Goal: Task Accomplishment & Management: Manage account settings

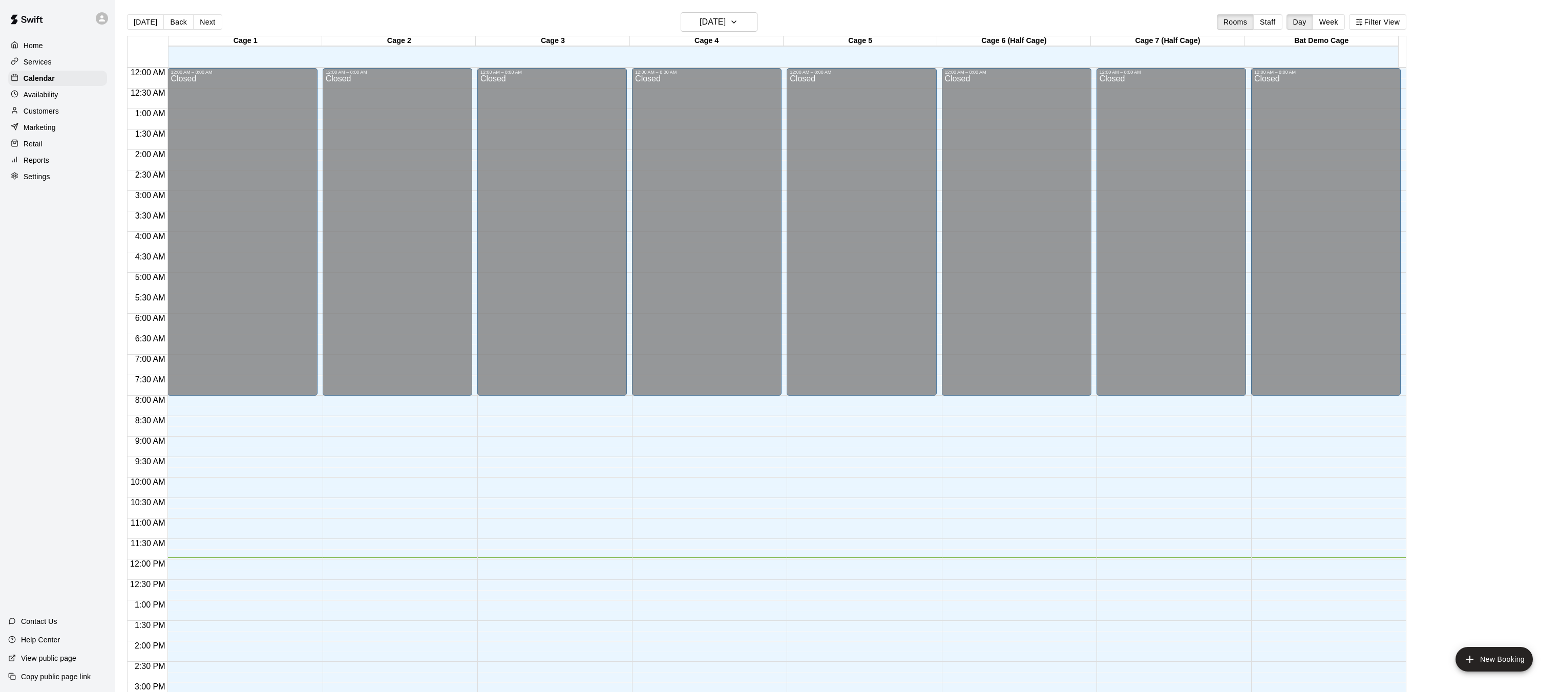
scroll to position [314, 0]
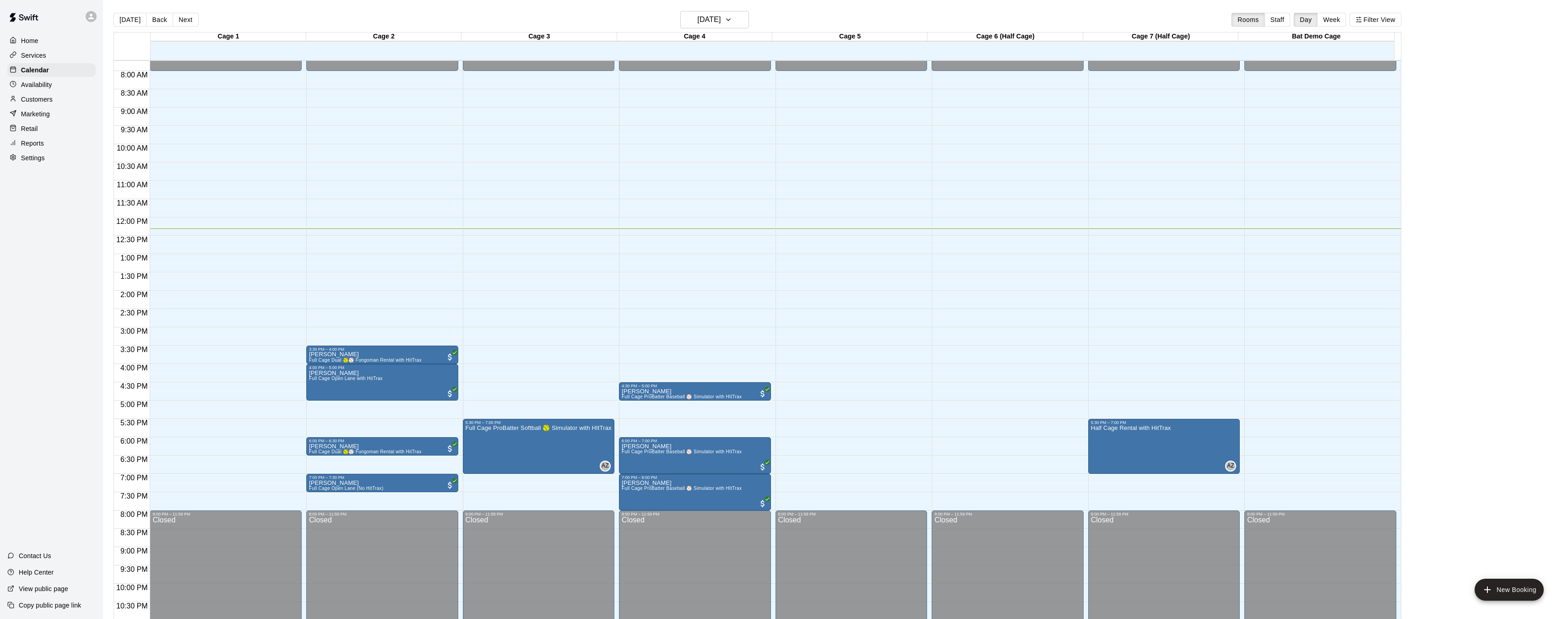
scroll to position [283, 0]
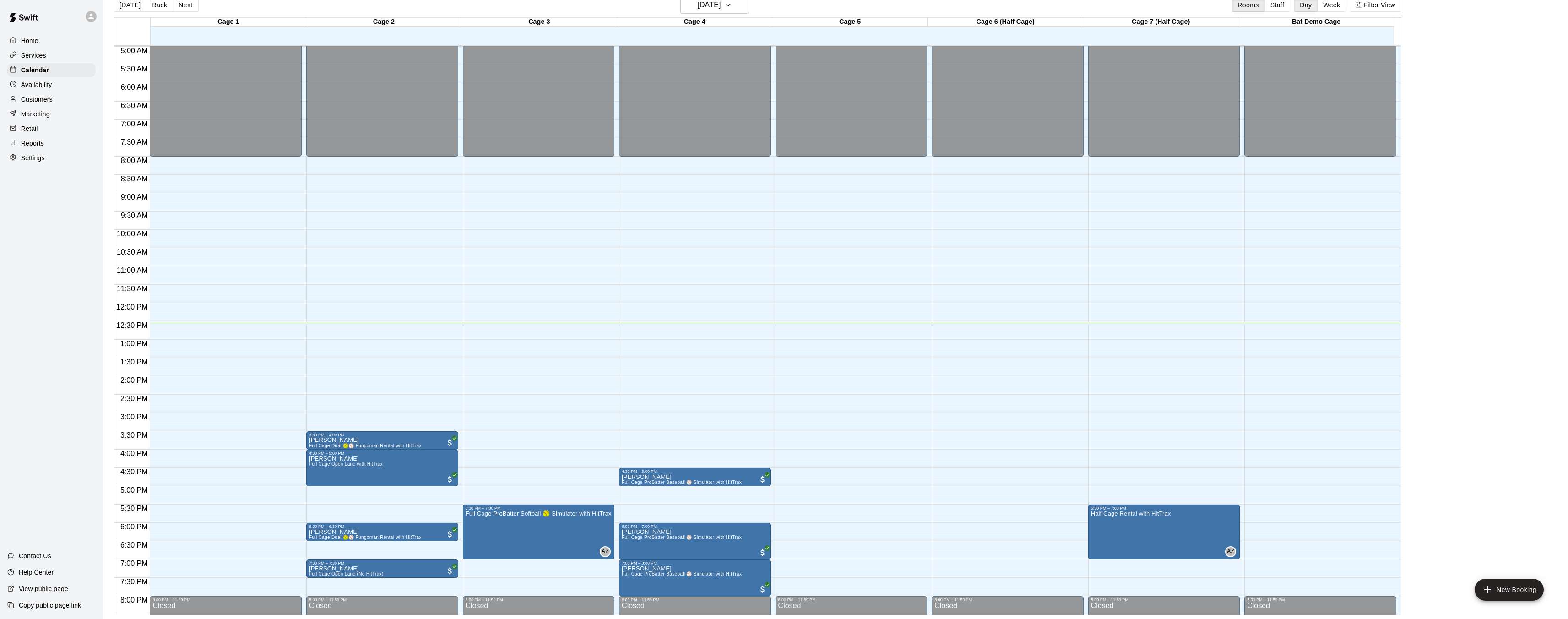
scroll to position [310, 0]
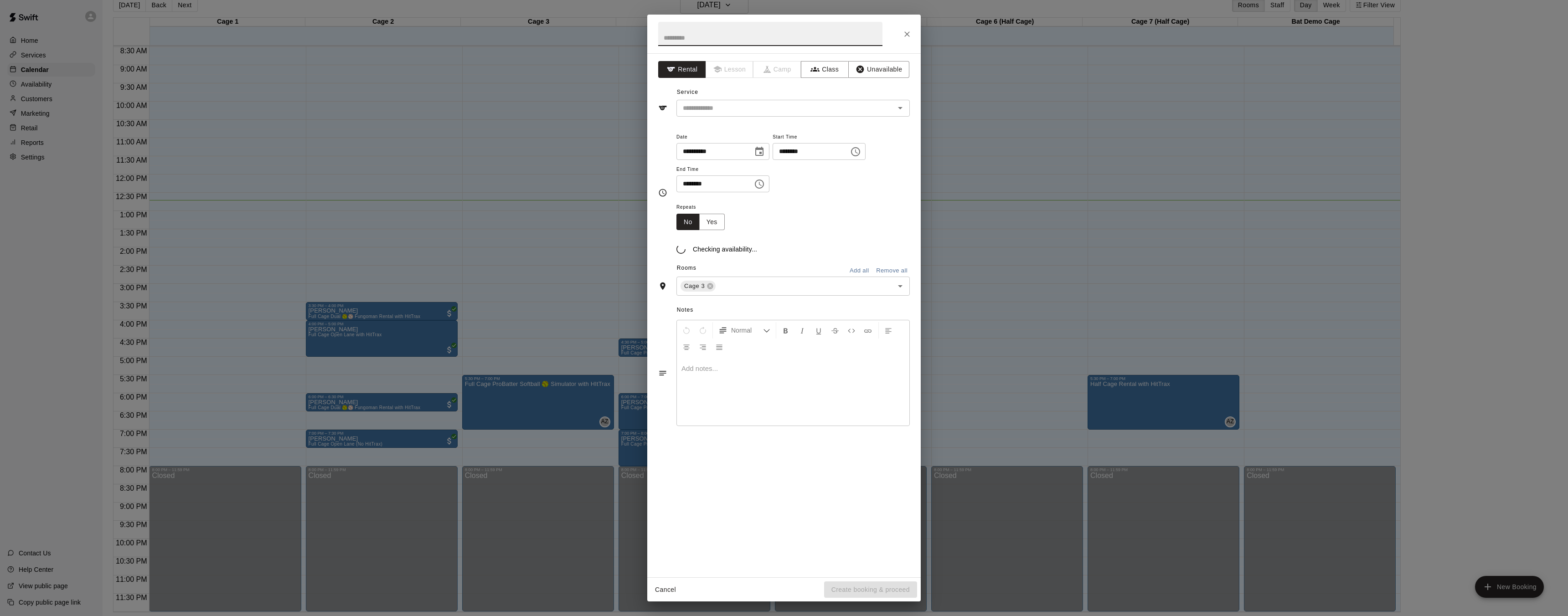
click at [679, 14] on h2 at bounding box center [770, 34] width 246 height 39
click at [946, 27] on div "**********" at bounding box center [784, 308] width 1568 height 616
click at [833, 91] on div "Service ​" at bounding box center [784, 101] width 252 height 31
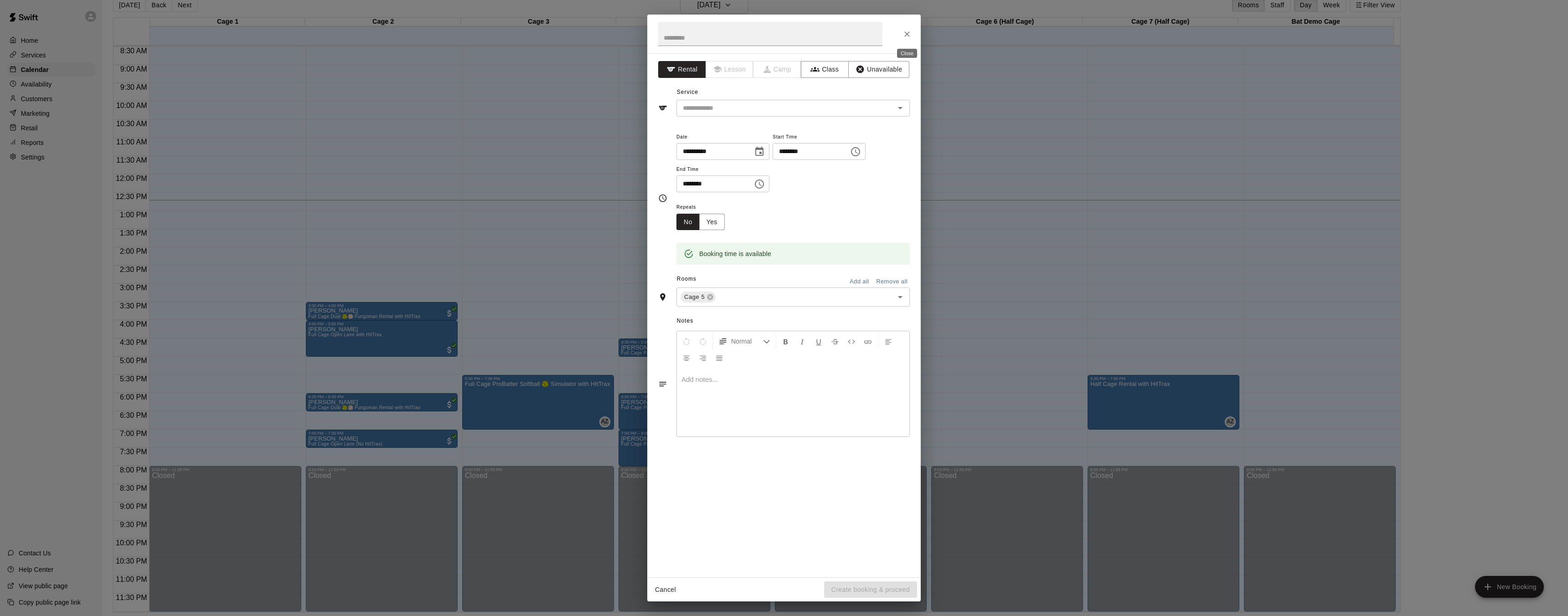
click at [907, 32] on icon "Close" at bounding box center [907, 34] width 9 height 9
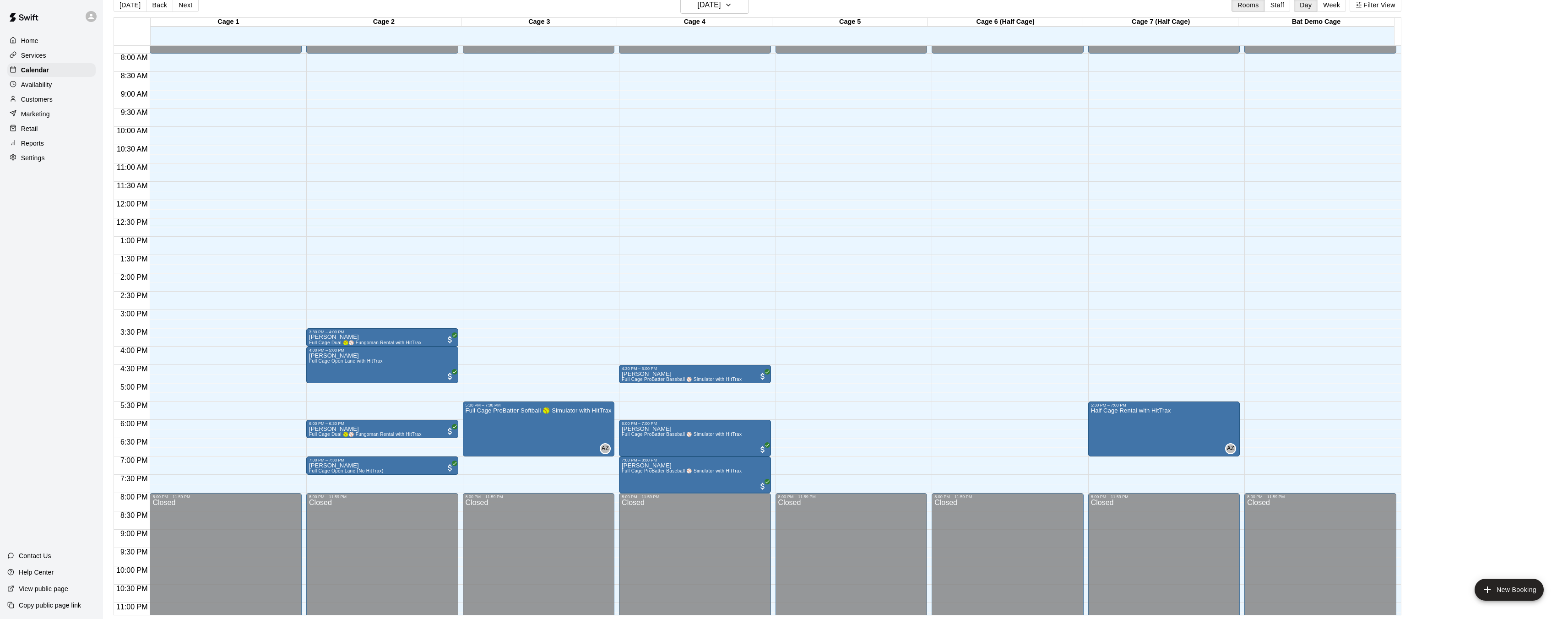
scroll to position [286, 0]
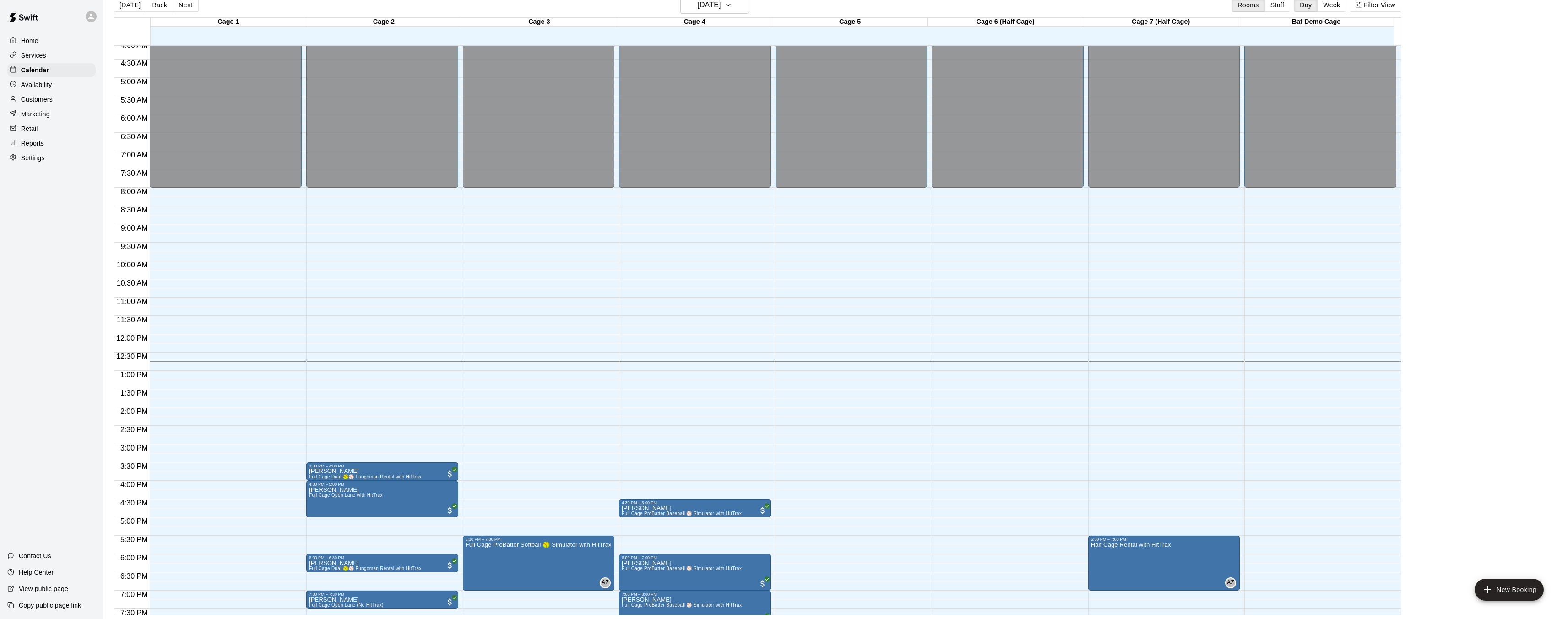
scroll to position [310, 0]
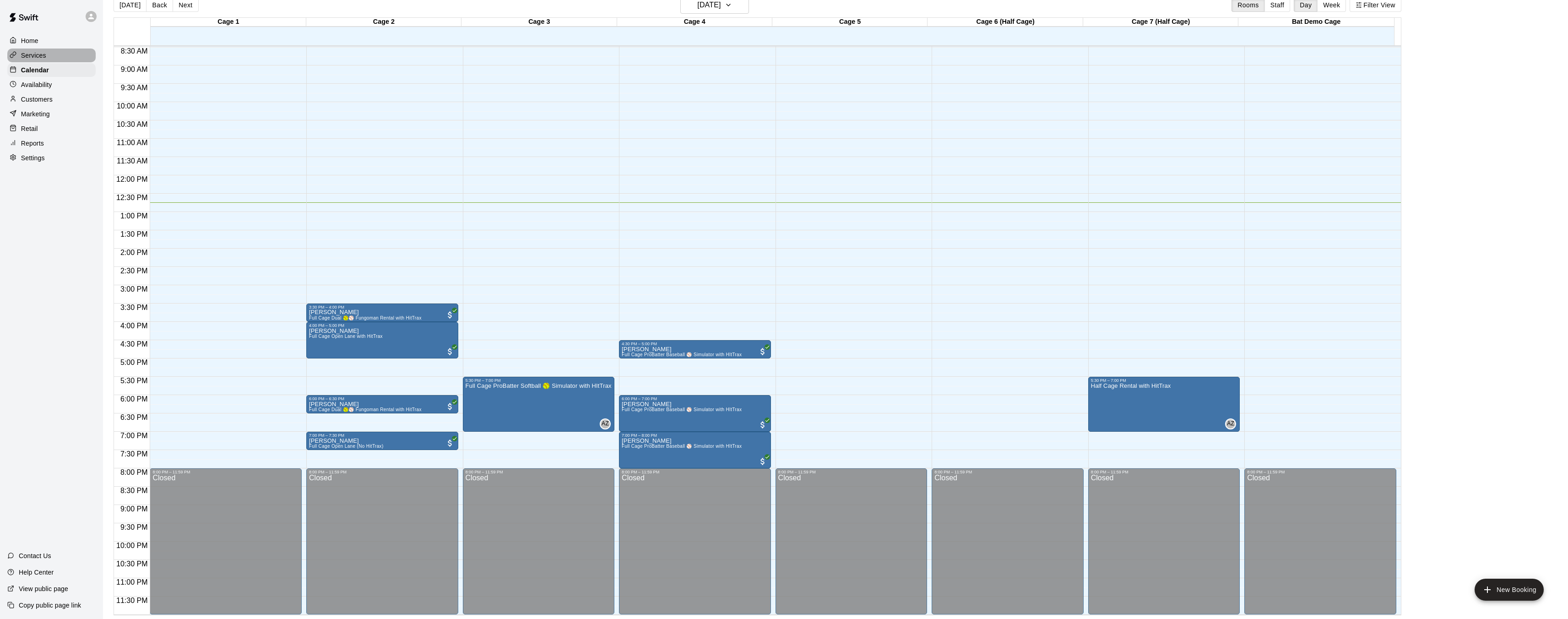
click at [38, 58] on p "Services" at bounding box center [34, 55] width 25 height 9
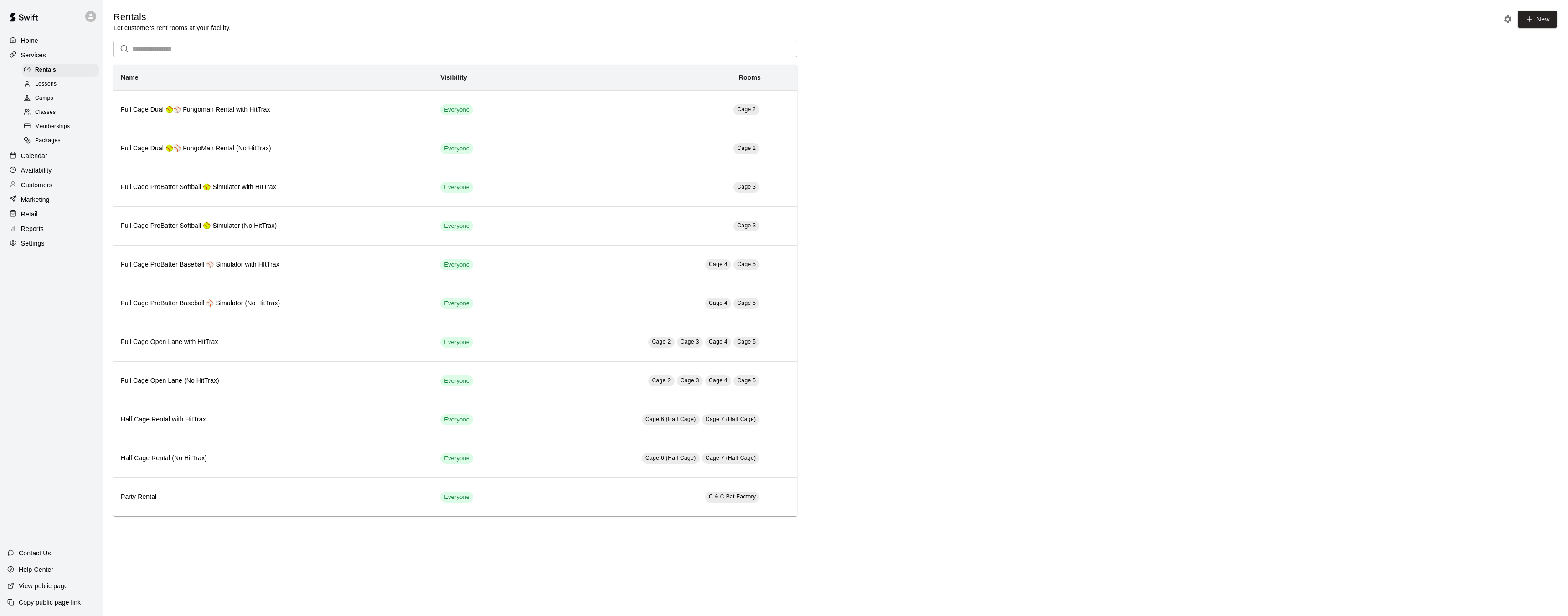
click at [45, 157] on p "Calendar" at bounding box center [35, 156] width 27 height 9
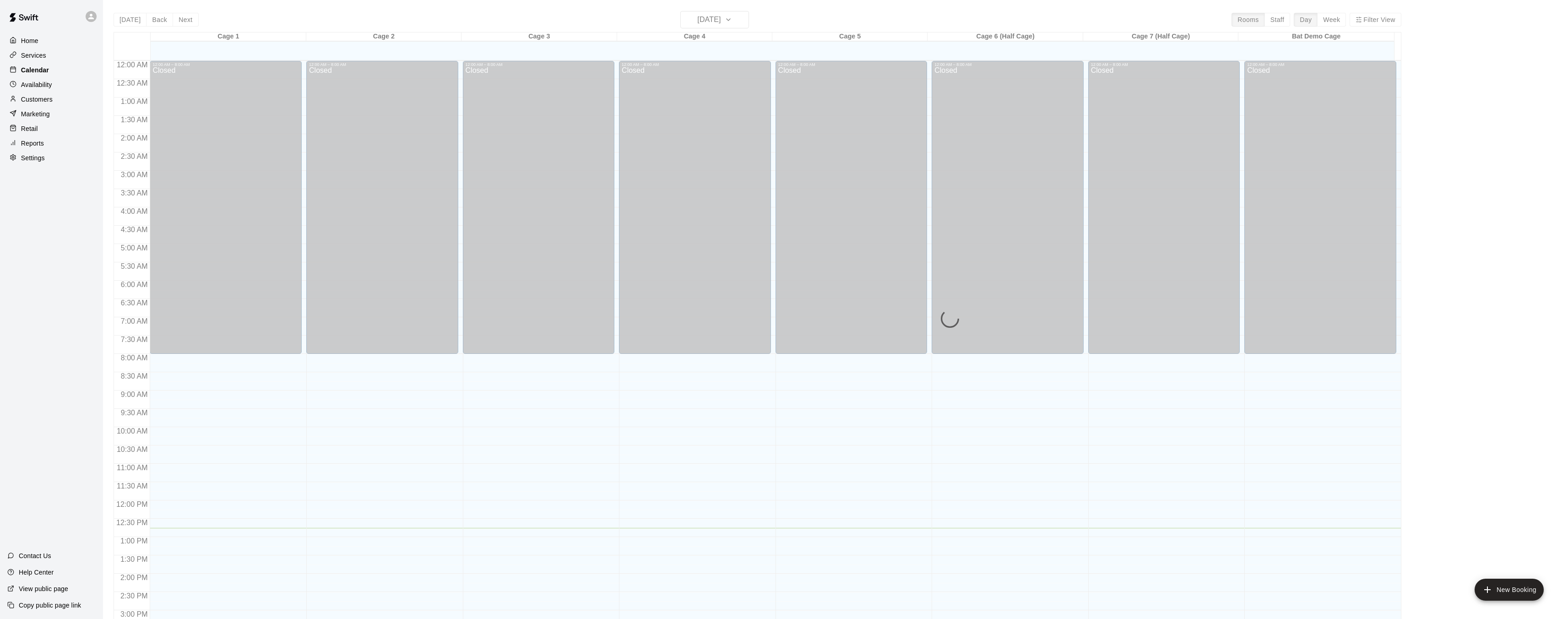
scroll to position [283, 0]
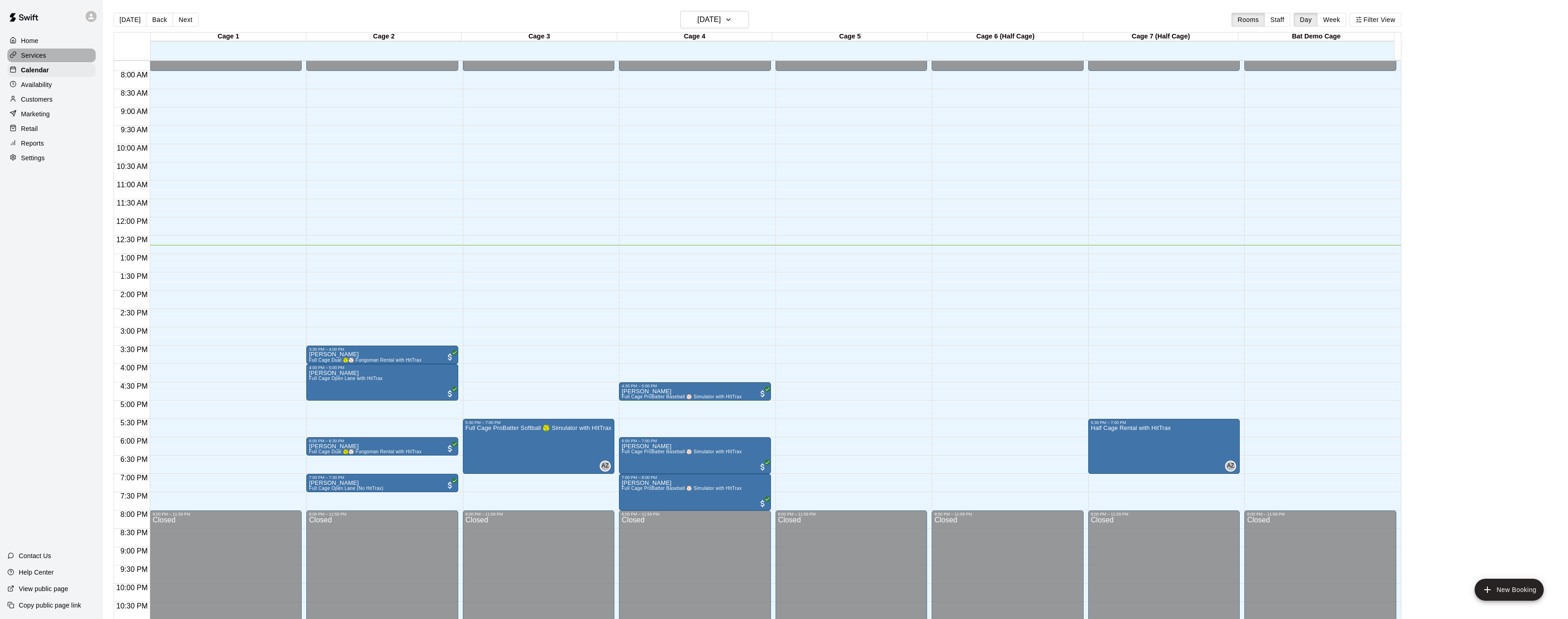
click at [54, 54] on div "Services" at bounding box center [51, 55] width 89 height 13
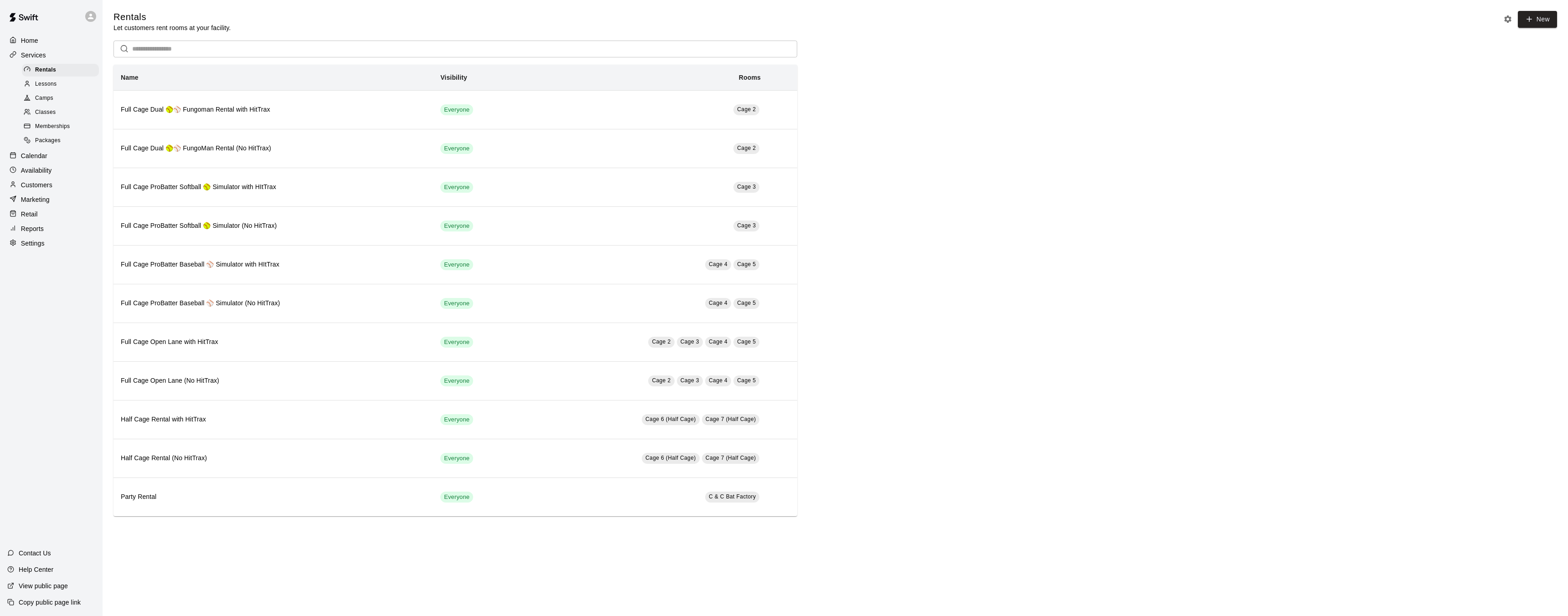
click at [51, 157] on div "Calendar" at bounding box center [51, 155] width 88 height 13
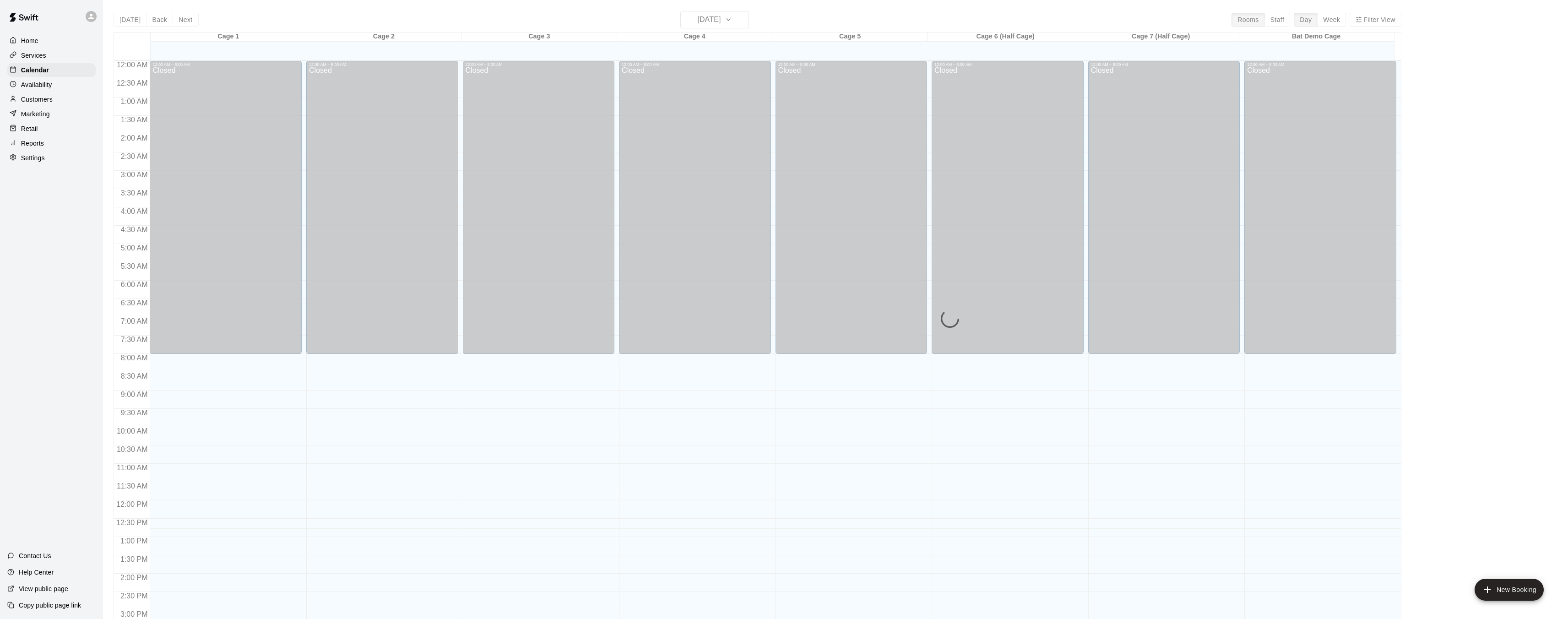
scroll to position [283, 0]
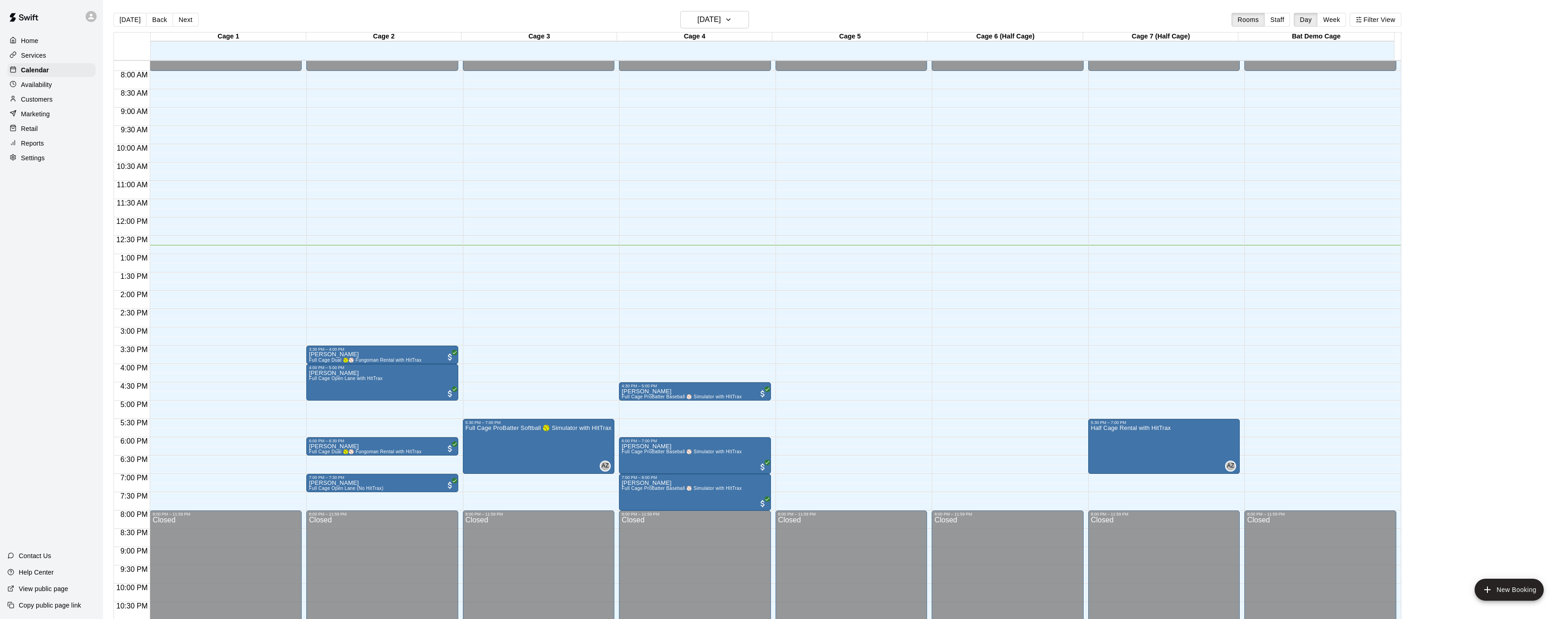
click at [52, 50] on div "Services" at bounding box center [51, 55] width 89 height 13
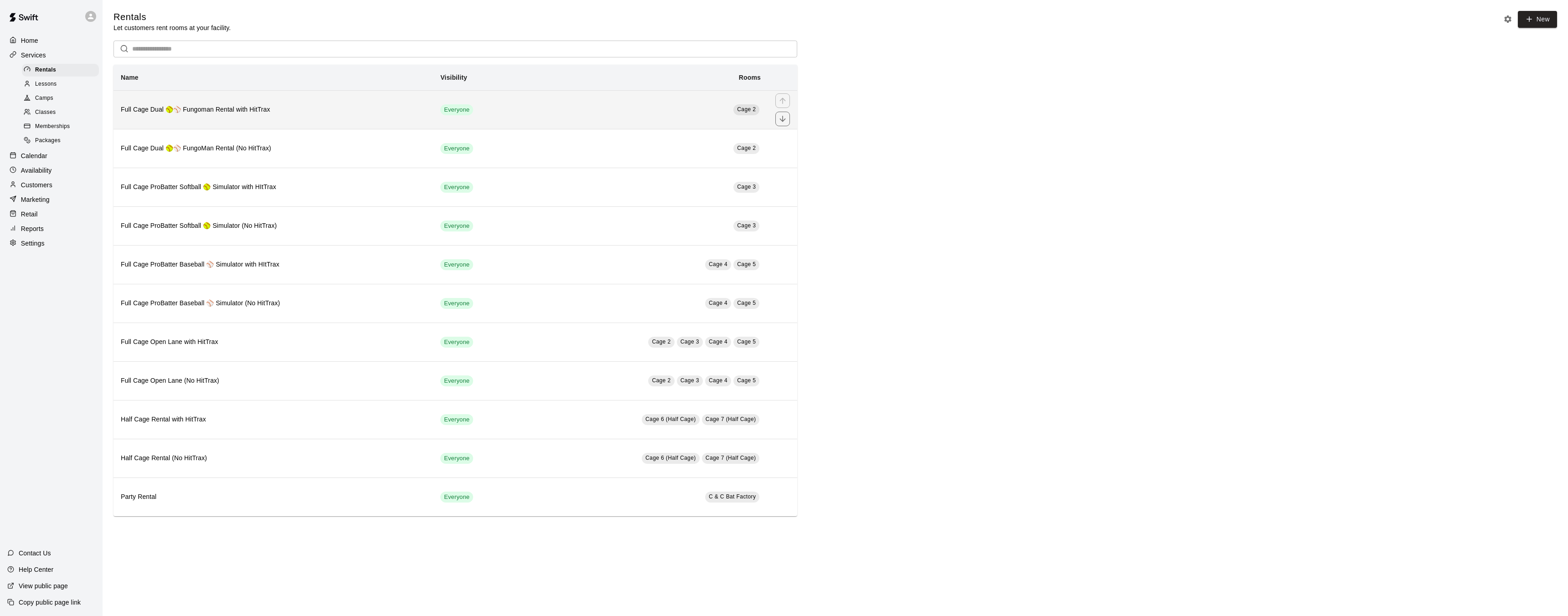
click at [617, 119] on td "Cage 2" at bounding box center [645, 109] width 248 height 39
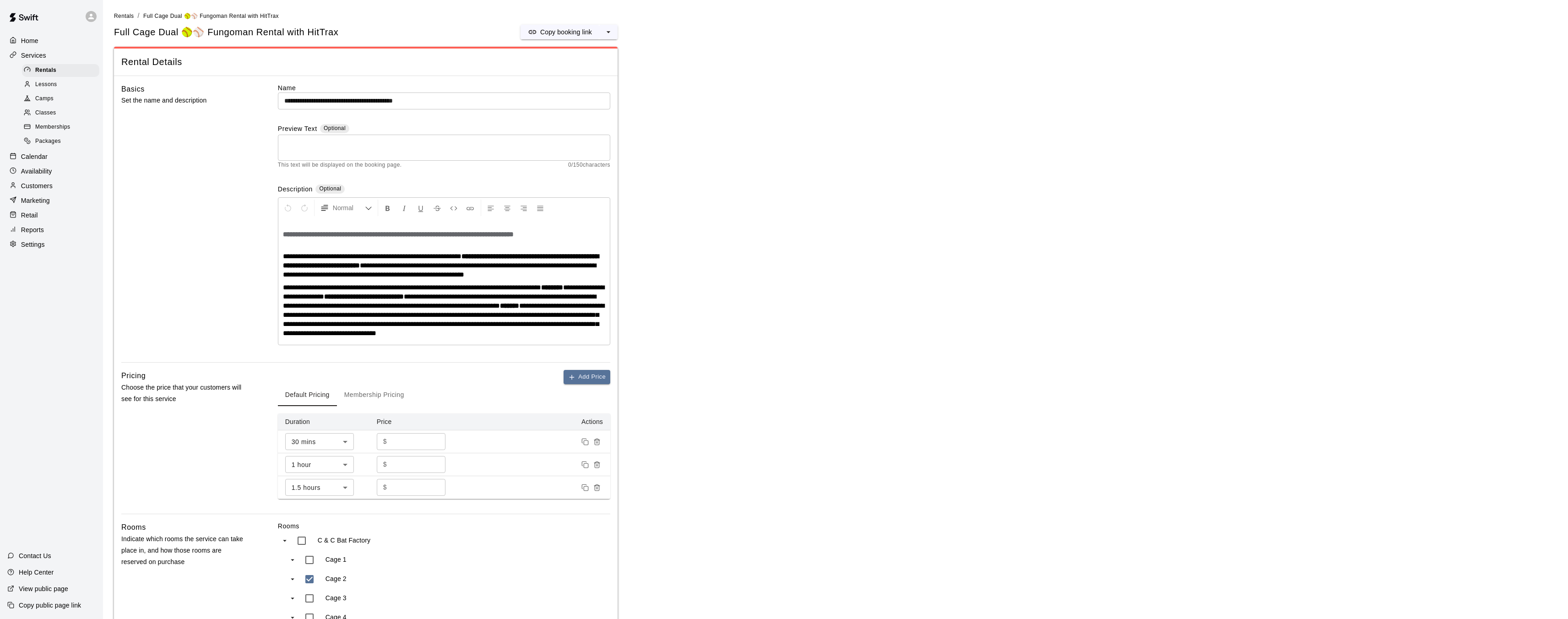
click at [63, 61] on div "Services" at bounding box center [51, 55] width 89 height 13
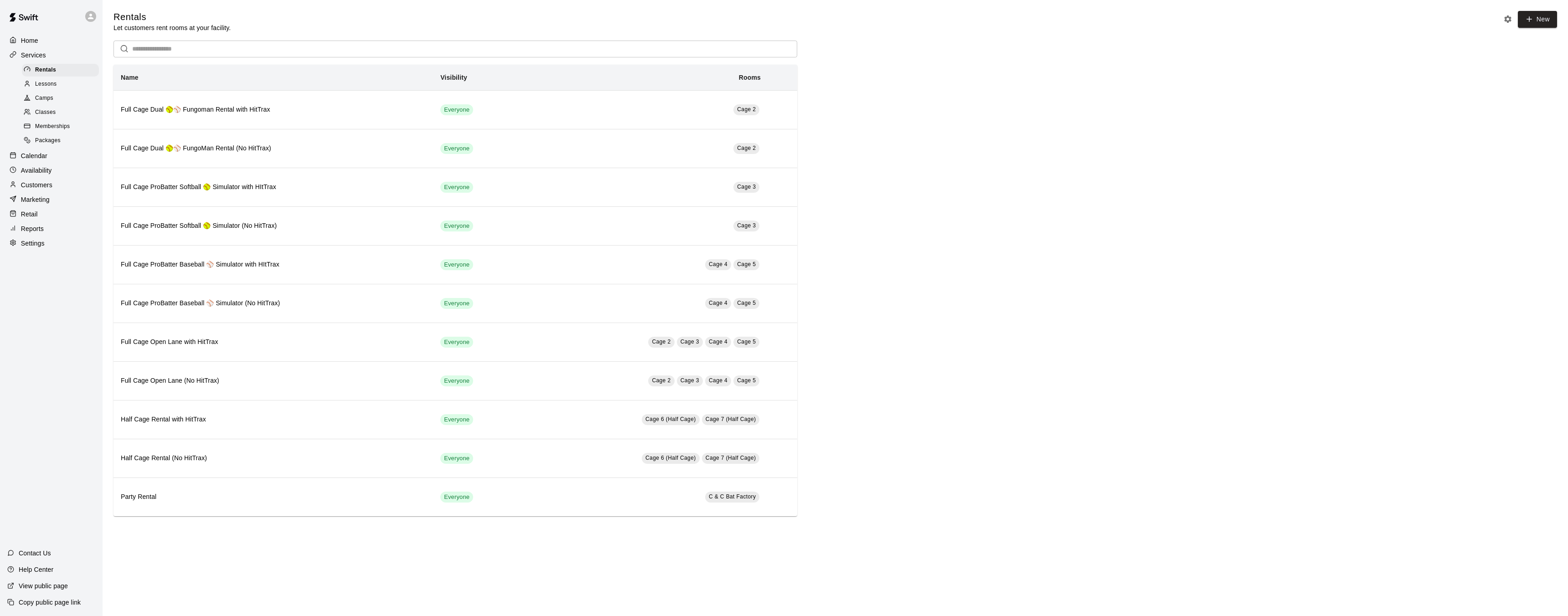
click at [42, 54] on p "Services" at bounding box center [34, 55] width 25 height 9
click at [63, 155] on div "Calendar" at bounding box center [51, 155] width 88 height 13
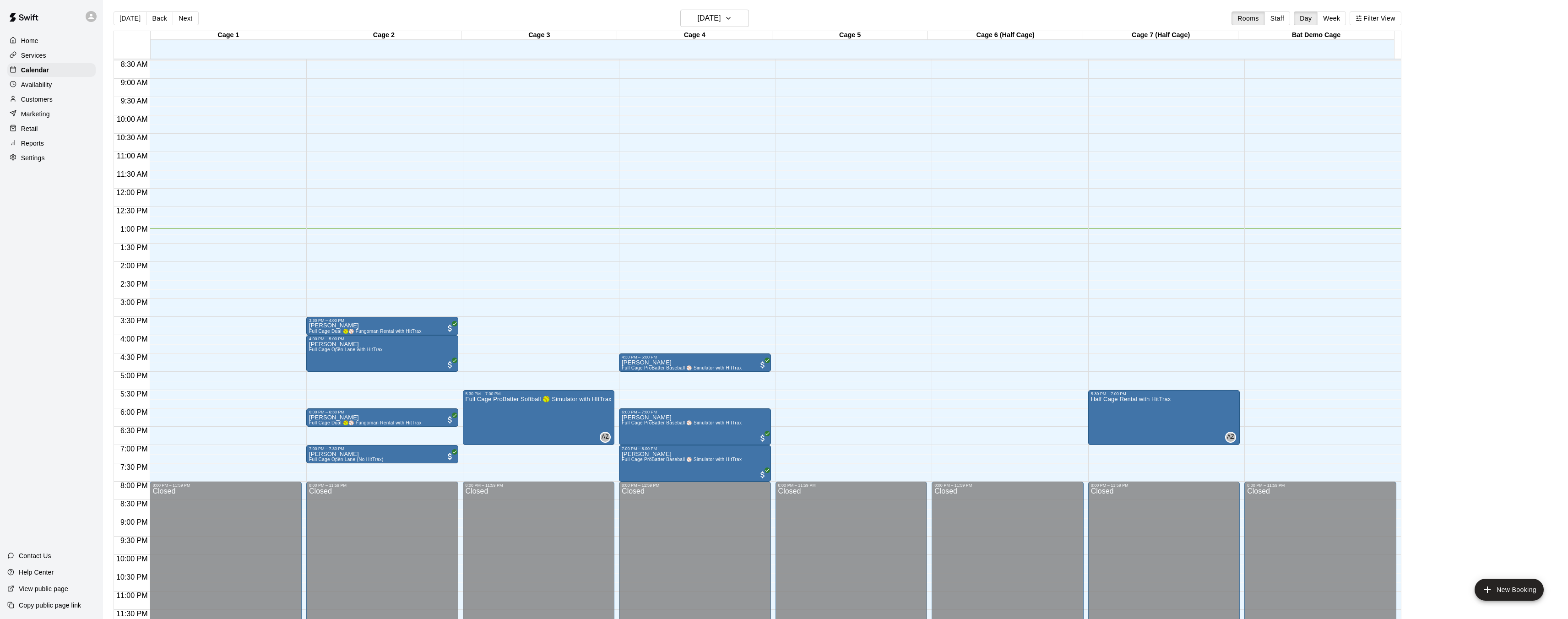
scroll to position [2, 0]
click at [26, 42] on p "Home" at bounding box center [30, 40] width 17 height 9
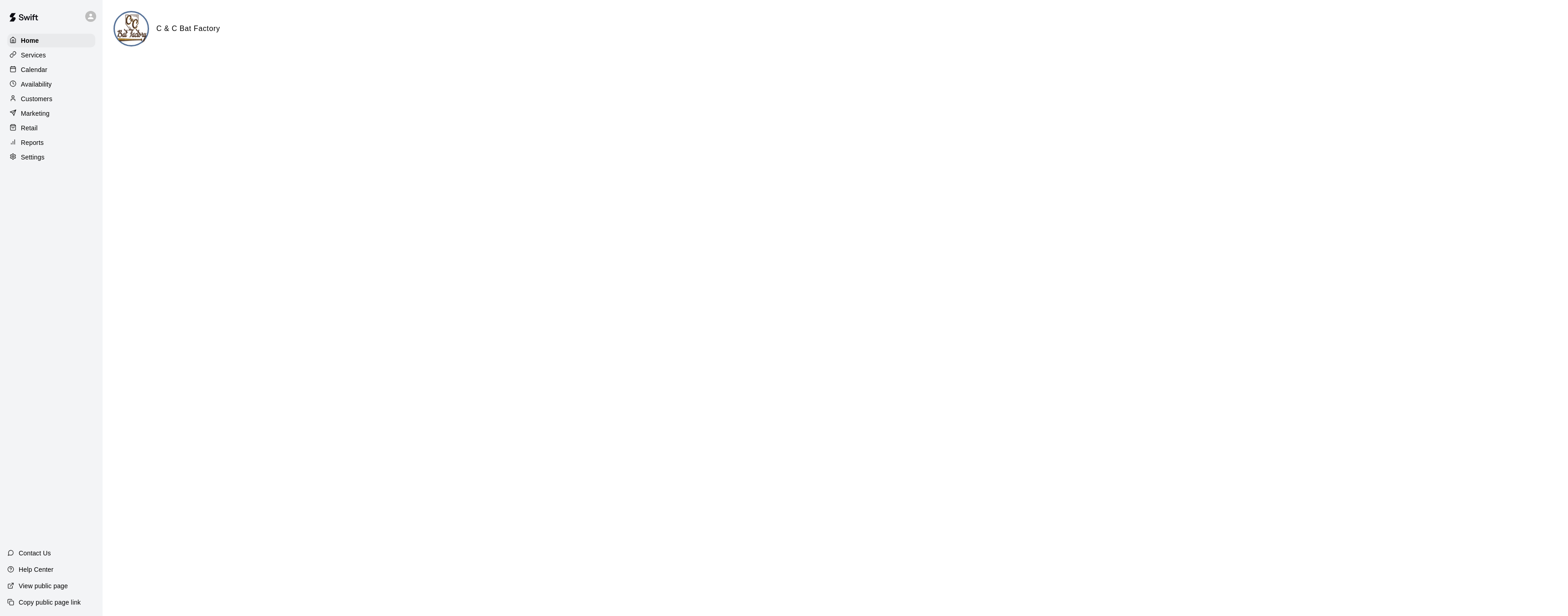
click at [40, 86] on p "Availability" at bounding box center [37, 85] width 31 height 9
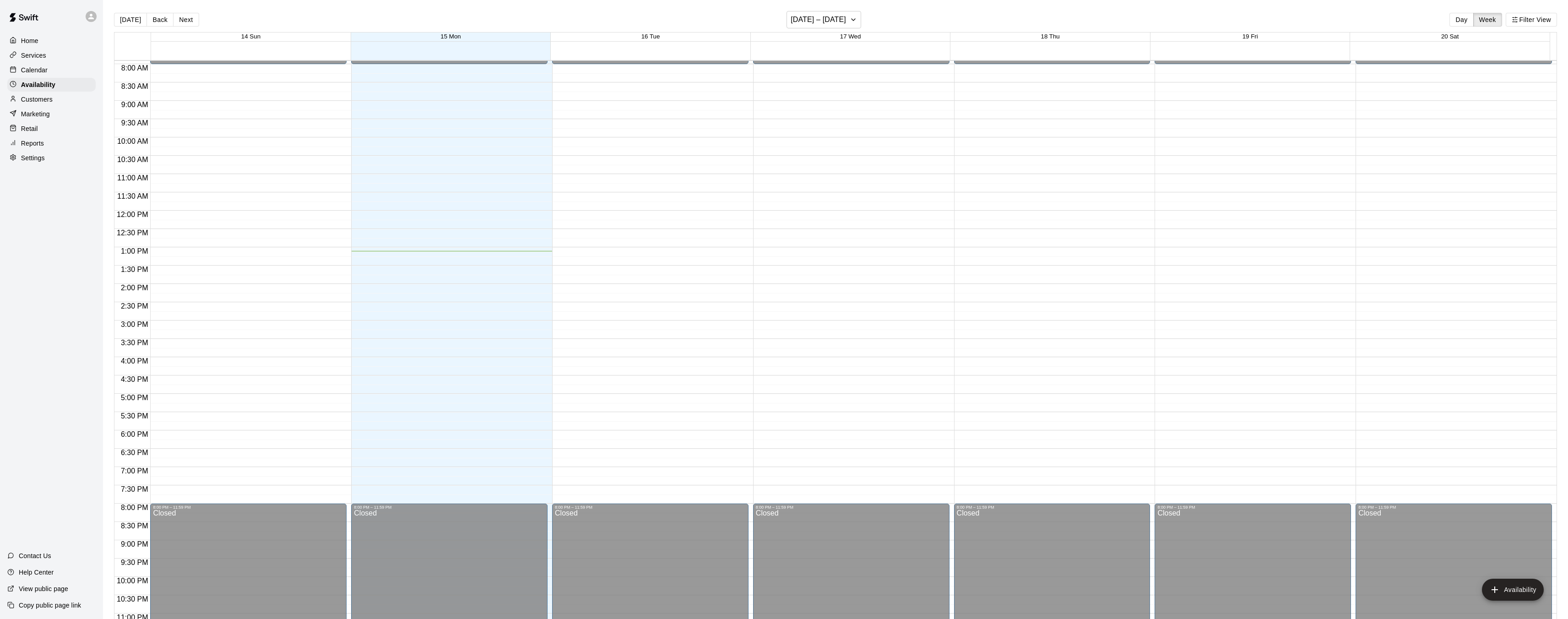
scroll to position [287, 0]
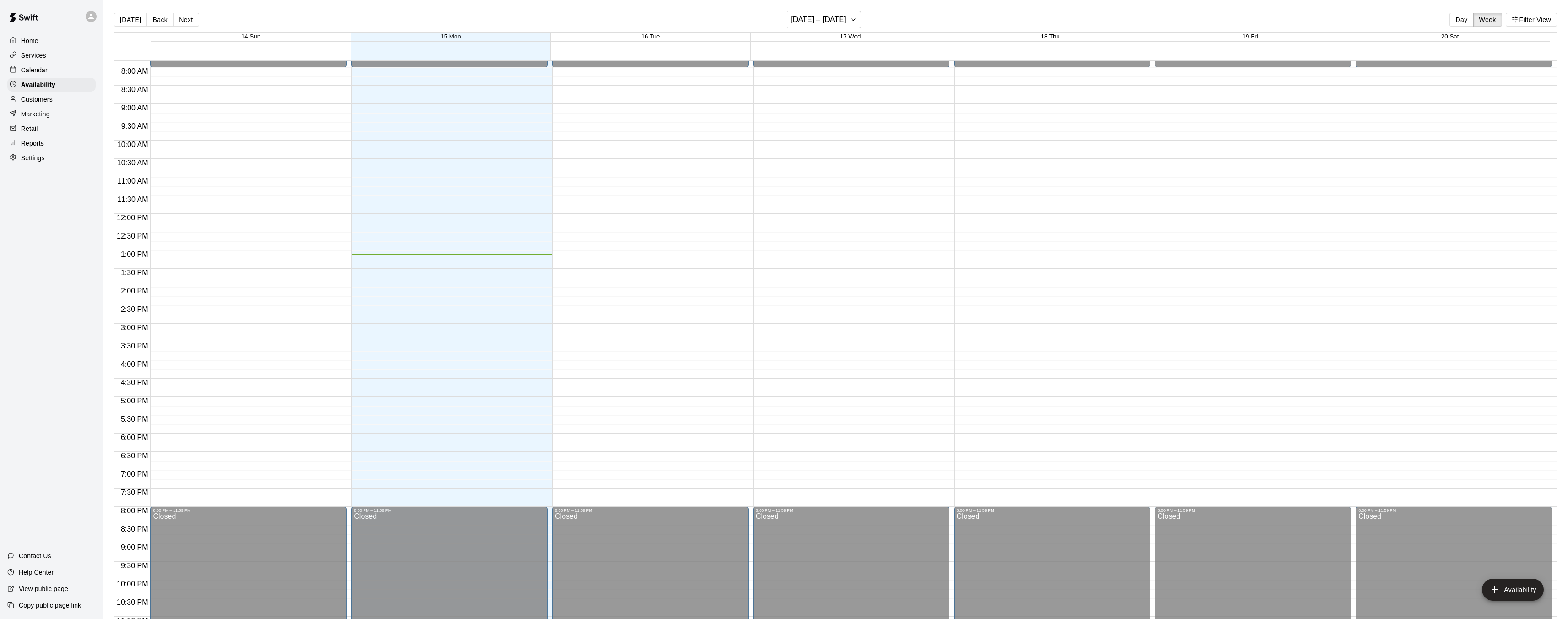
click at [388, 217] on div "12:00 AM – 8:00 AM Closed 8:00 PM – 11:59 PM Closed" at bounding box center [450, 214] width 197 height 879
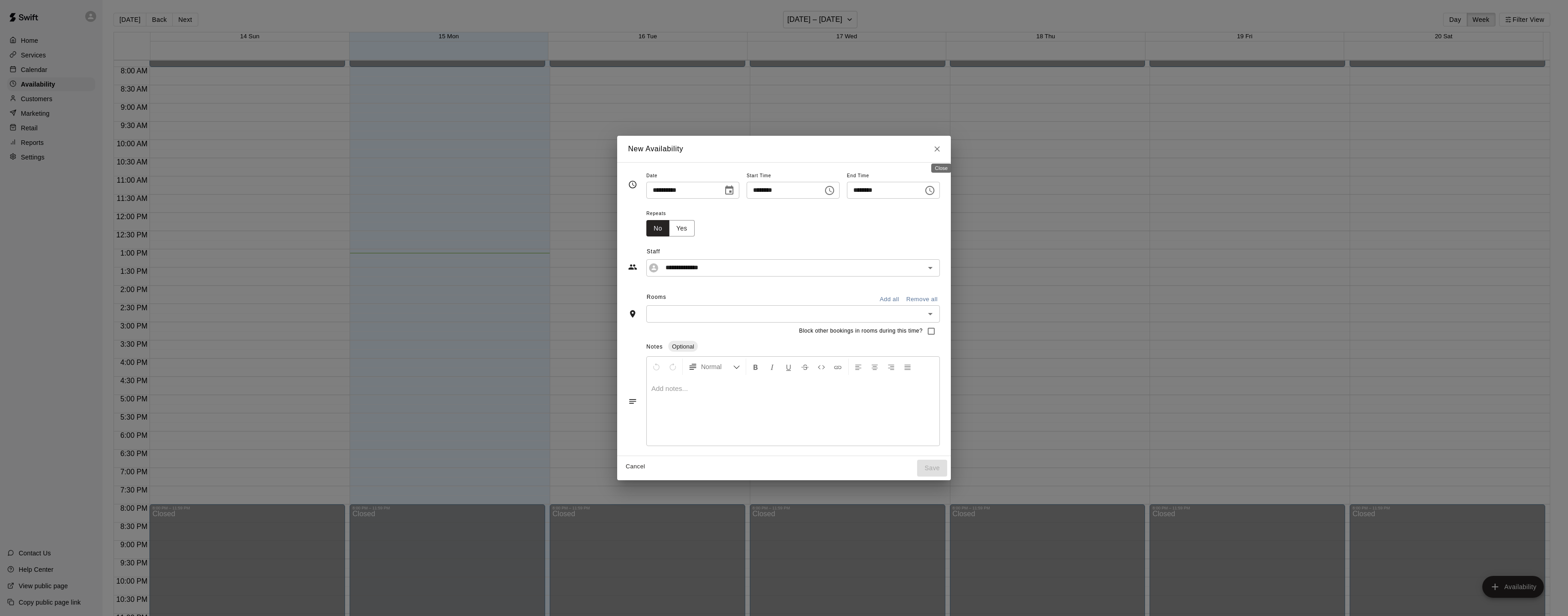
click at [939, 144] on icon "Close" at bounding box center [938, 149] width 9 height 9
type input "**********"
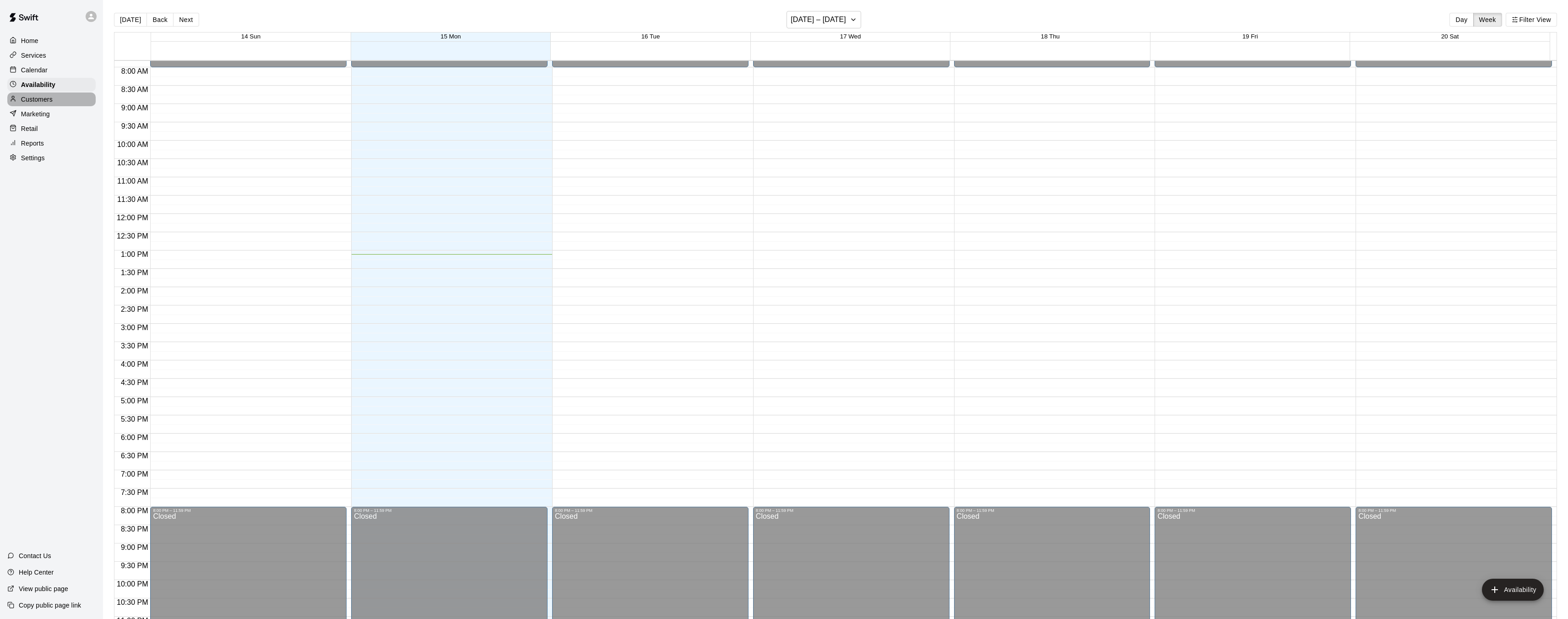
click at [25, 98] on p "Customers" at bounding box center [37, 99] width 31 height 9
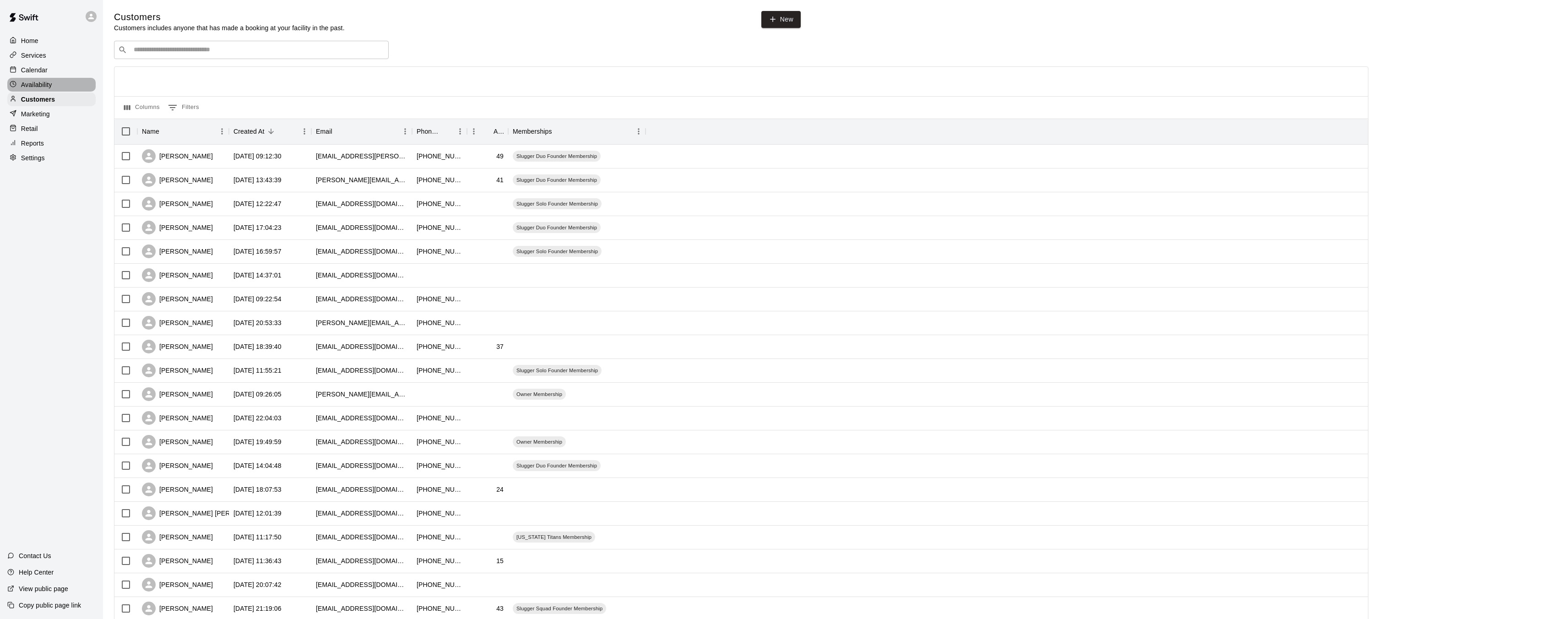
click at [60, 86] on div "Availability" at bounding box center [51, 84] width 89 height 13
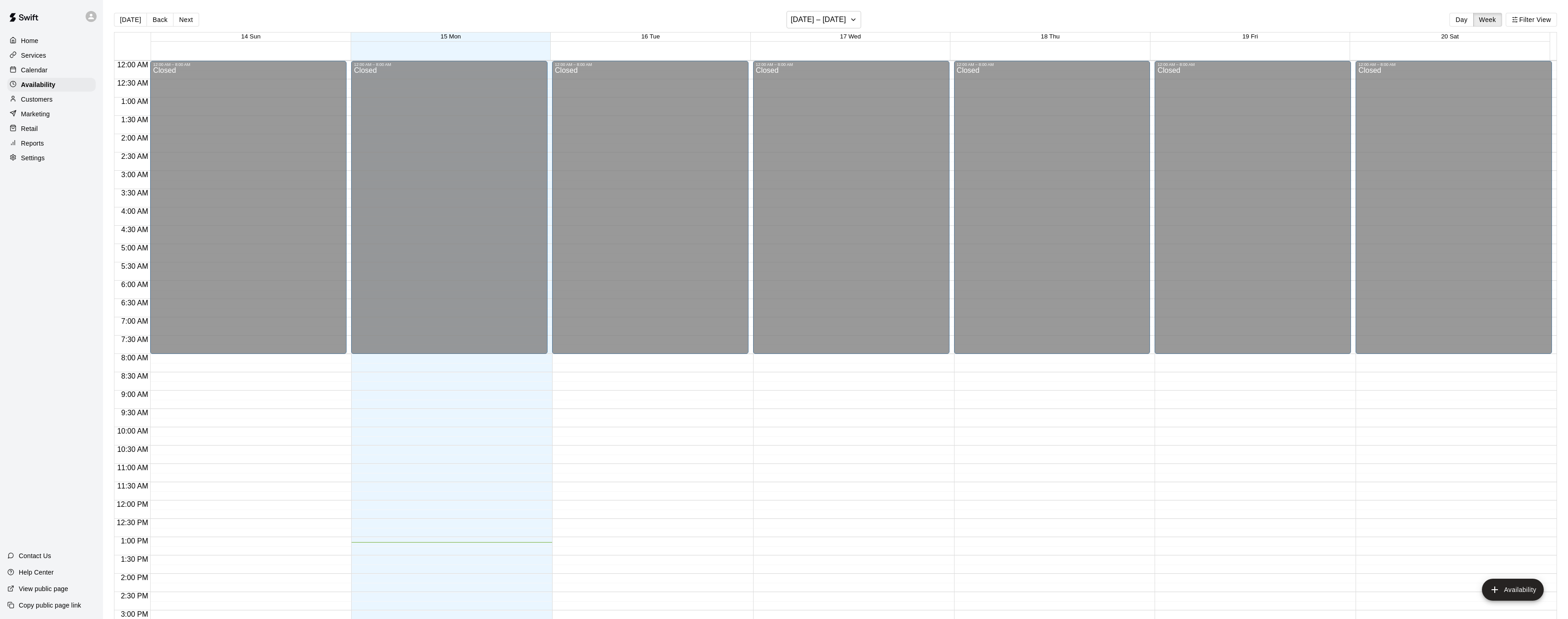
scroll to position [310, 0]
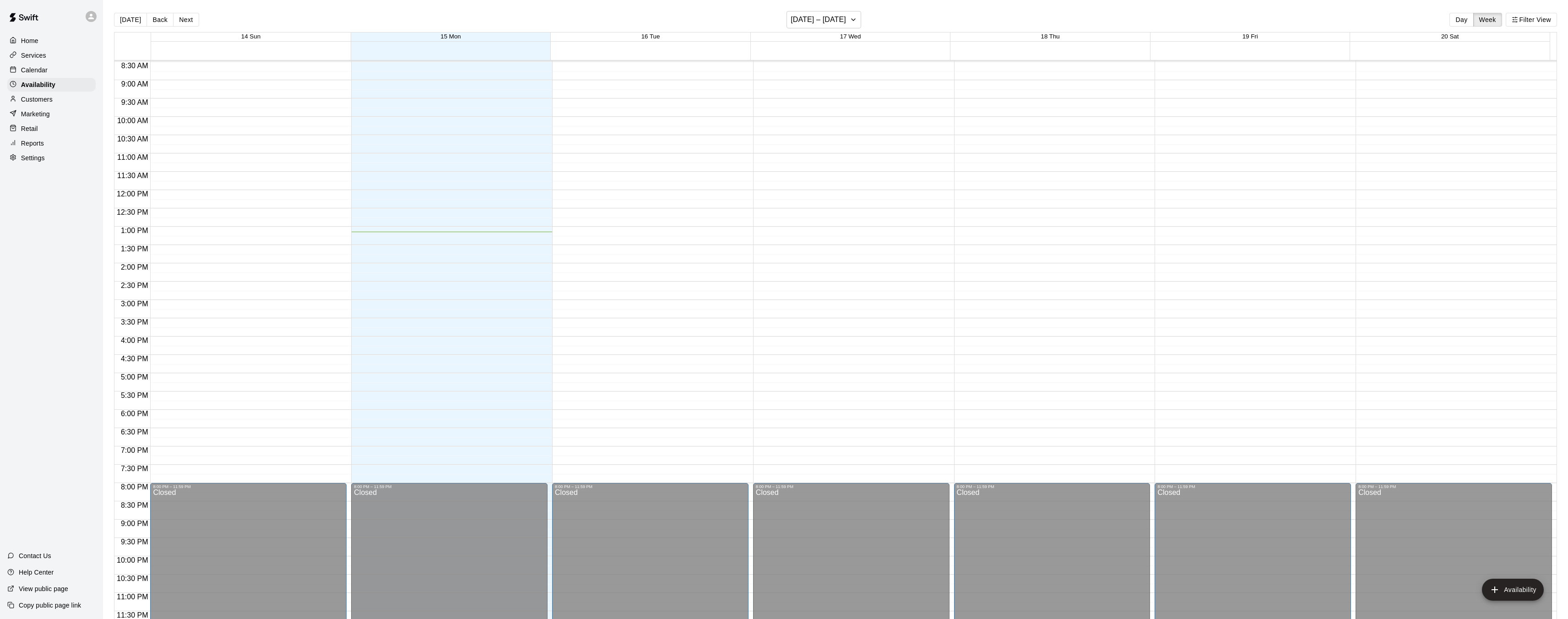
click at [56, 69] on div "Calendar" at bounding box center [51, 70] width 89 height 13
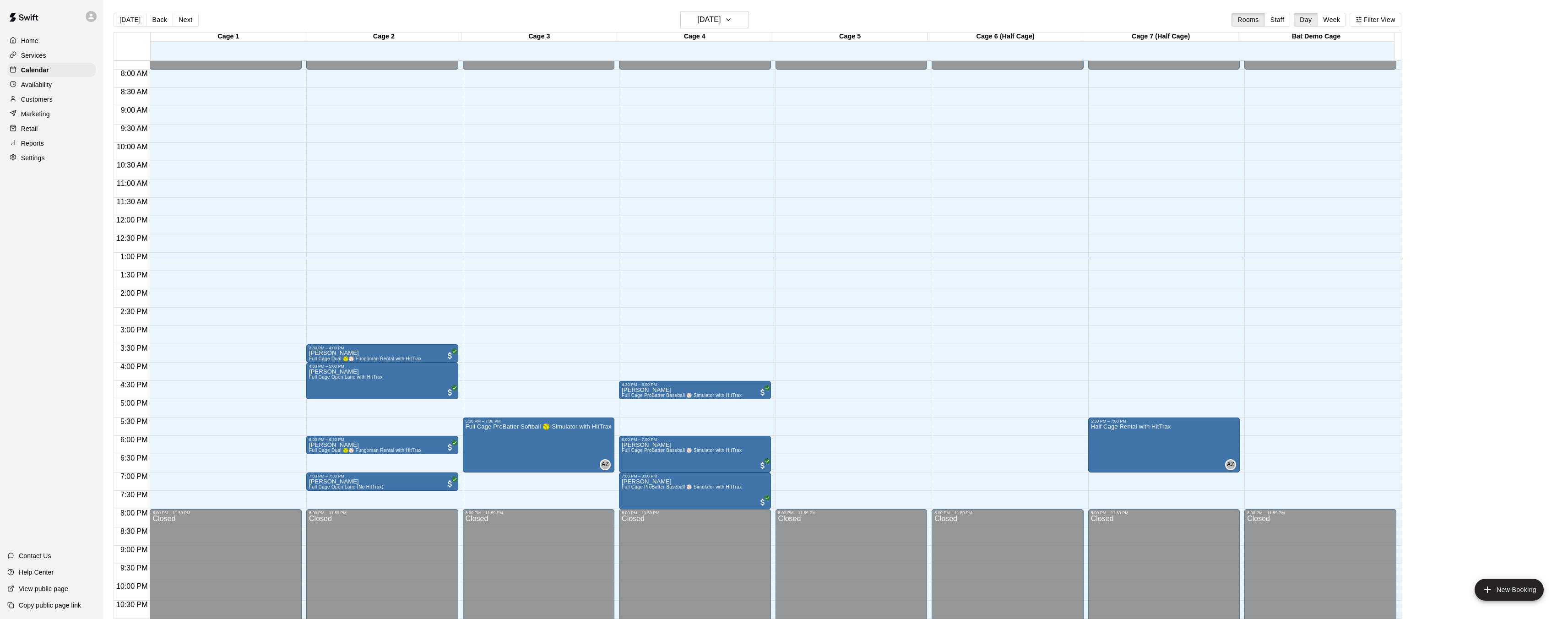
scroll to position [284, 0]
click at [391, 424] on div at bounding box center [787, 310] width 1574 height 619
click at [735, 13] on button "[DATE]" at bounding box center [714, 19] width 69 height 17
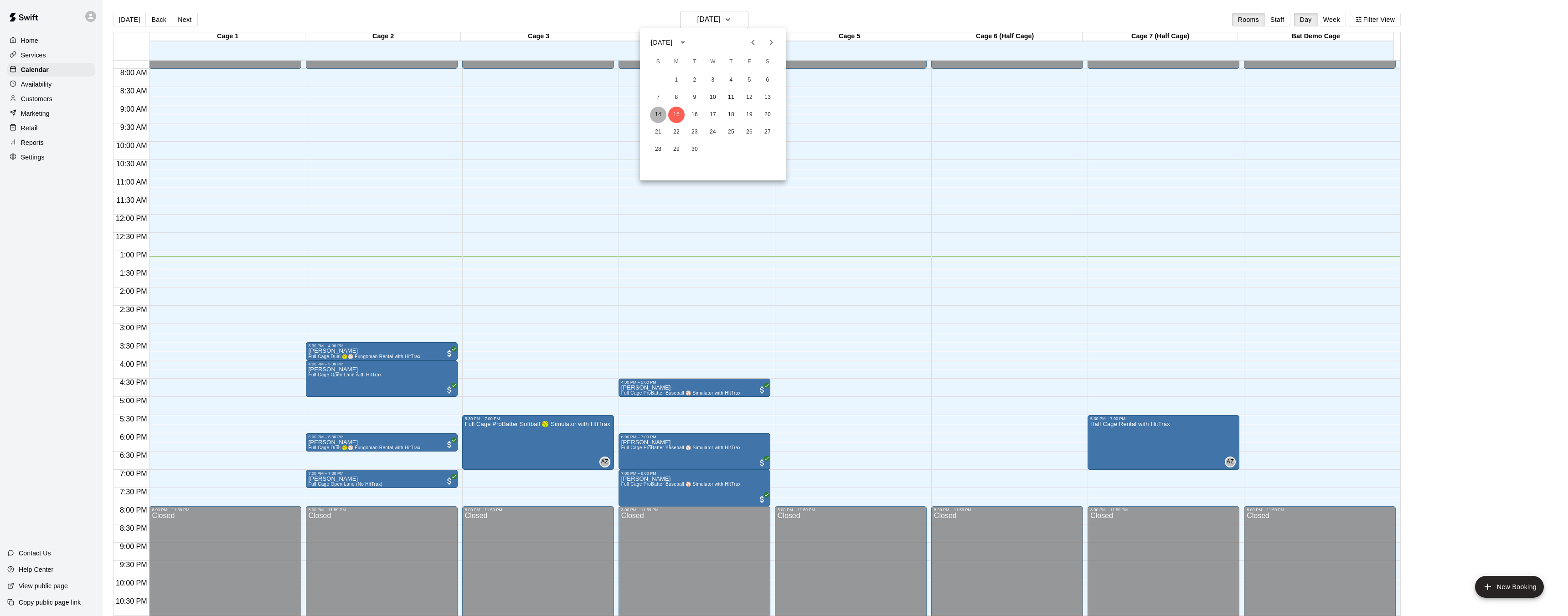
click at [660, 116] on button "14" at bounding box center [658, 115] width 16 height 16
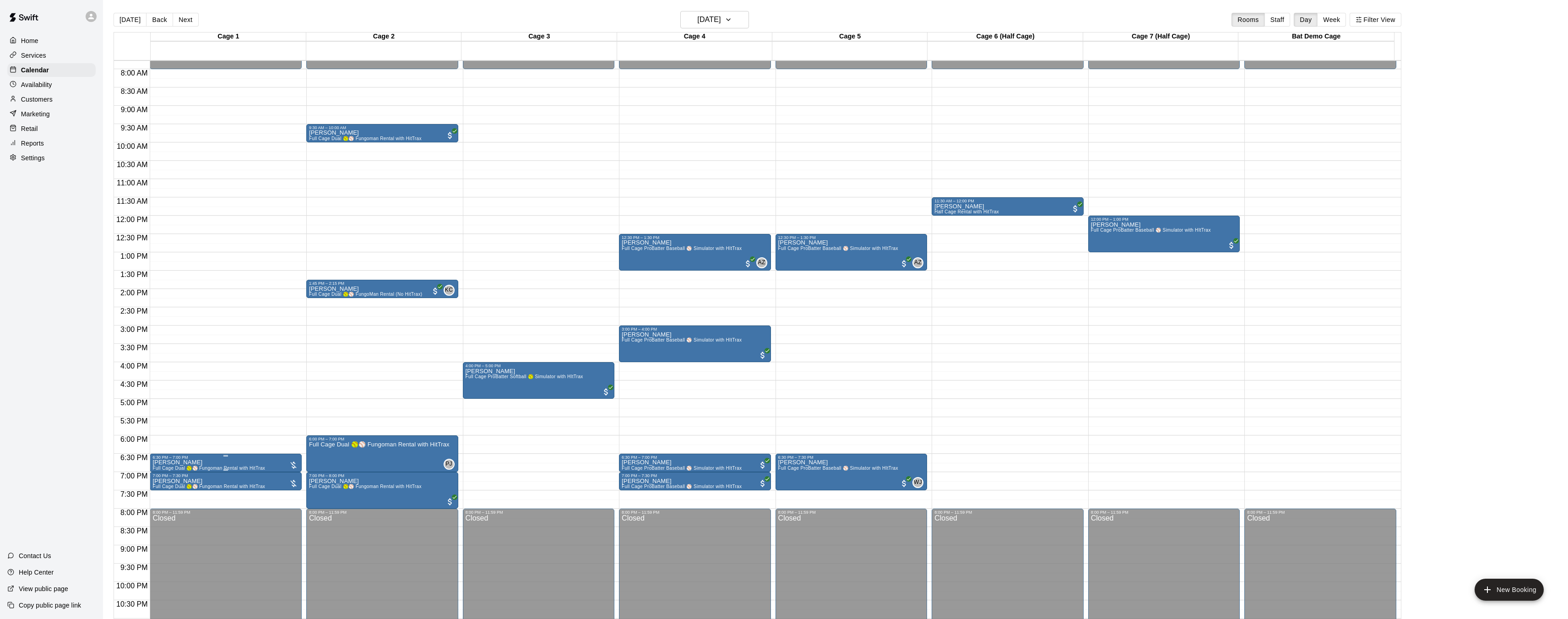
click at [294, 464] on div at bounding box center [293, 465] width 9 height 9
click at [274, 427] on div at bounding box center [787, 310] width 1574 height 619
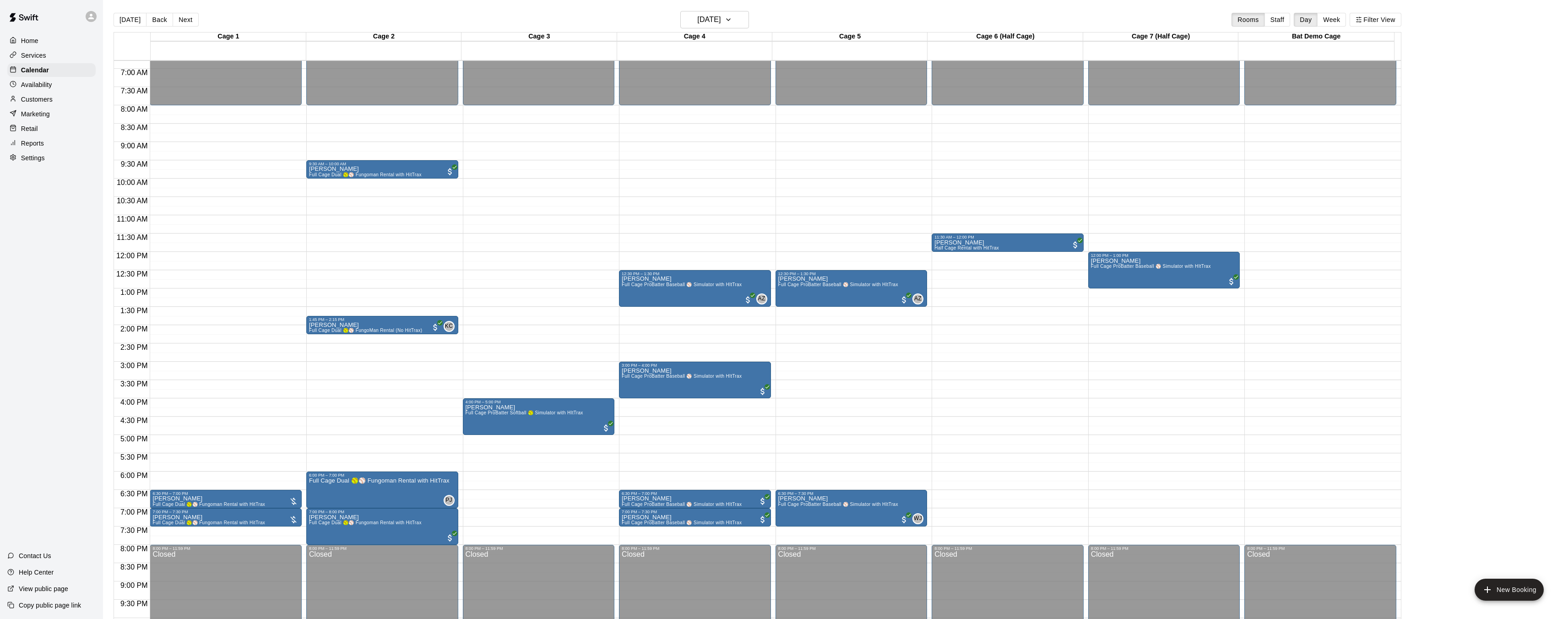
scroll to position [250, 0]
click at [715, 22] on h6 "Sunday Sep 14" at bounding box center [709, 20] width 23 height 13
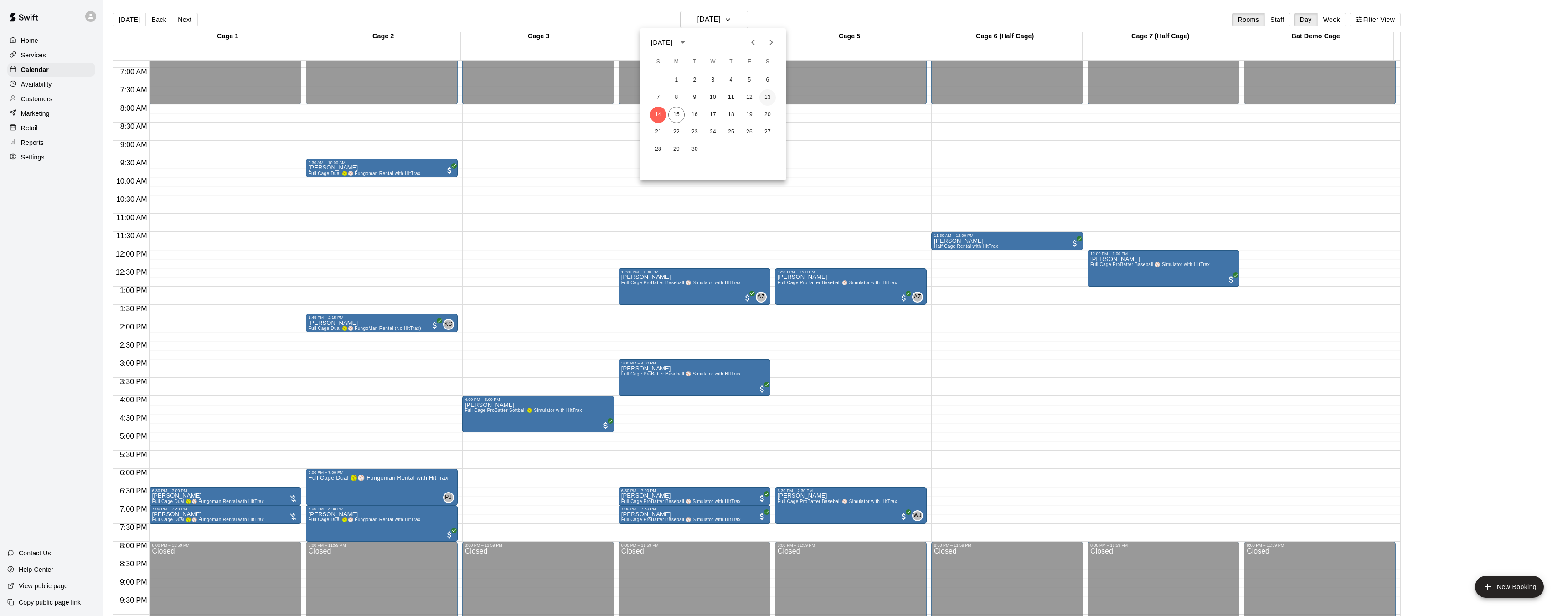
click at [768, 101] on button "13" at bounding box center [768, 97] width 16 height 16
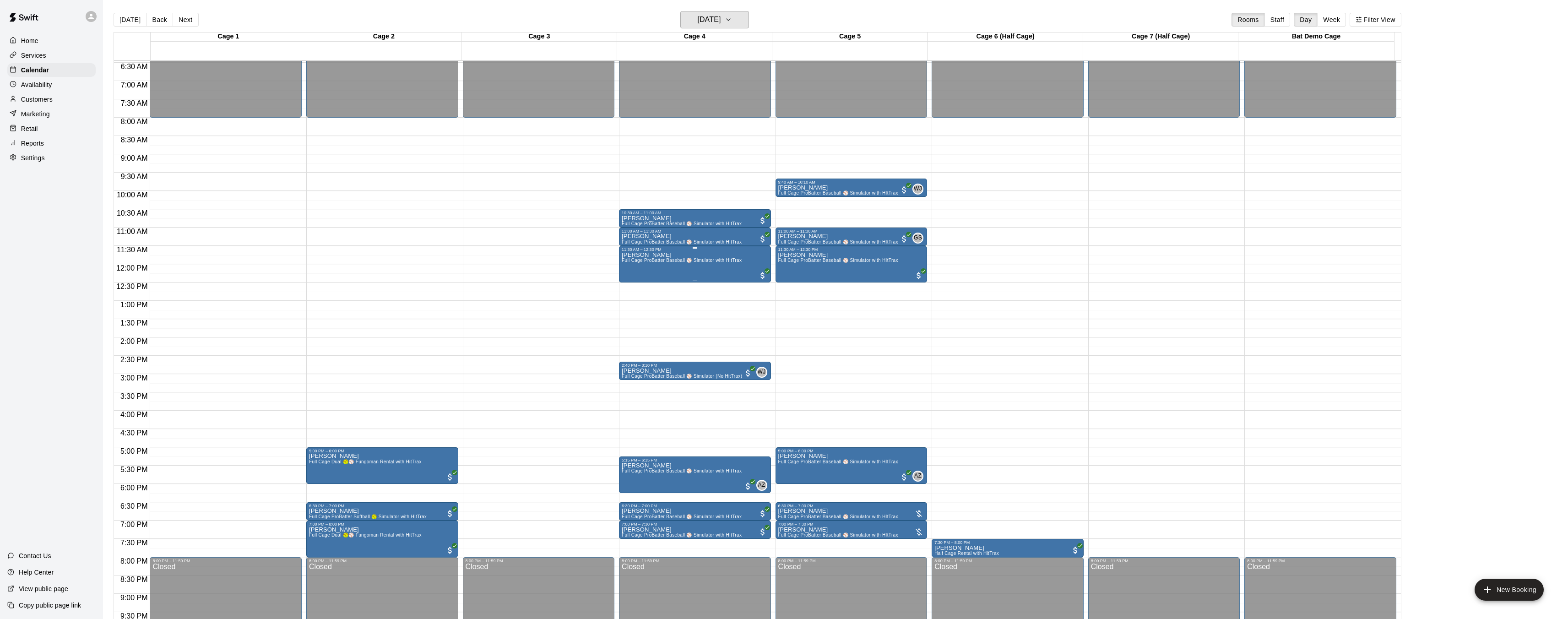
scroll to position [231, 0]
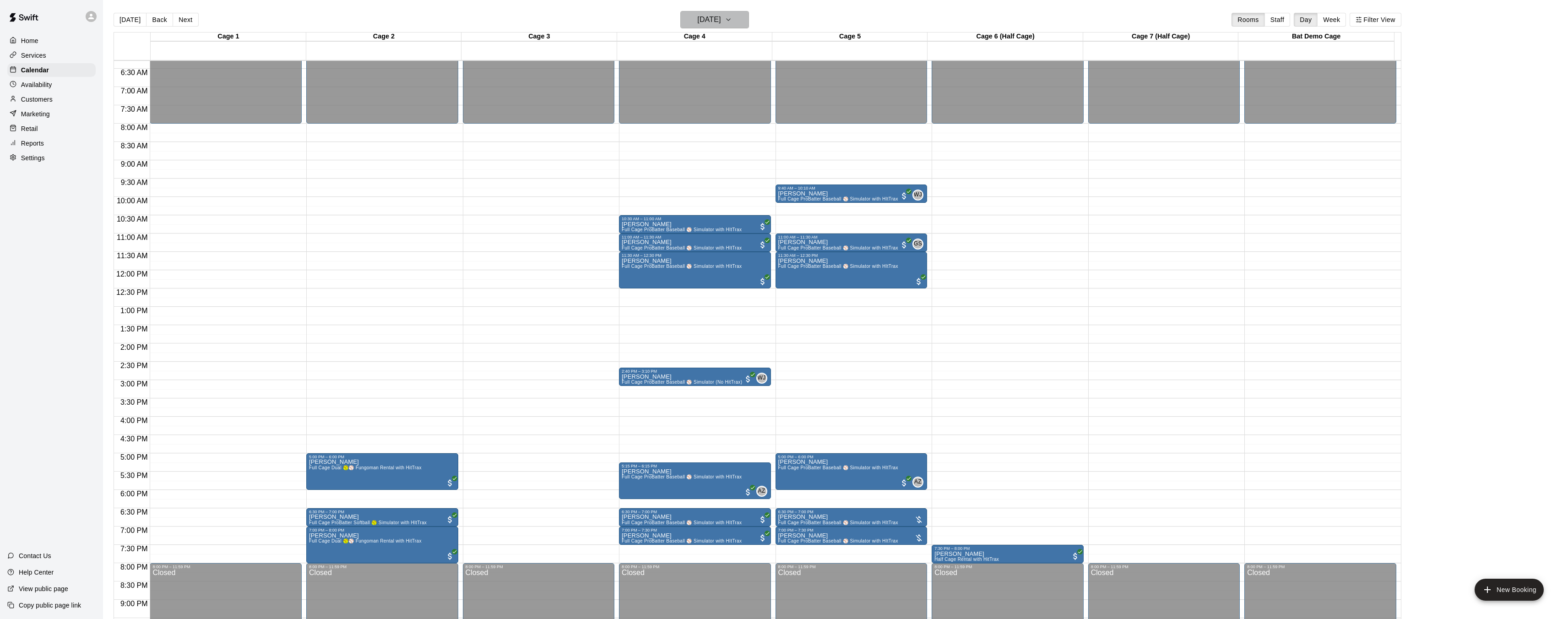
click at [714, 23] on h6 "Saturday Sep 13" at bounding box center [709, 20] width 23 height 13
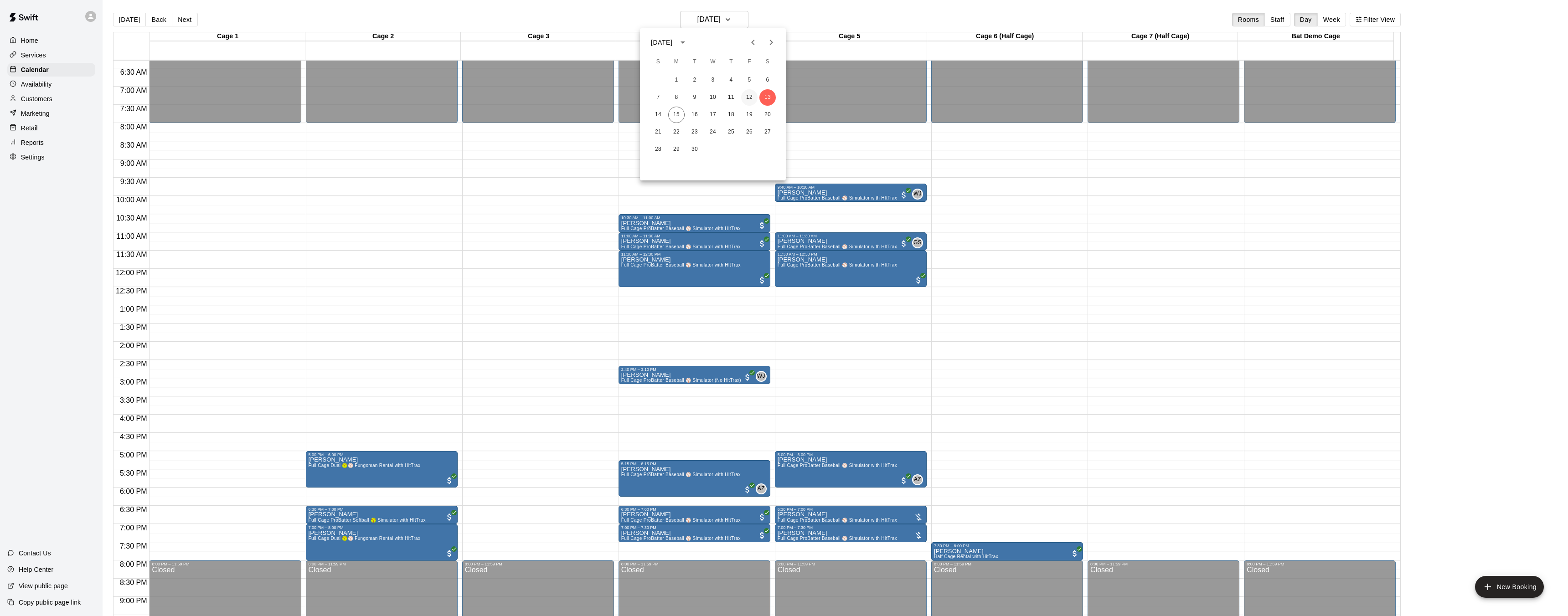
click at [751, 93] on button "12" at bounding box center [749, 97] width 16 height 16
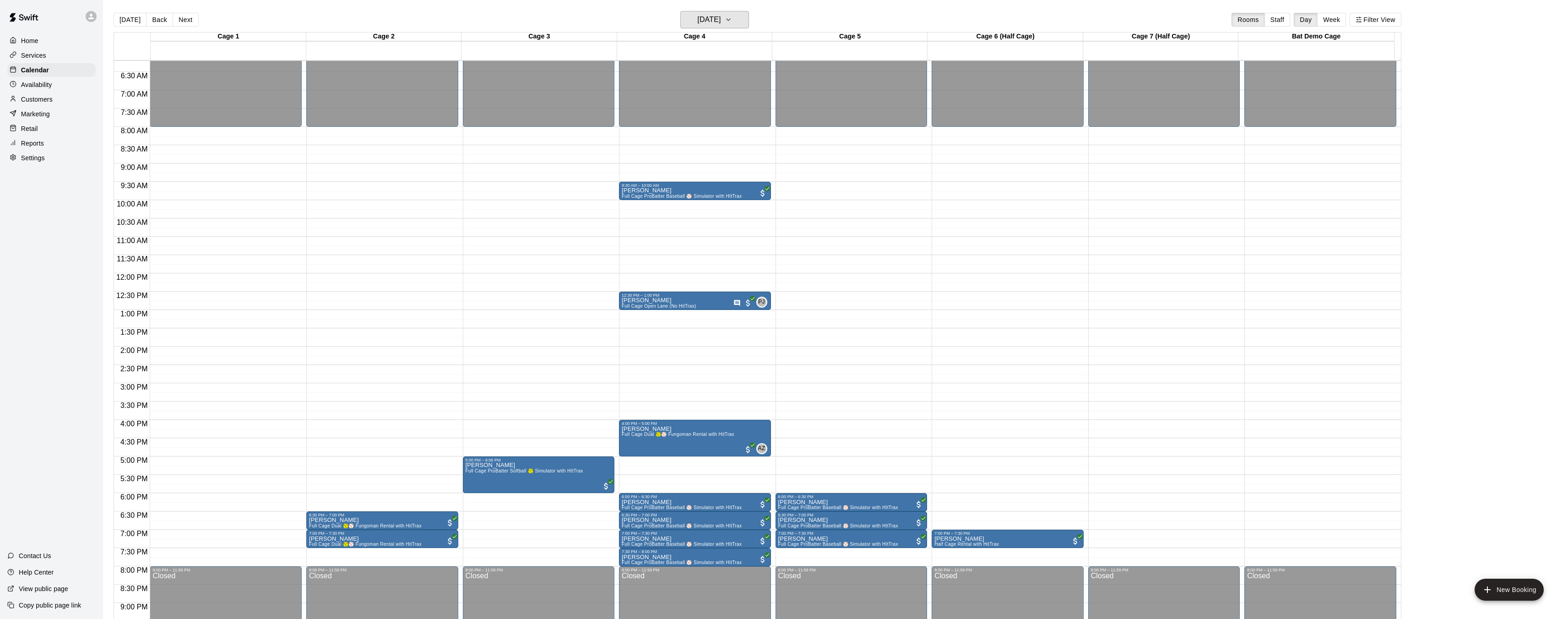
scroll to position [225, 0]
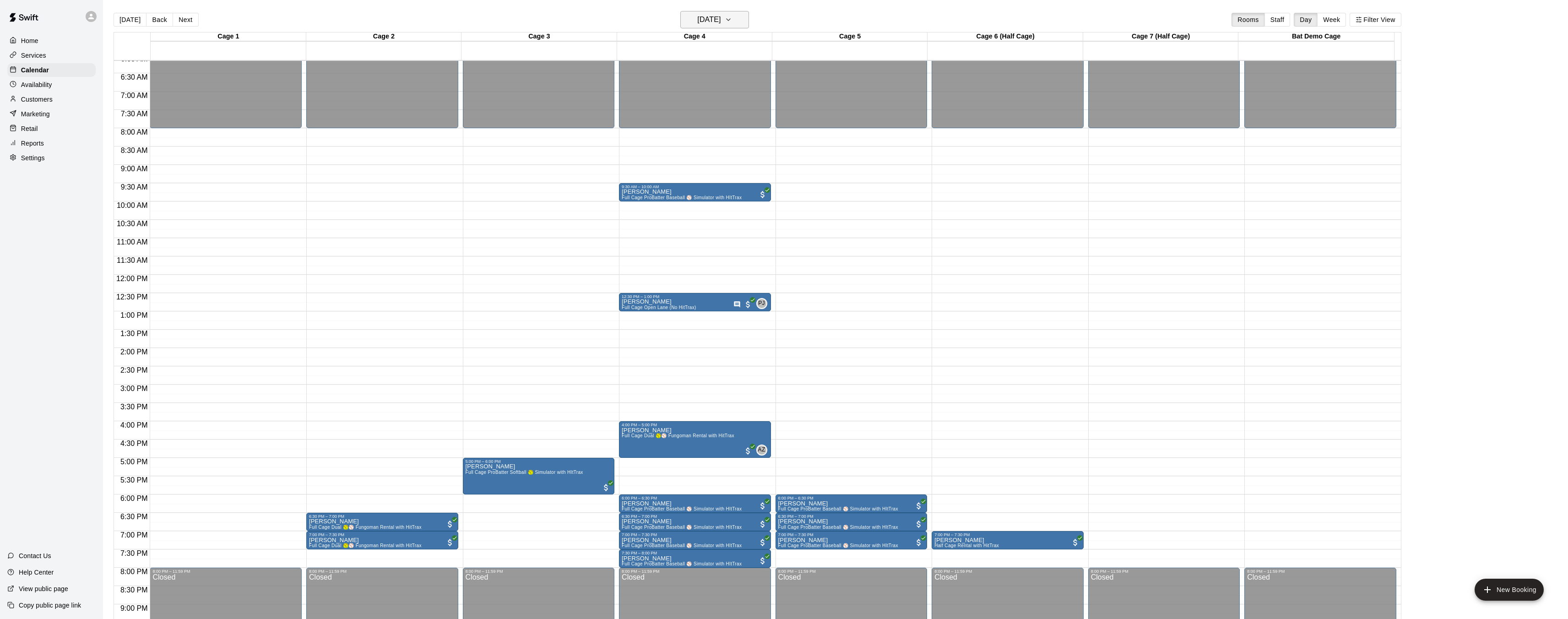
click at [709, 27] on button "Friday Sep 12" at bounding box center [714, 19] width 69 height 17
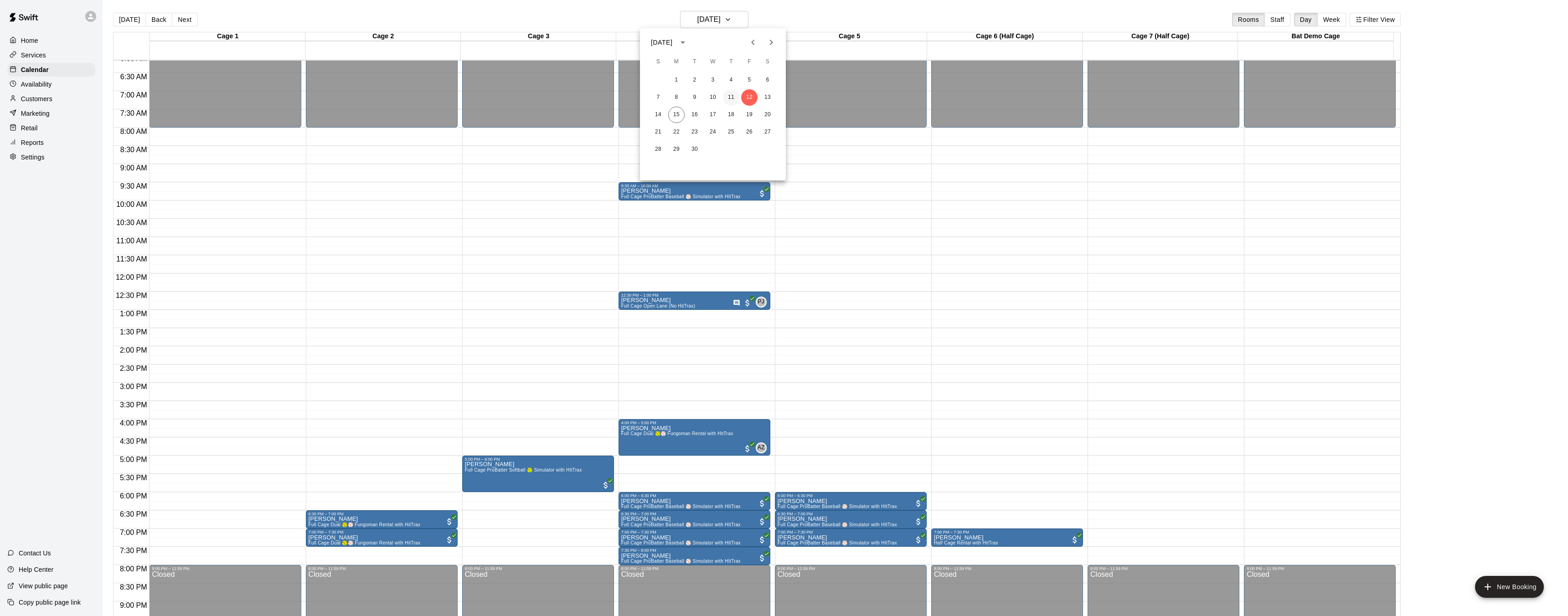
click at [731, 98] on button "11" at bounding box center [731, 97] width 16 height 16
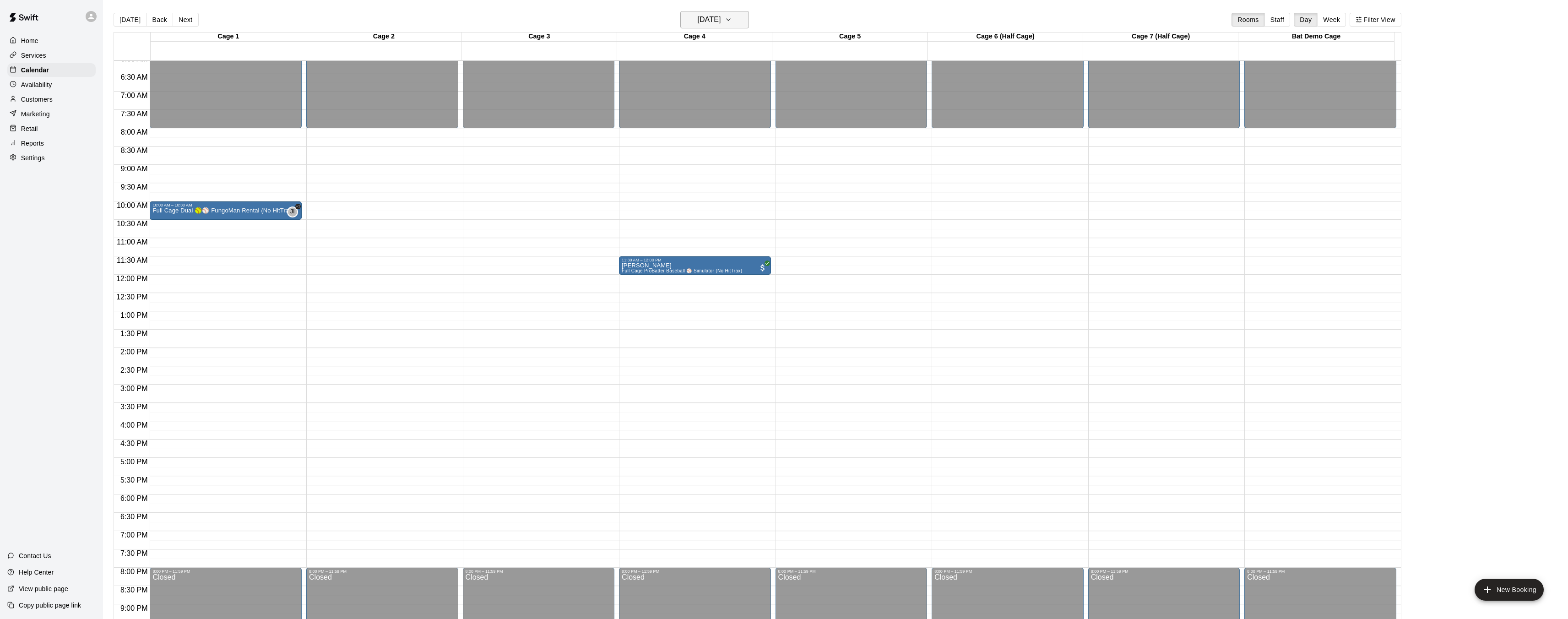
click at [707, 18] on h6 "Thursday Sep 11" at bounding box center [709, 20] width 23 height 13
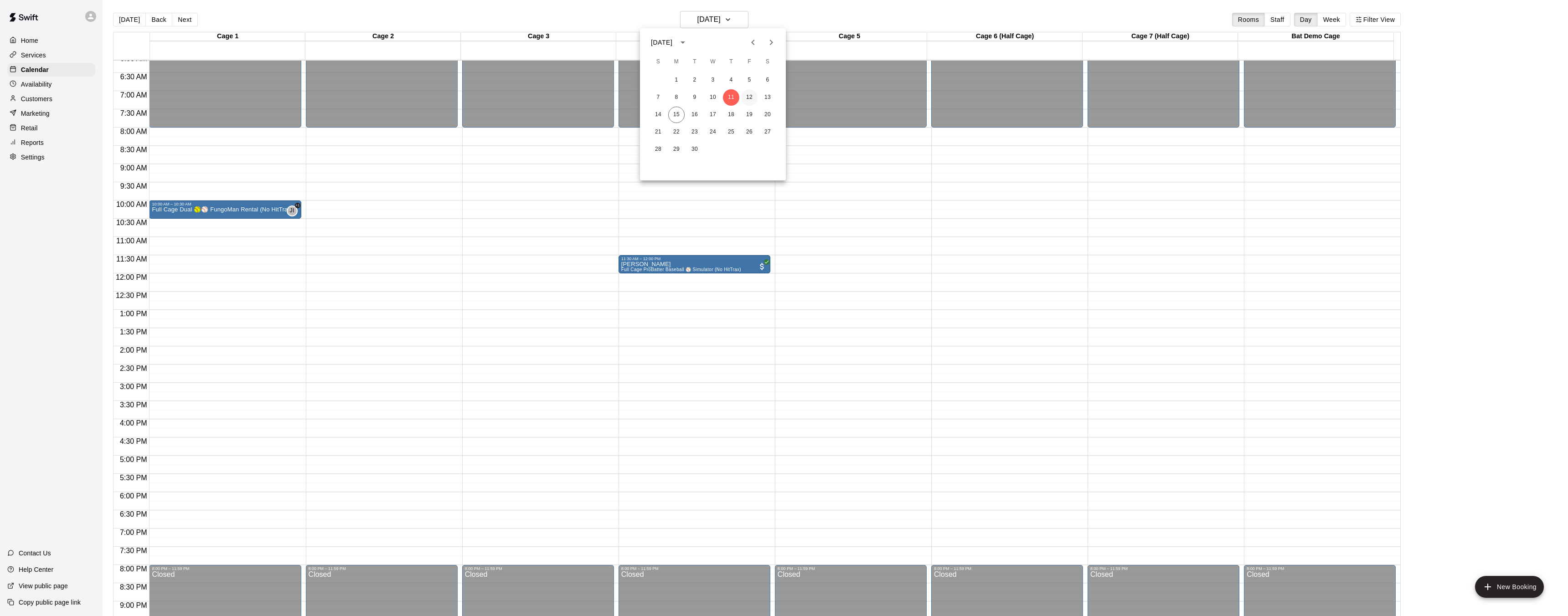
click at [743, 99] on button "12" at bounding box center [749, 97] width 16 height 16
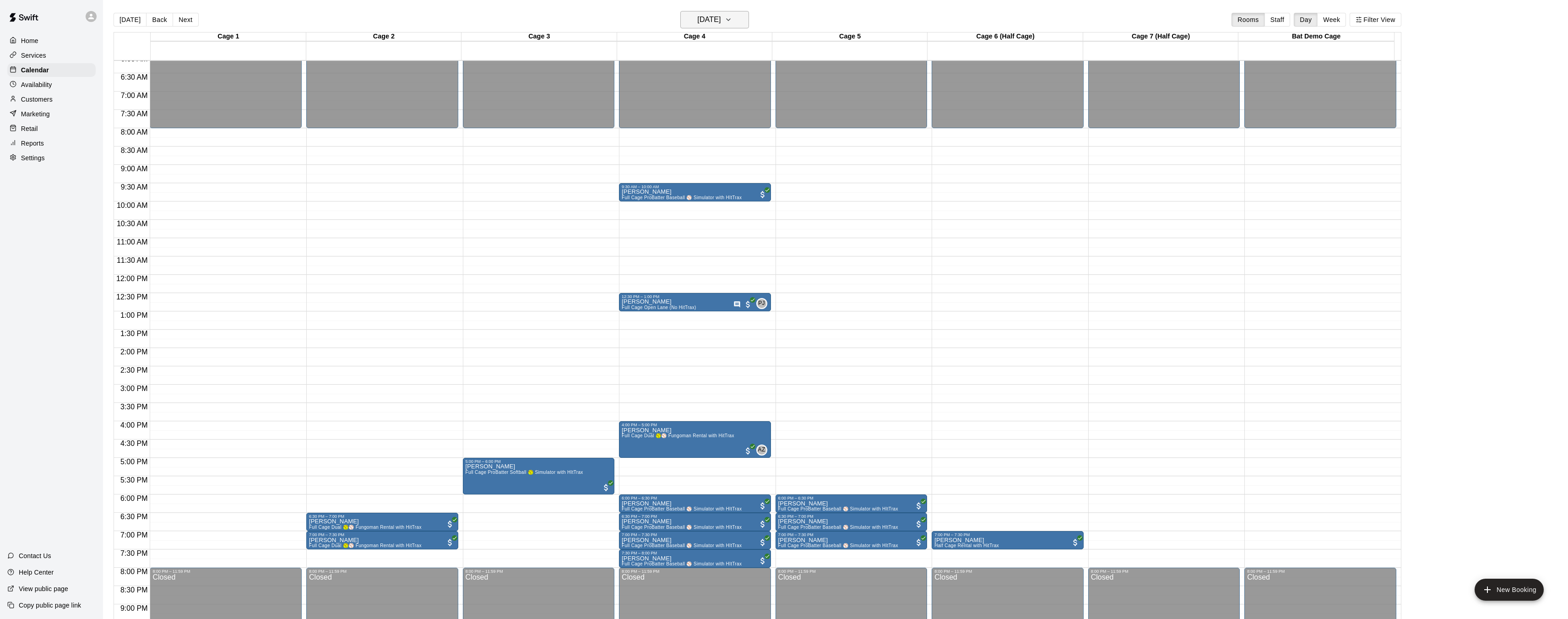
click at [732, 16] on icon "button" at bounding box center [728, 20] width 7 height 11
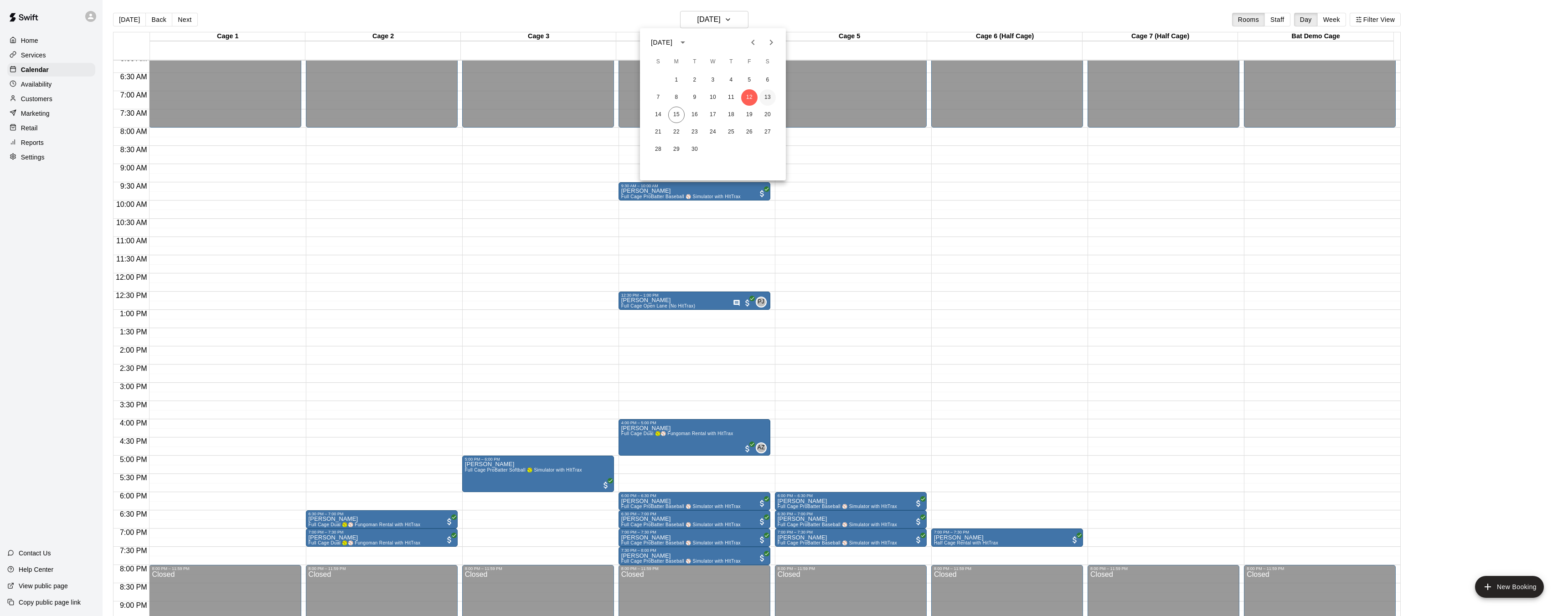
click at [769, 94] on button "13" at bounding box center [768, 97] width 16 height 16
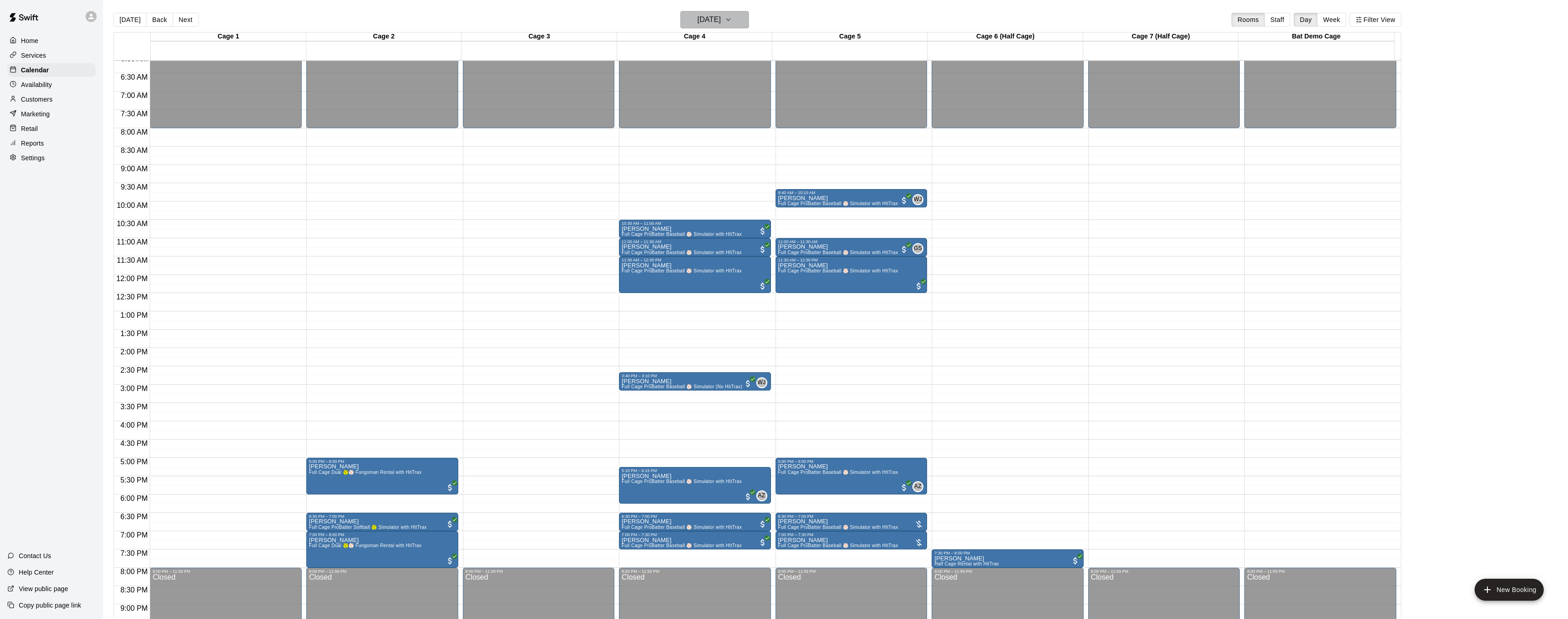
click at [721, 18] on h6 "Saturday Sep 13" at bounding box center [709, 20] width 23 height 13
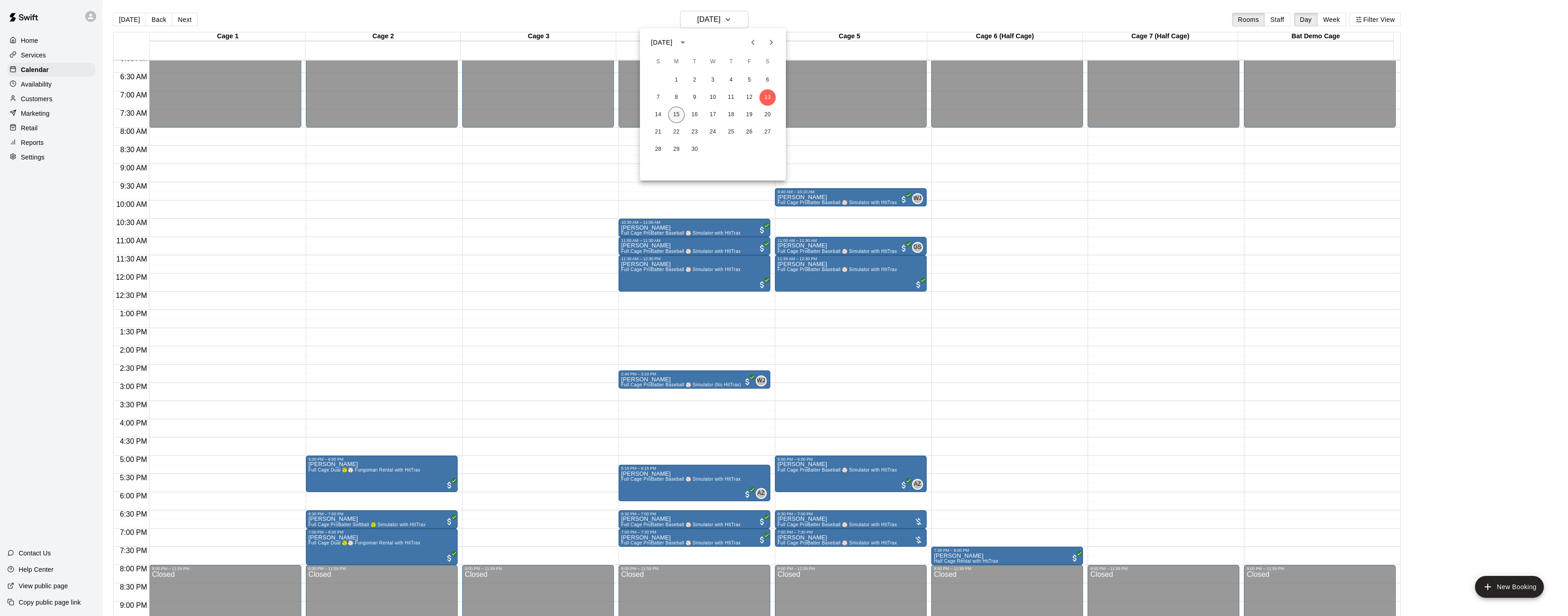
click at [680, 117] on button "15" at bounding box center [677, 115] width 16 height 16
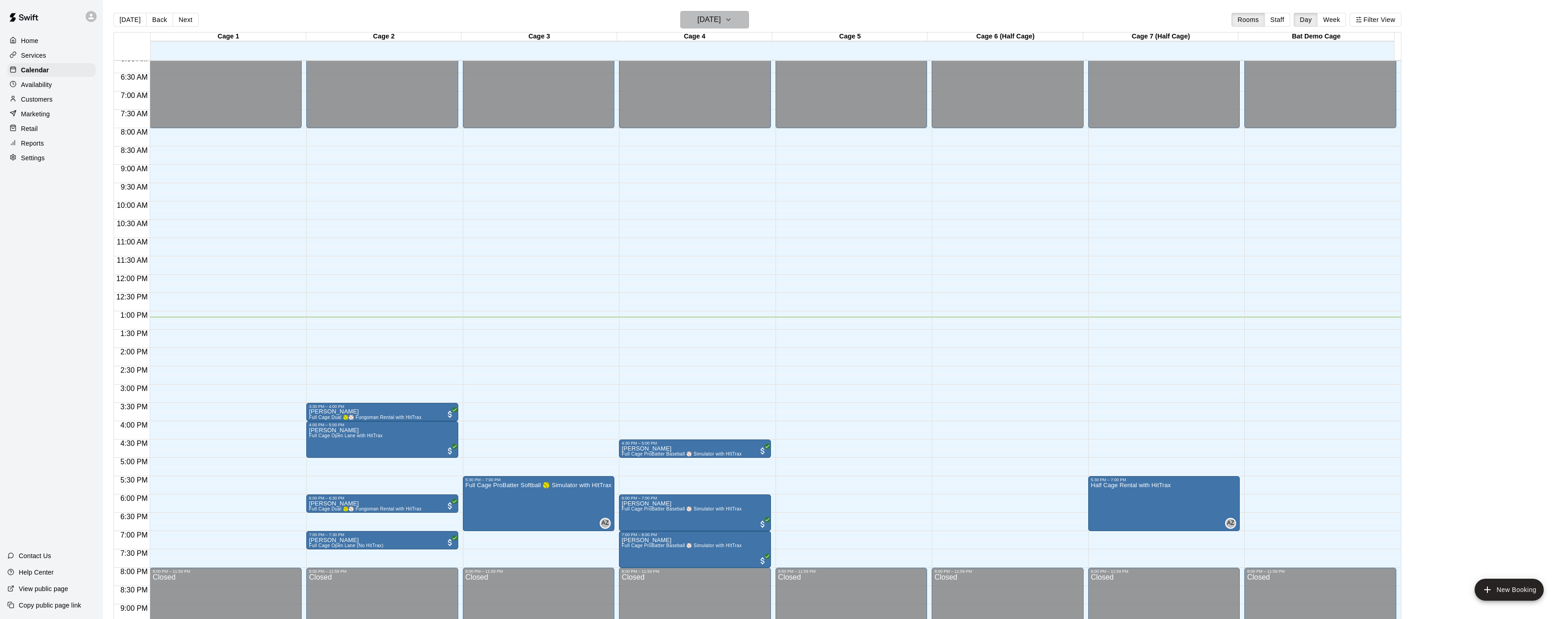
click at [732, 21] on icon "button" at bounding box center [728, 20] width 7 height 11
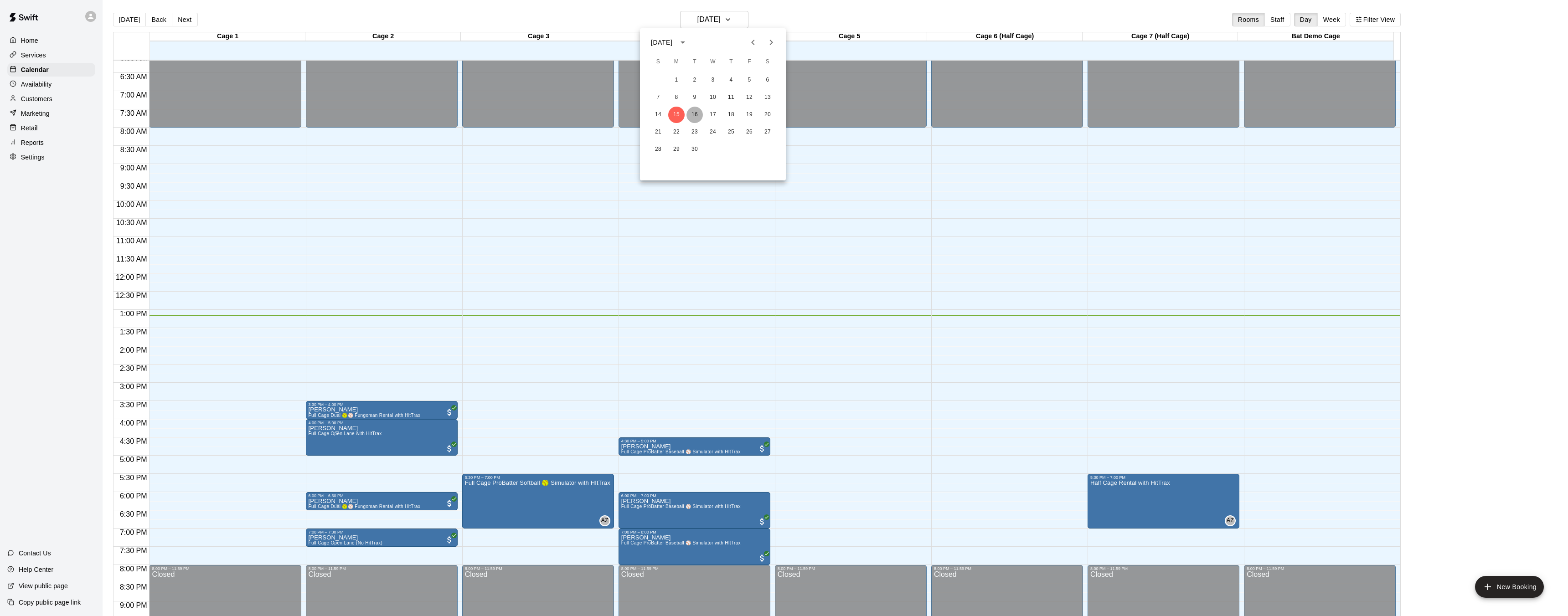
click at [697, 110] on button "16" at bounding box center [695, 115] width 16 height 16
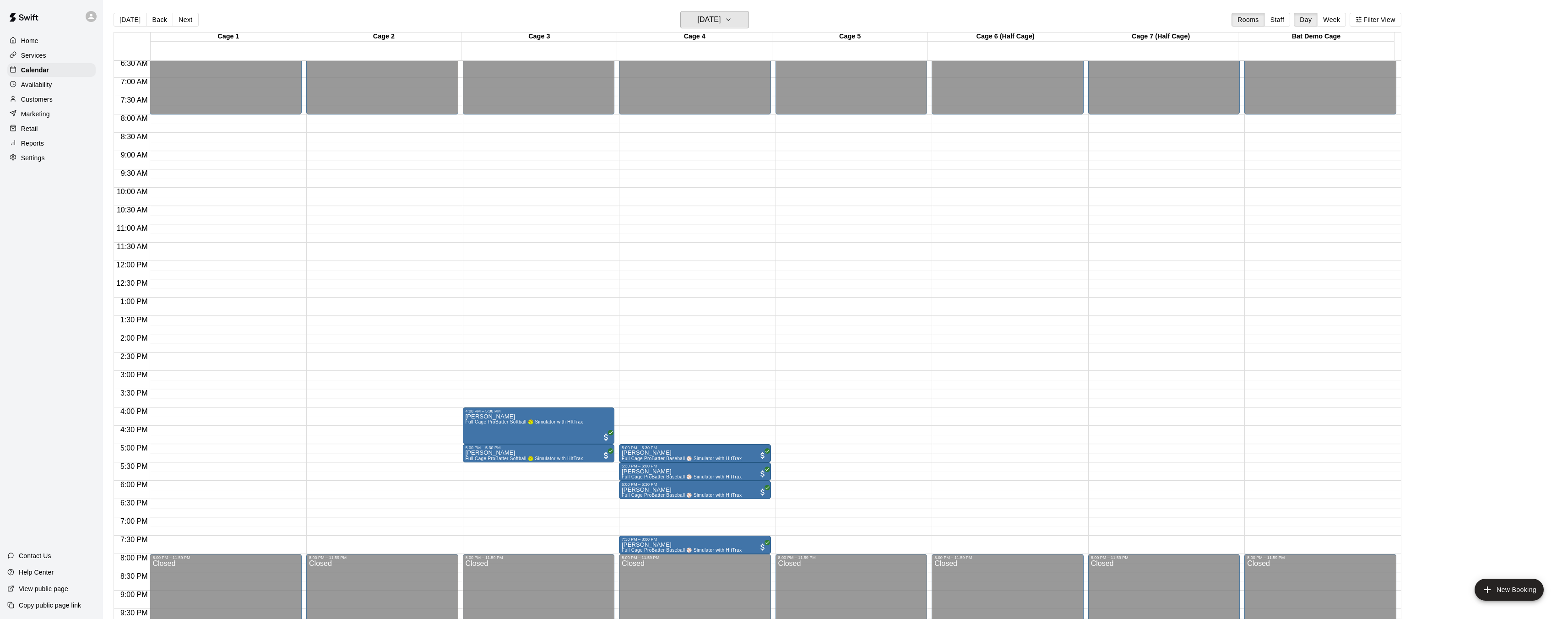
scroll to position [239, 0]
click at [738, 16] on button "Tuesday Sep 16" at bounding box center [714, 19] width 69 height 17
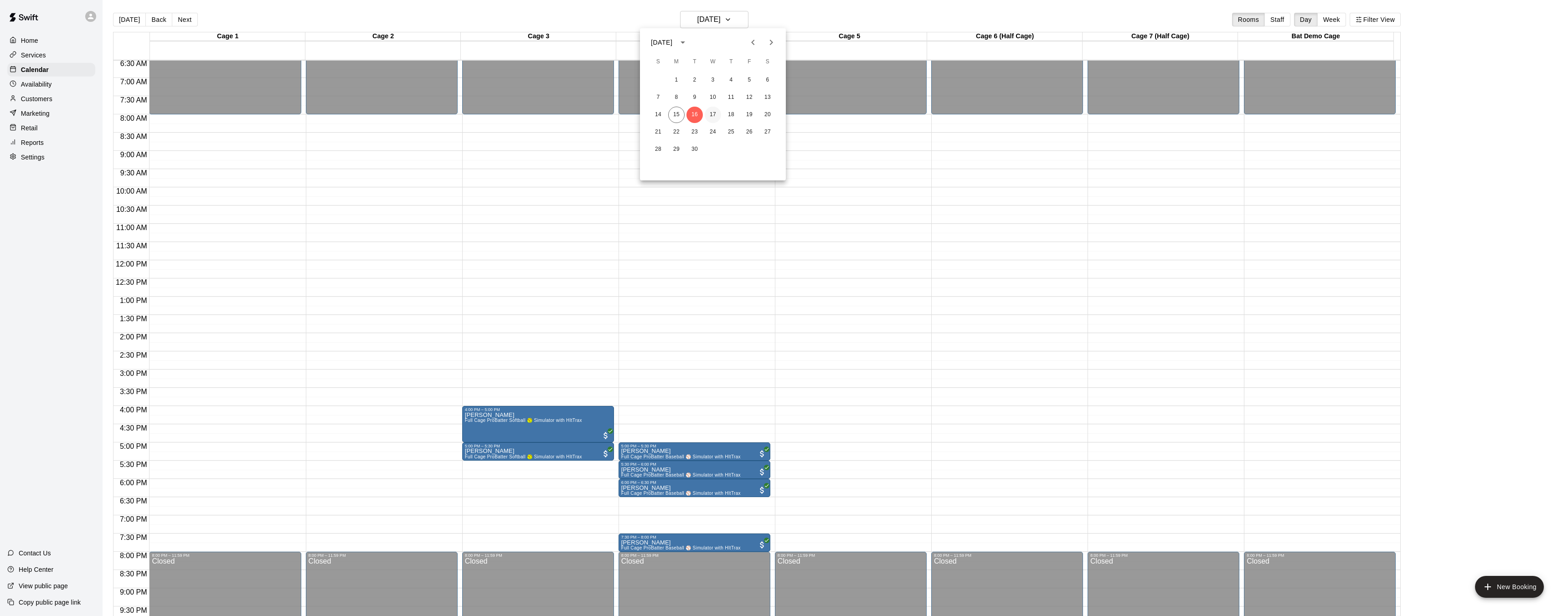
click at [714, 117] on button "17" at bounding box center [713, 115] width 16 height 16
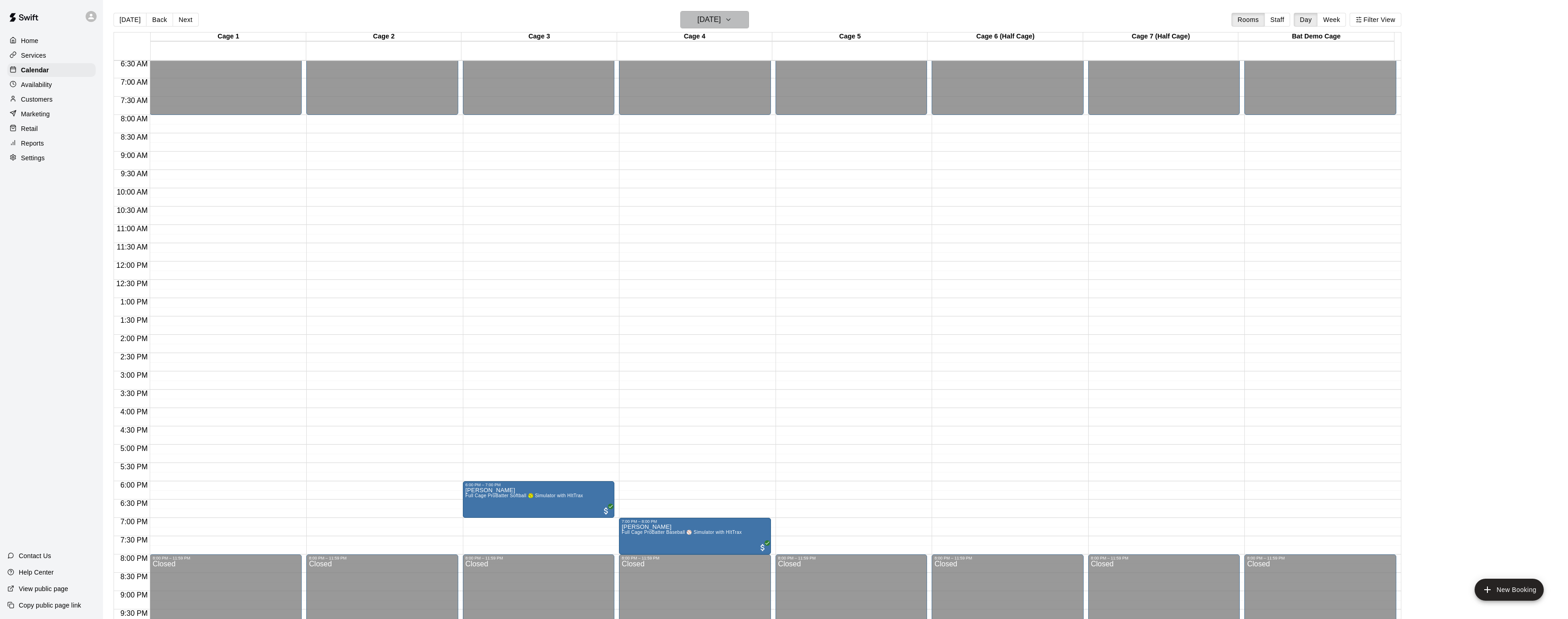
click at [718, 15] on h6 "Wednesday Sep 17" at bounding box center [709, 20] width 23 height 13
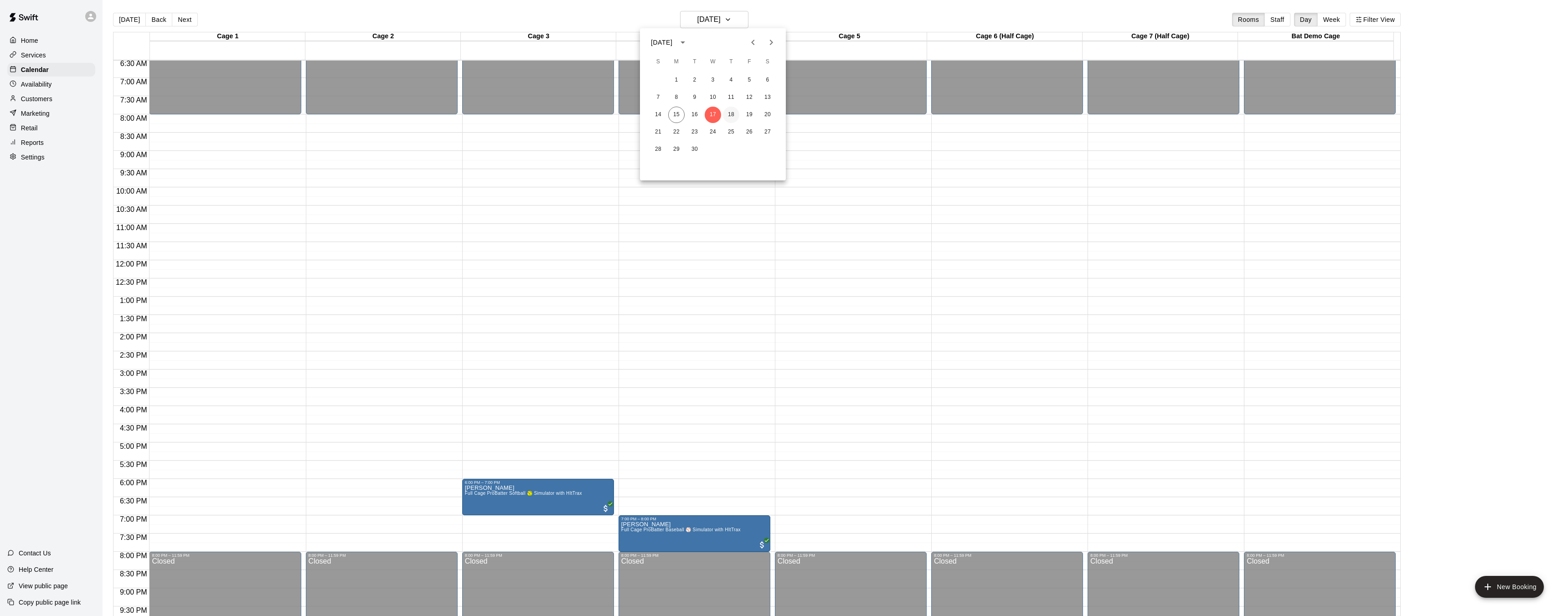
click at [736, 117] on button "18" at bounding box center [731, 115] width 16 height 16
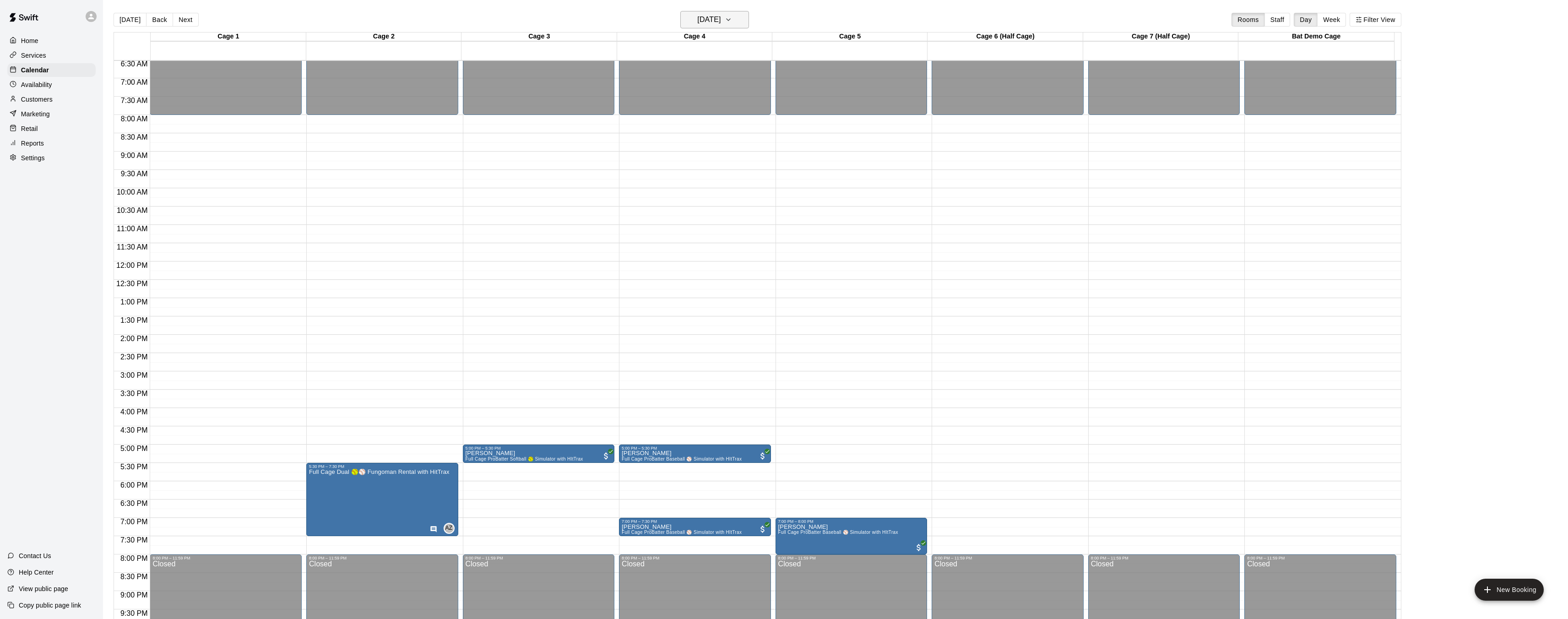
click at [704, 22] on h6 "Thursday Sep 18" at bounding box center [709, 20] width 23 height 13
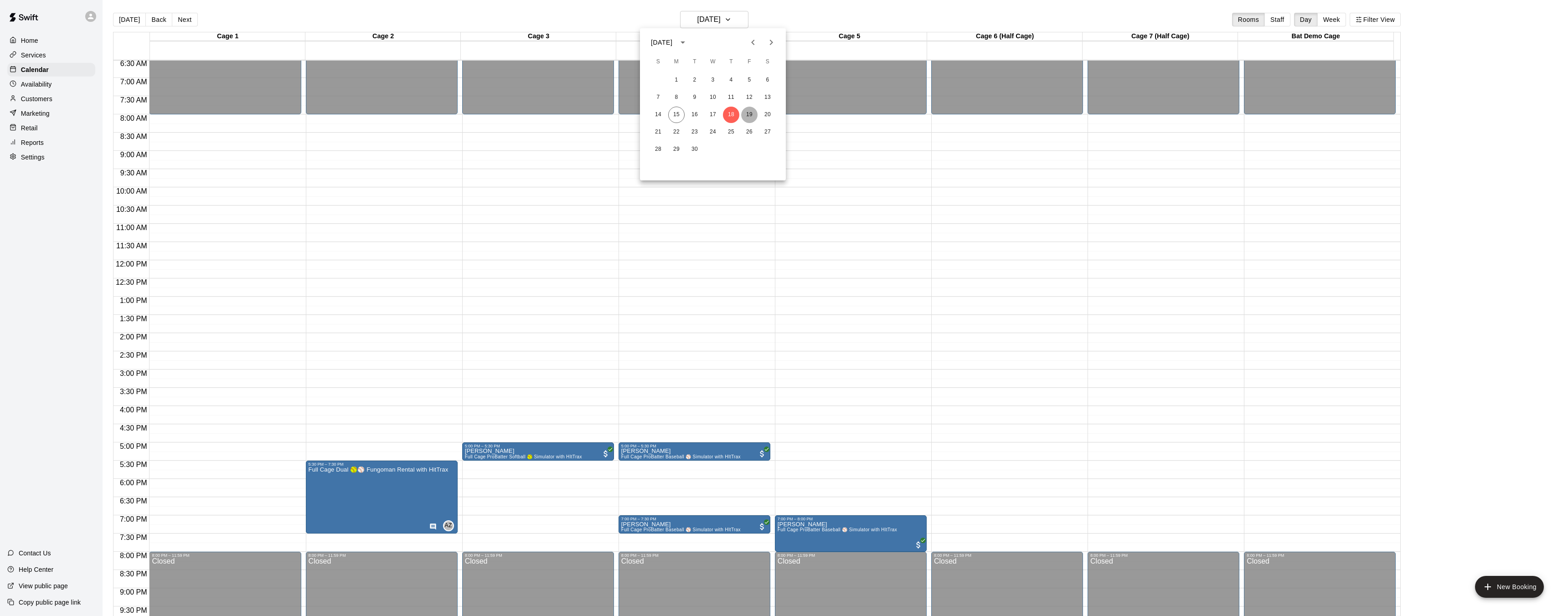
click at [743, 111] on button "19" at bounding box center [749, 115] width 16 height 16
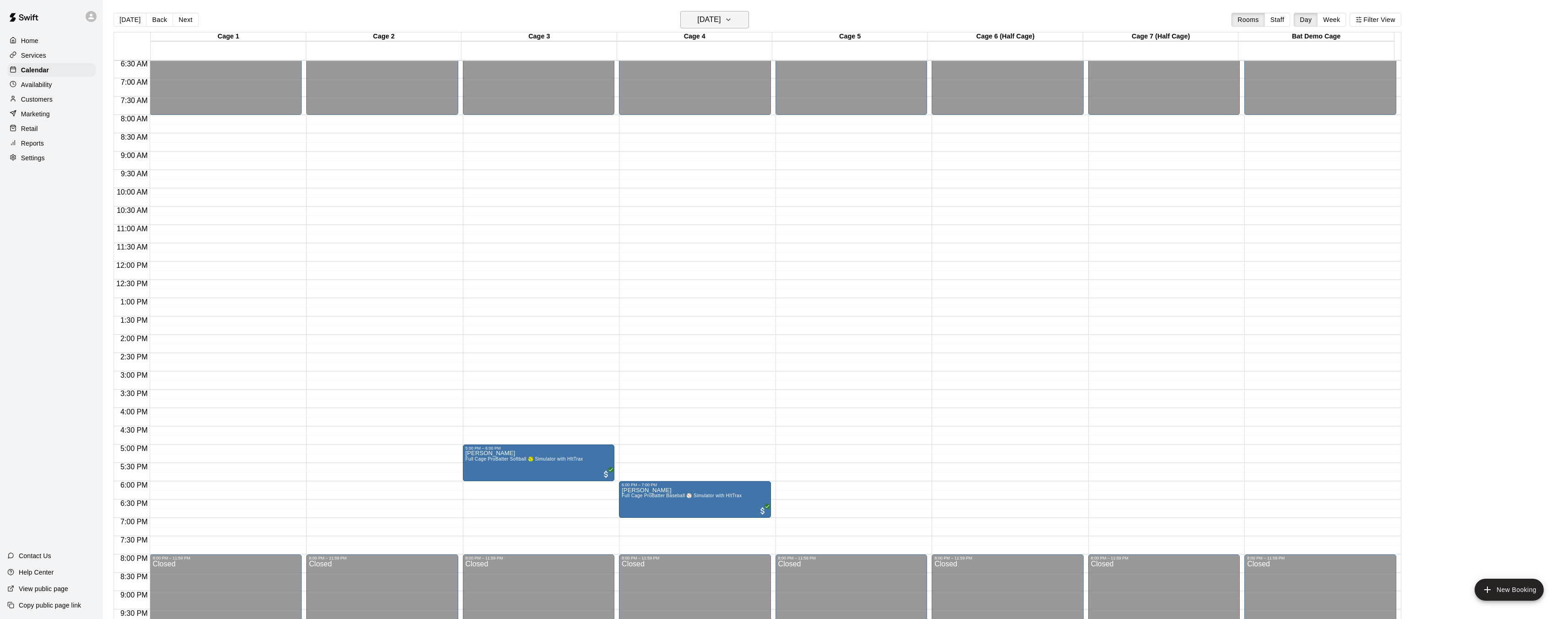
click at [707, 19] on h6 "Friday Sep 19" at bounding box center [709, 20] width 23 height 13
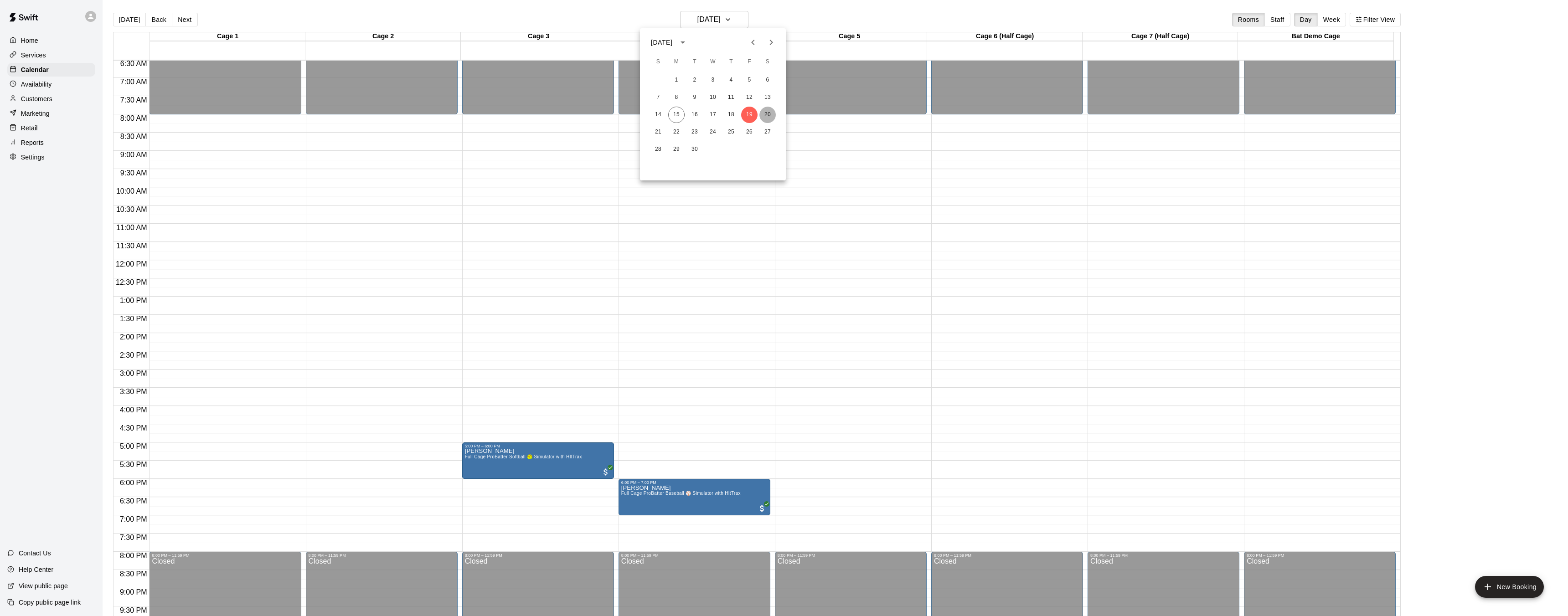
click at [769, 111] on button "20" at bounding box center [768, 115] width 16 height 16
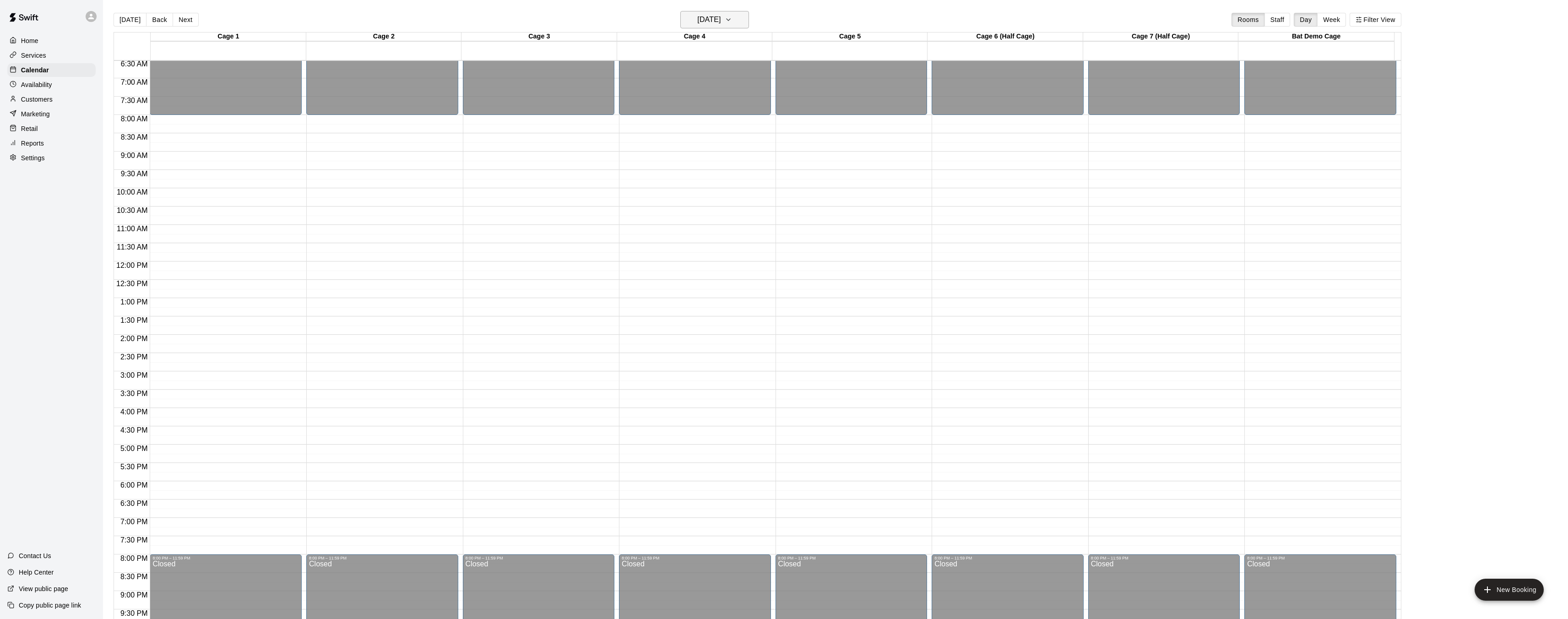
click at [732, 18] on icon "button" at bounding box center [728, 20] width 7 height 11
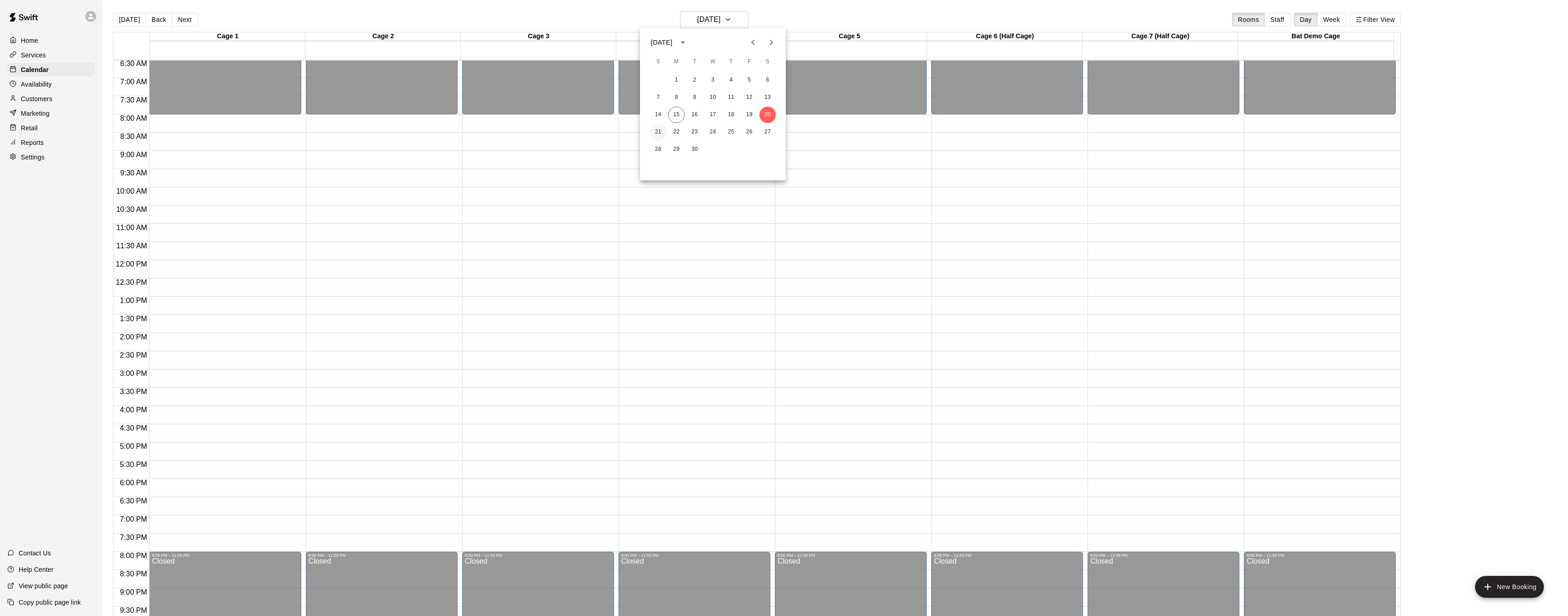
click at [655, 131] on button "21" at bounding box center [658, 132] width 16 height 16
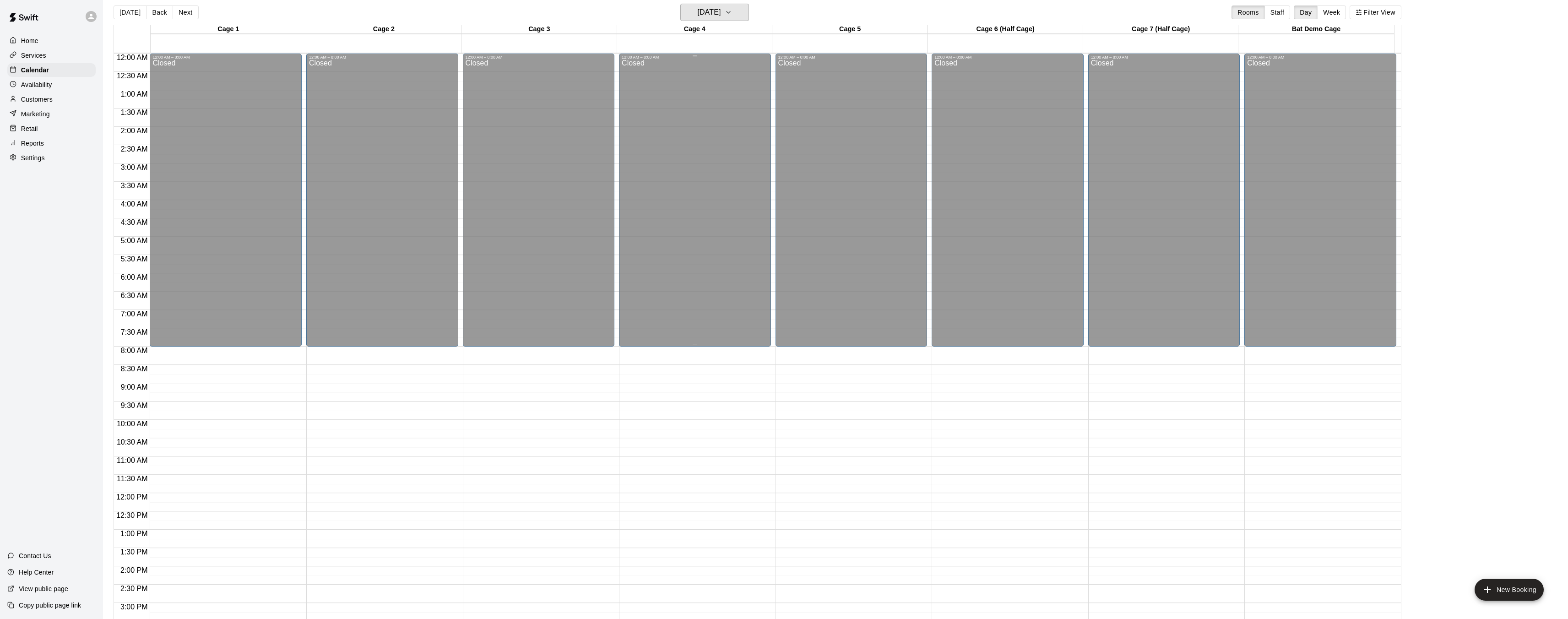
scroll to position [0, 0]
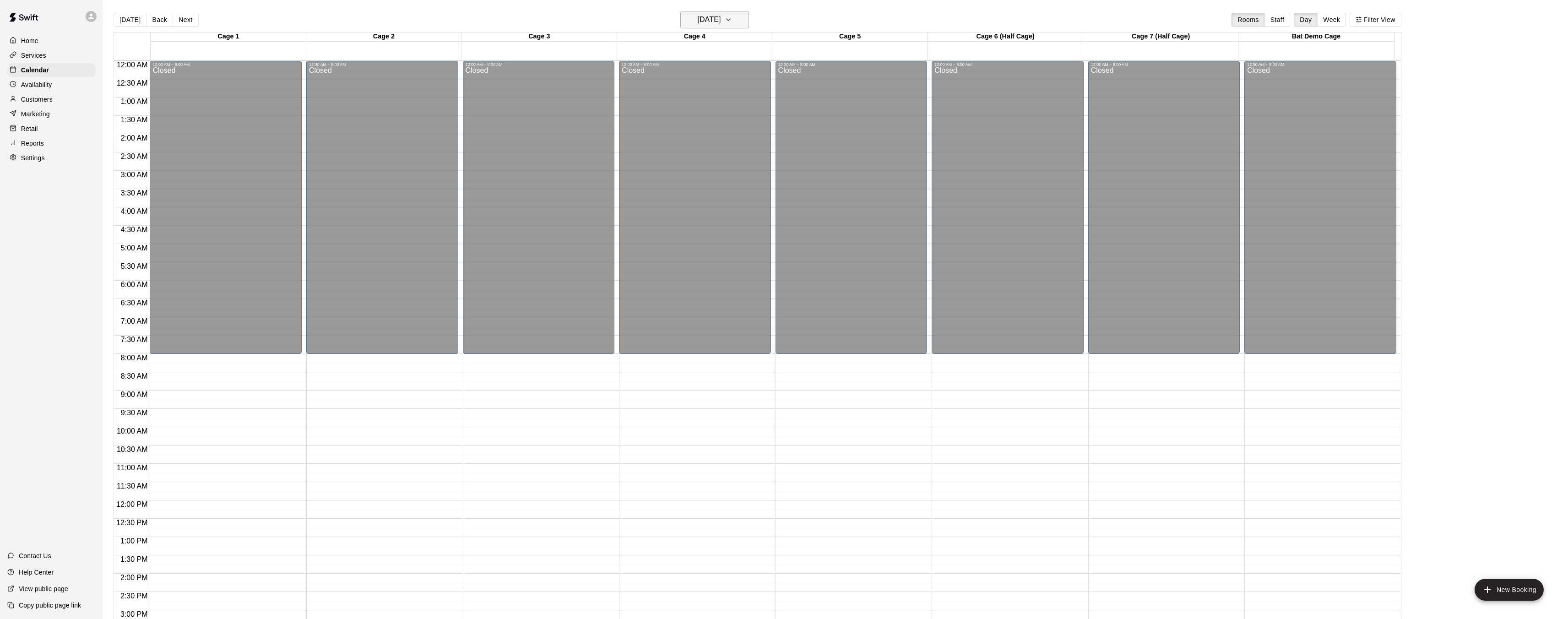
click at [741, 12] on button "Sunday Sep 21" at bounding box center [714, 19] width 69 height 17
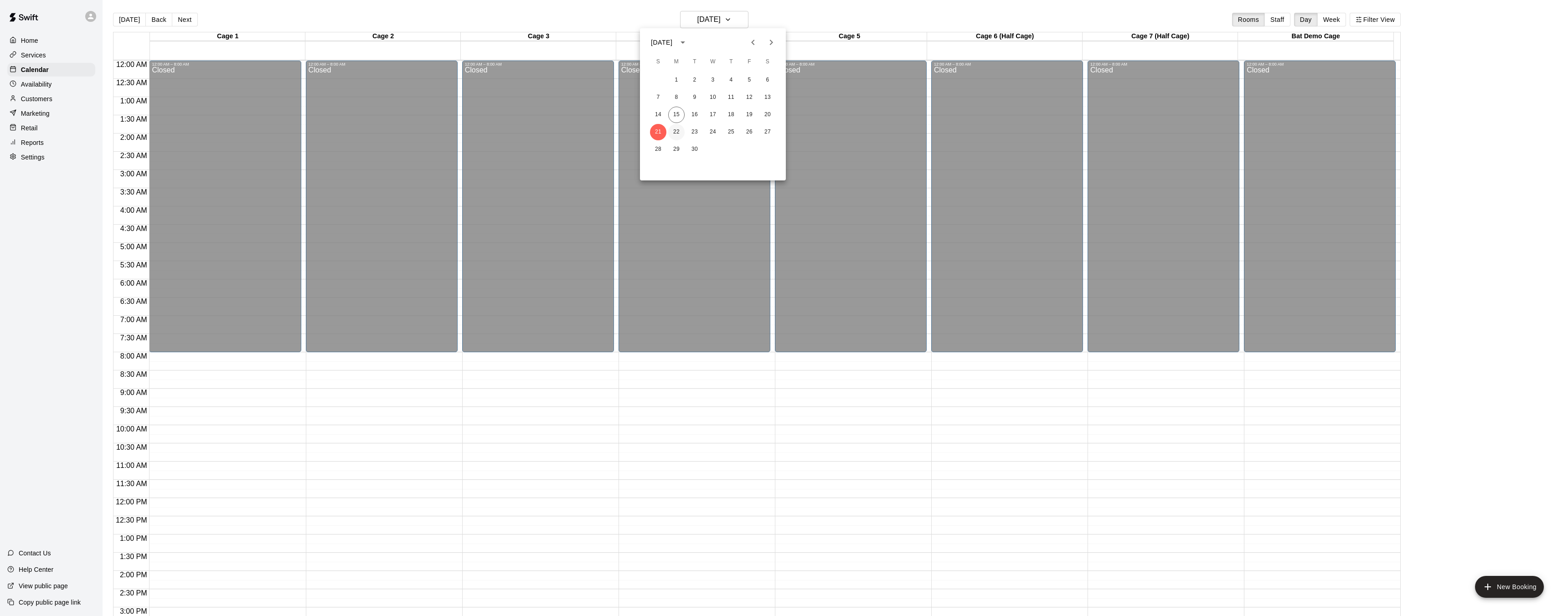
click at [679, 133] on button "22" at bounding box center [677, 132] width 16 height 16
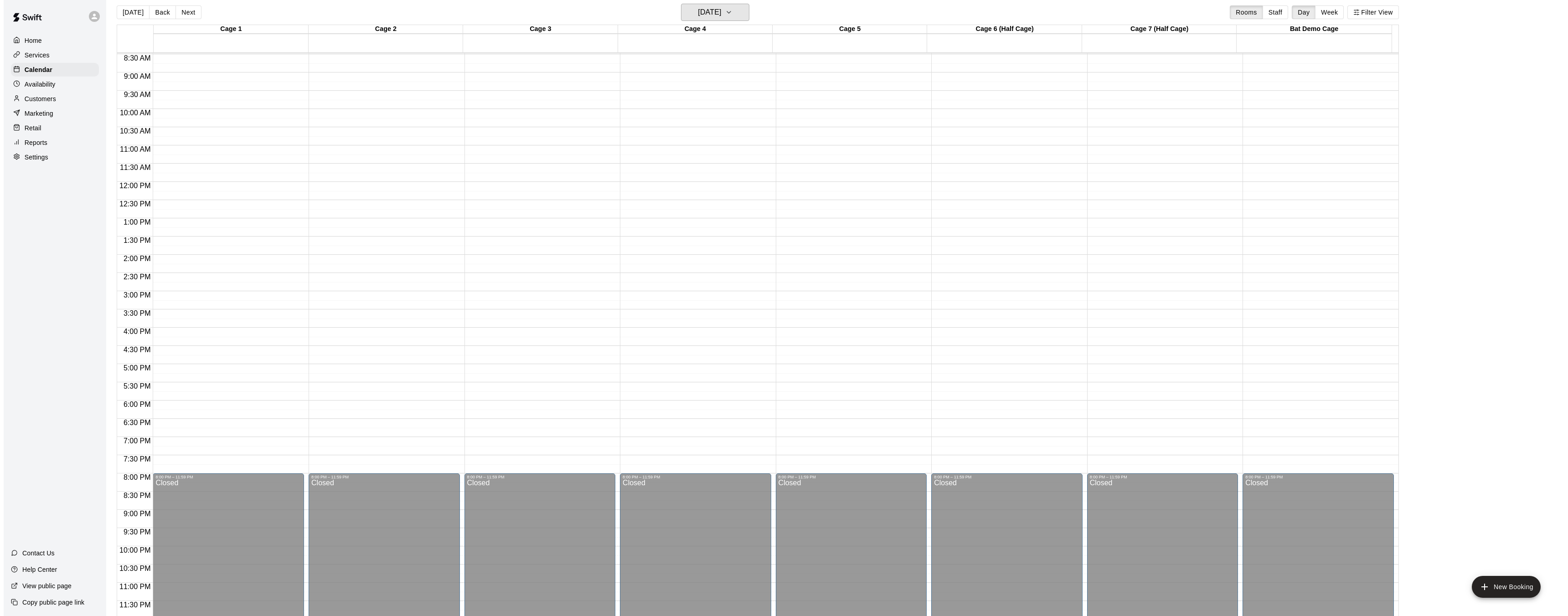
scroll to position [14, 0]
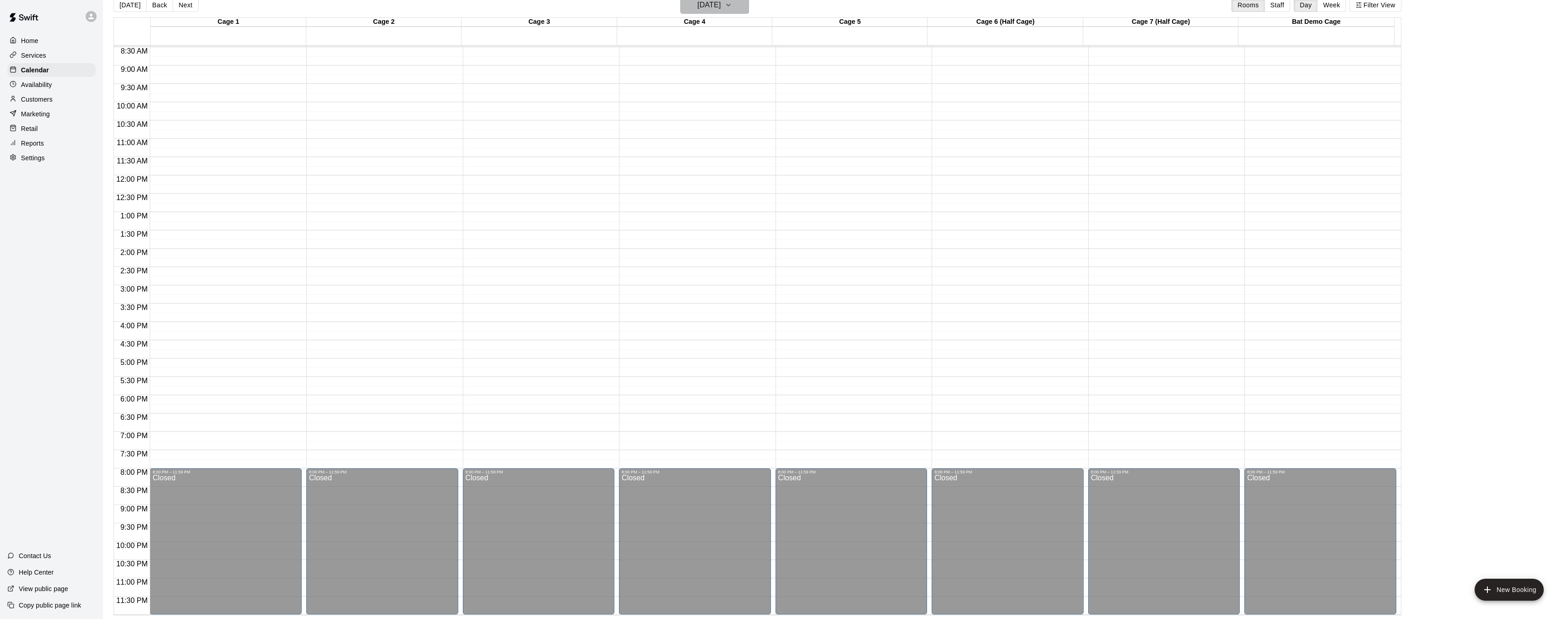
click at [738, 8] on button "Monday Sep 22" at bounding box center [714, 4] width 69 height 17
click at [694, 115] on button "23" at bounding box center [697, 118] width 16 height 16
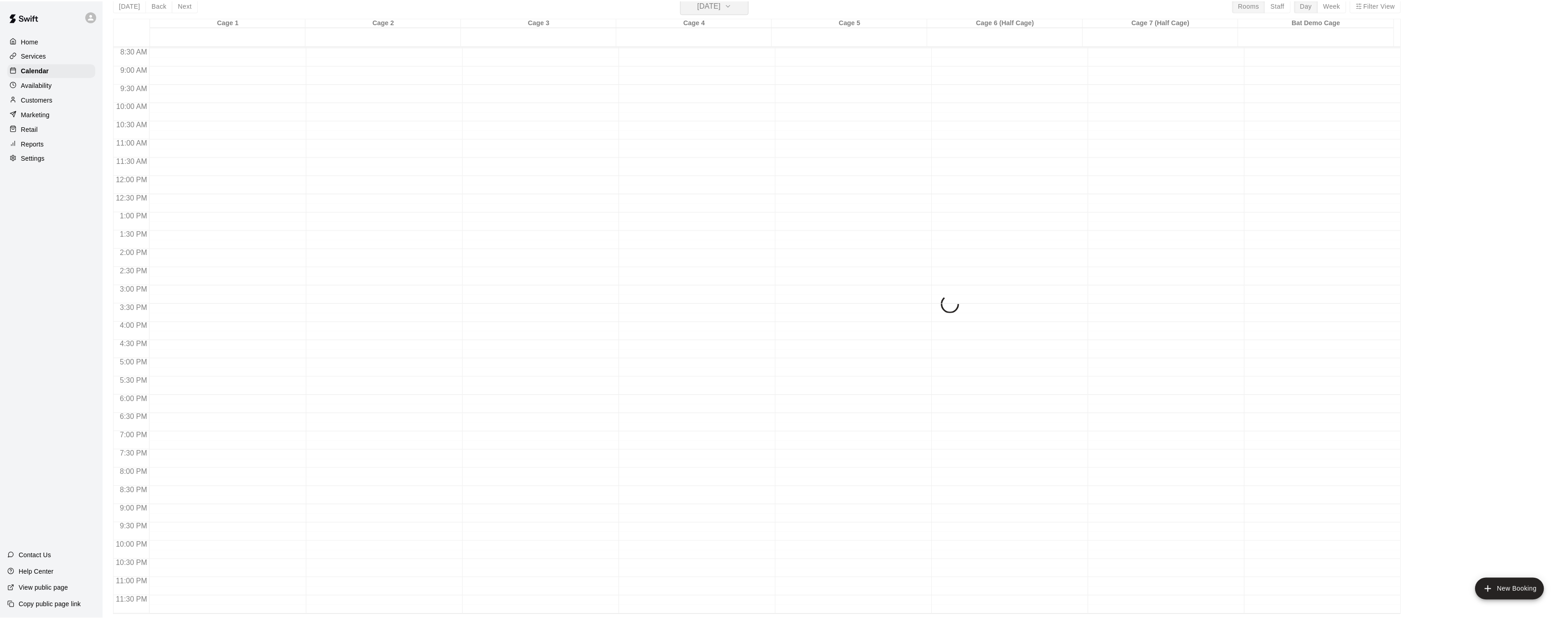
scroll to position [11, 0]
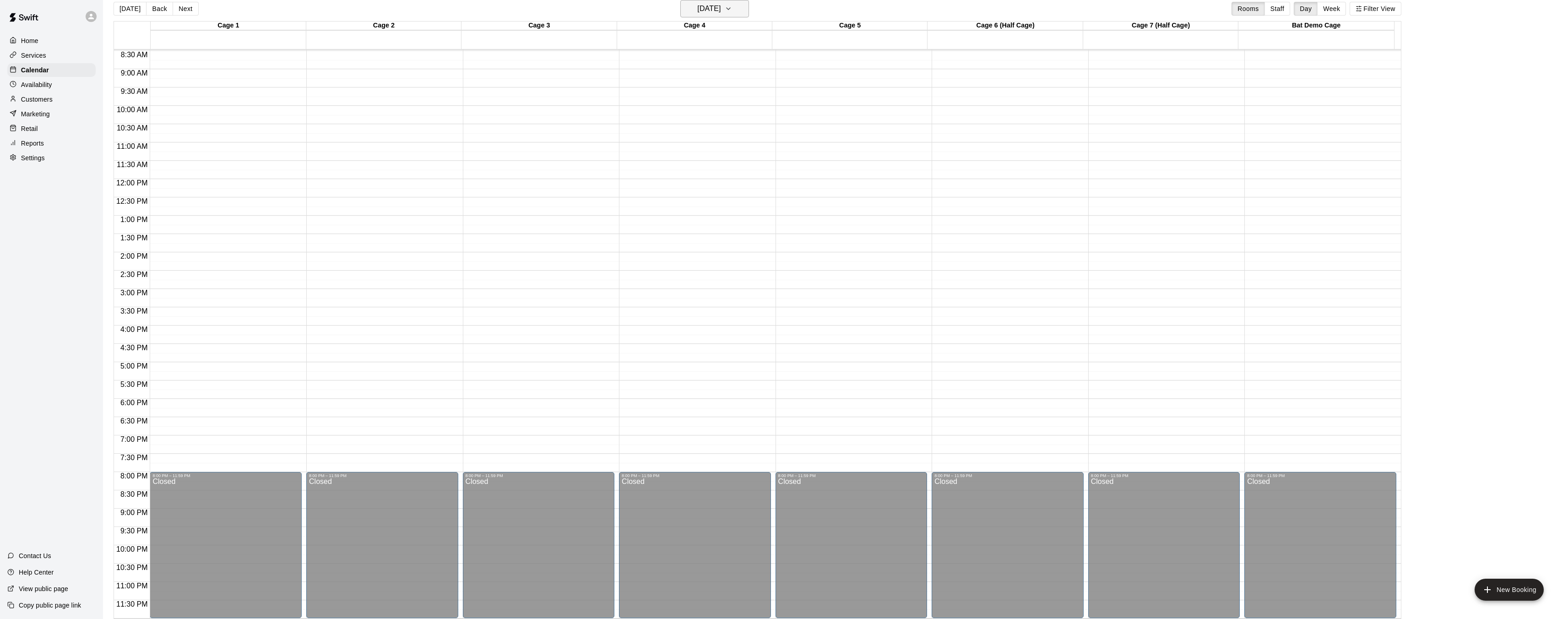
click at [745, 3] on button "Tuesday Sep 23" at bounding box center [714, 8] width 69 height 17
click at [721, 123] on button "24" at bounding box center [716, 122] width 16 height 16
click at [743, 10] on button "Wednesday Sep 24" at bounding box center [714, 8] width 69 height 17
click at [729, 124] on button "25" at bounding box center [734, 122] width 16 height 16
click at [725, 16] on button "Thursday Sep 25" at bounding box center [714, 8] width 69 height 17
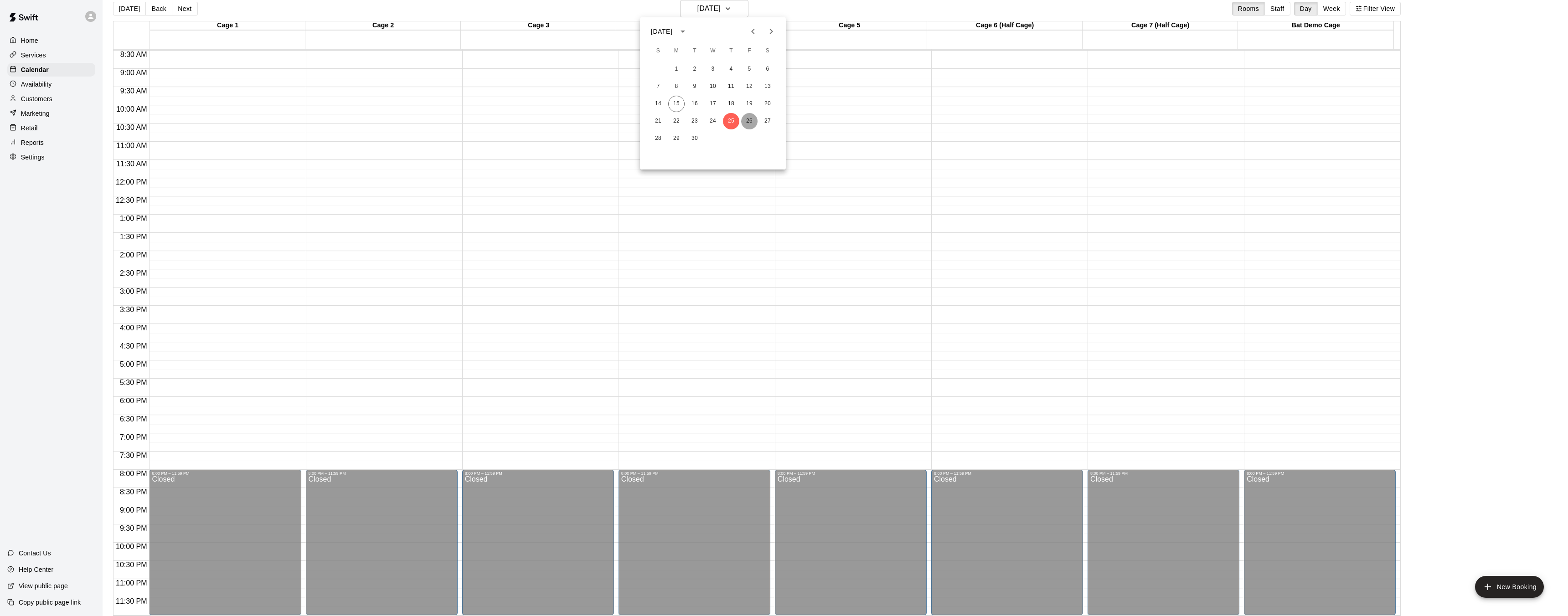
drag, startPoint x: 745, startPoint y: 118, endPoint x: 751, endPoint y: 48, distance: 70.3
click at [745, 118] on button "26" at bounding box center [749, 121] width 16 height 16
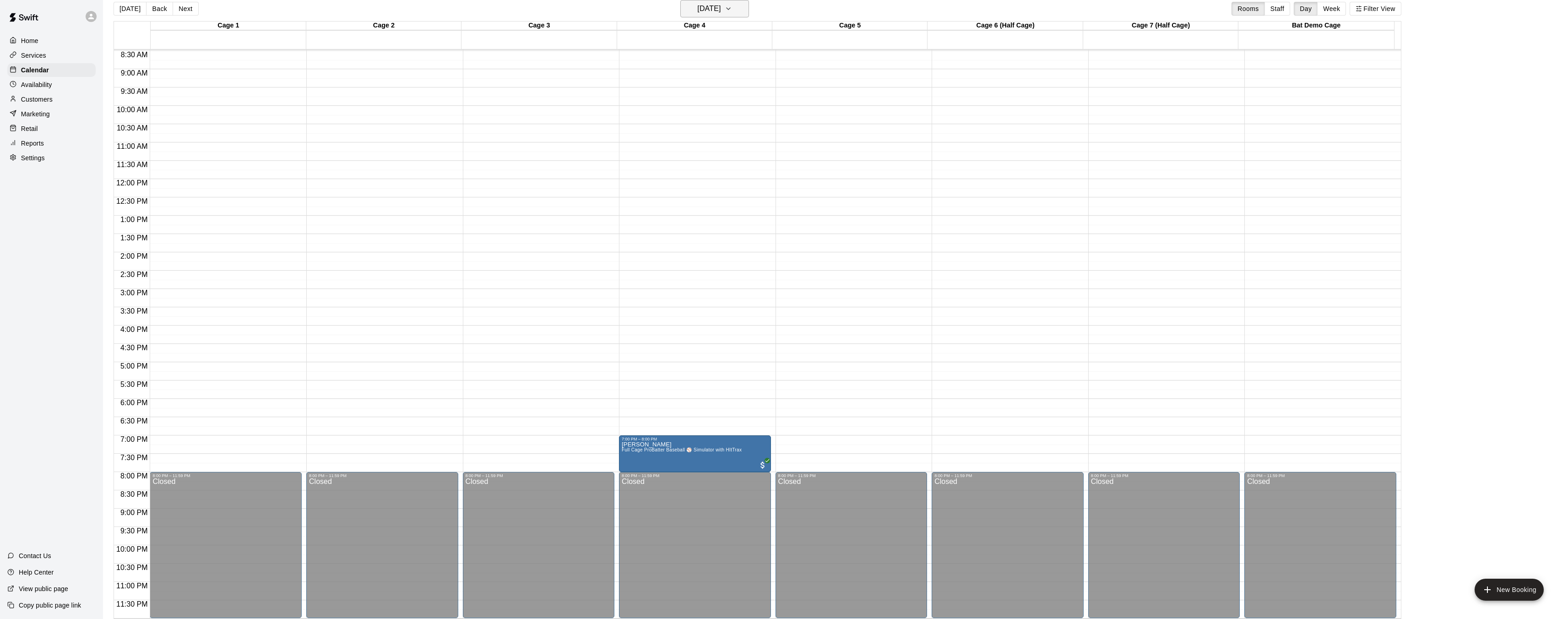
click at [721, 12] on h6 "Friday Sep 26" at bounding box center [709, 9] width 23 height 13
click at [685, 104] on button "15" at bounding box center [679, 105] width 16 height 16
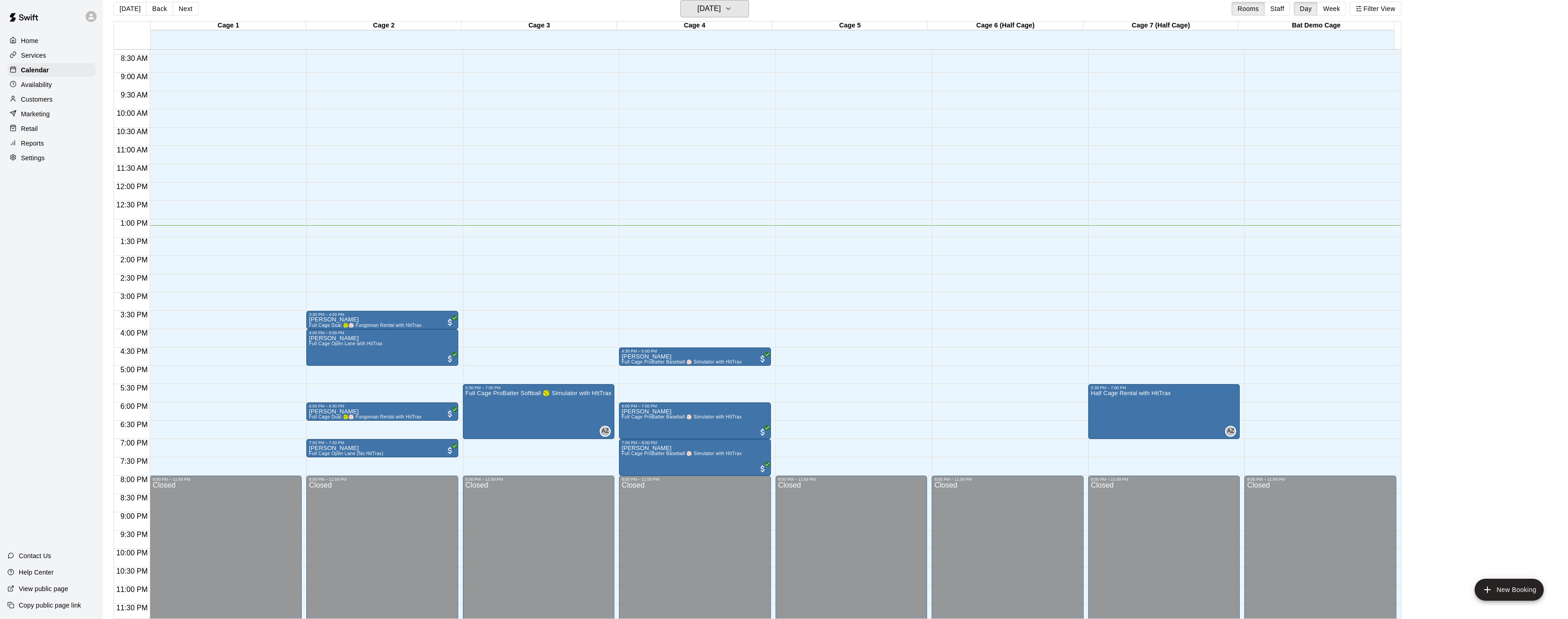
scroll to position [306, 0]
click at [373, 318] on div "Michelle Meekins Full Cage Dual 🥎⚾ Fungoman Rental with HitTrax" at bounding box center [366, 627] width 113 height 619
click at [358, 312] on div at bounding box center [787, 310] width 1574 height 619
click at [344, 323] on div "Michelle Meekins Full Cage Dual 🥎⚾ Fungoman Rental with HitTrax" at bounding box center [366, 627] width 113 height 619
click at [322, 333] on icon "edit" at bounding box center [318, 327] width 11 height 11
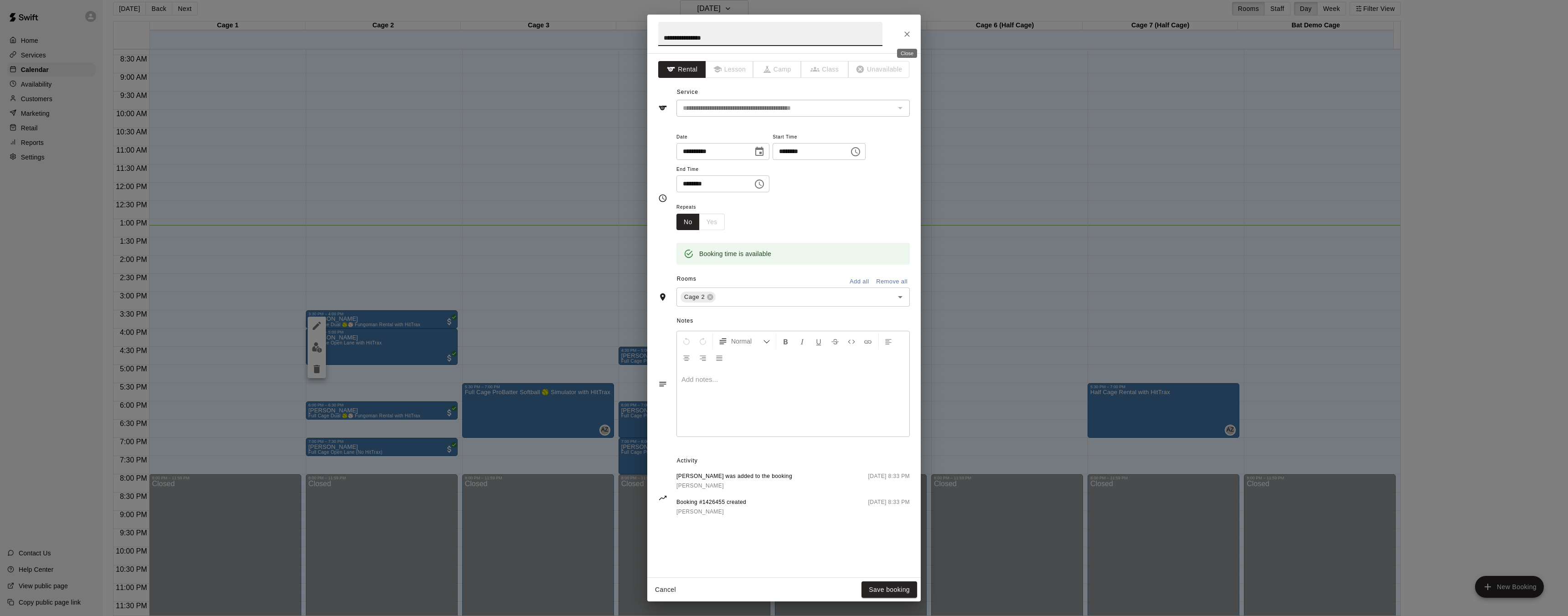
click at [909, 33] on icon "Close" at bounding box center [907, 34] width 9 height 9
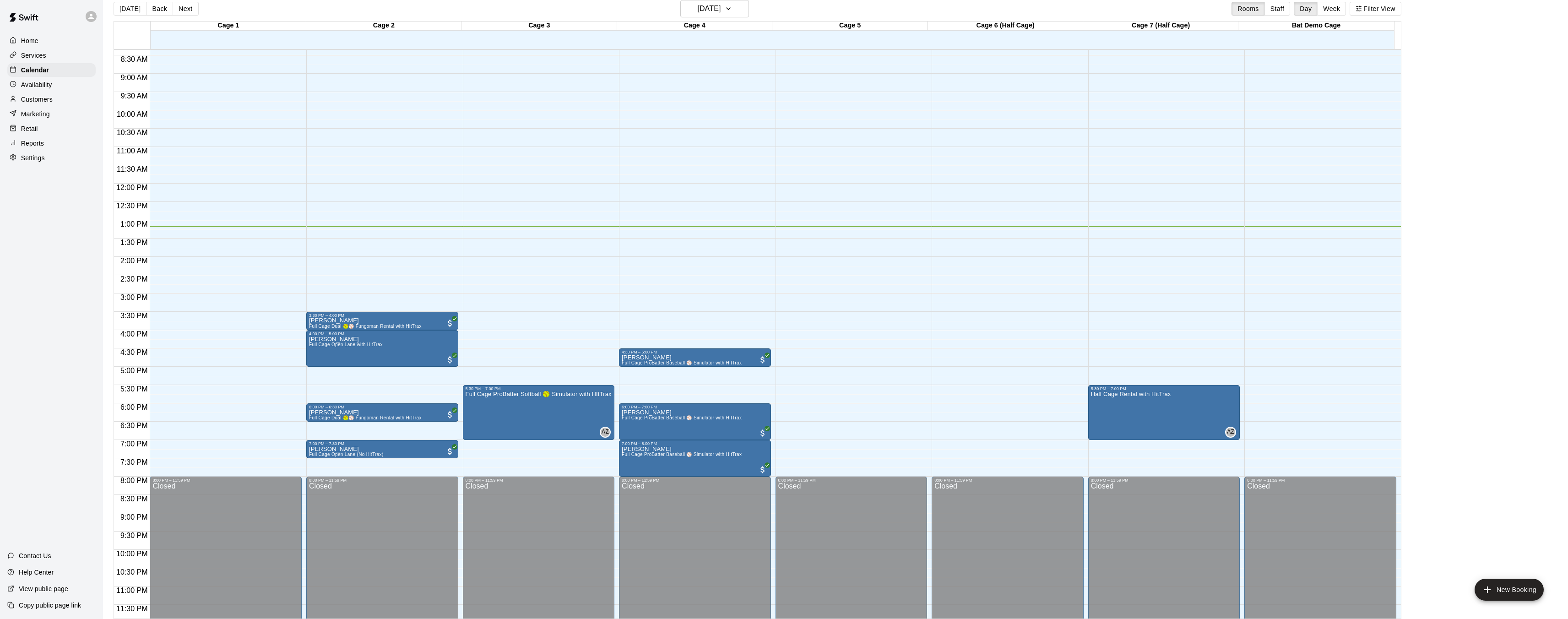
click at [562, 257] on div "12:00 AM – 8:00 AM Closed 5:30 PM – 7:00 PM Full Cage ProBatter Softball 🥎 Simu…" at bounding box center [539, 183] width 152 height 879
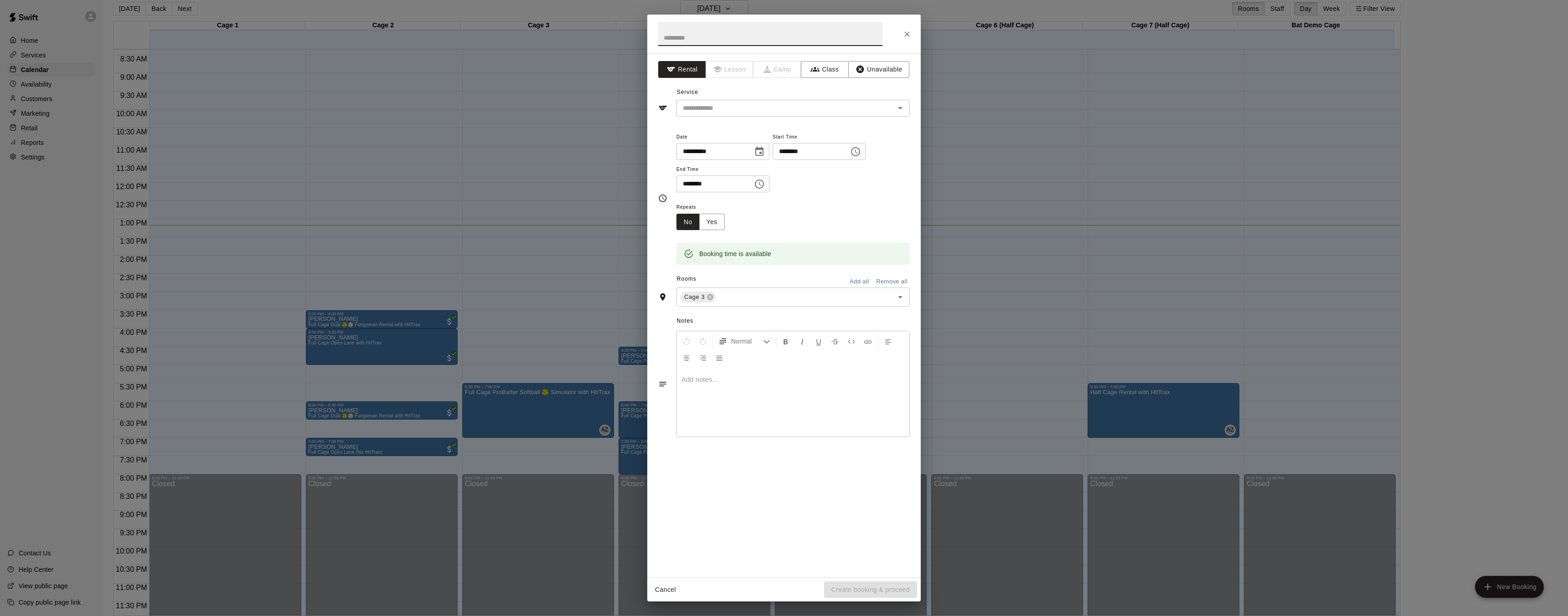
click at [573, 135] on div "**********" at bounding box center [784, 308] width 1568 height 616
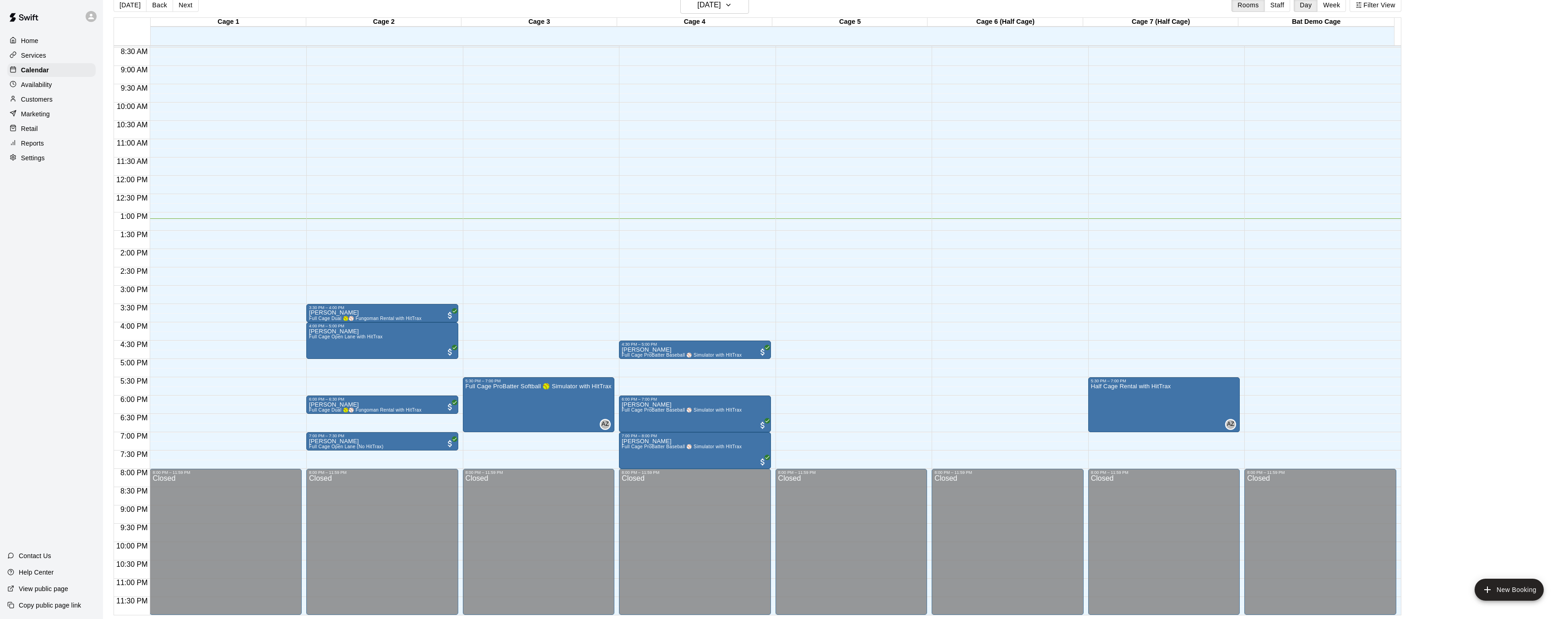
scroll to position [310, 0]
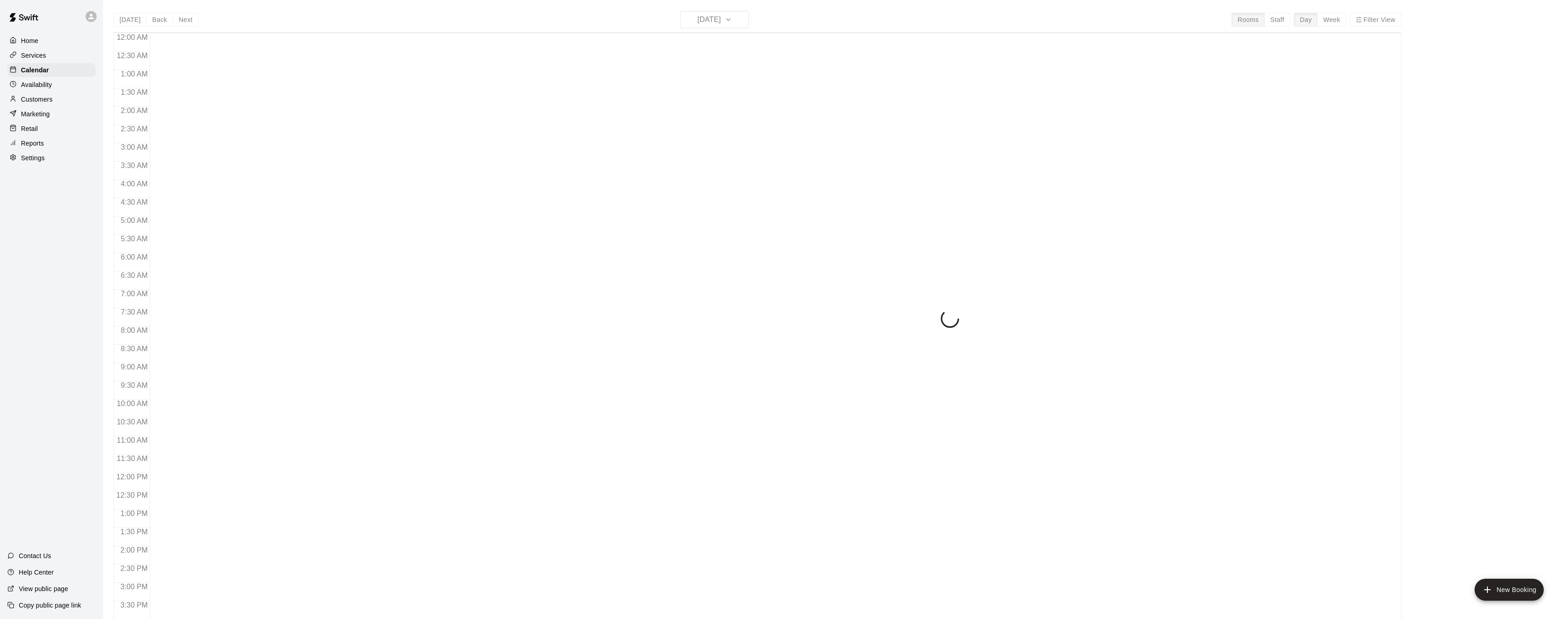
scroll to position [283, 0]
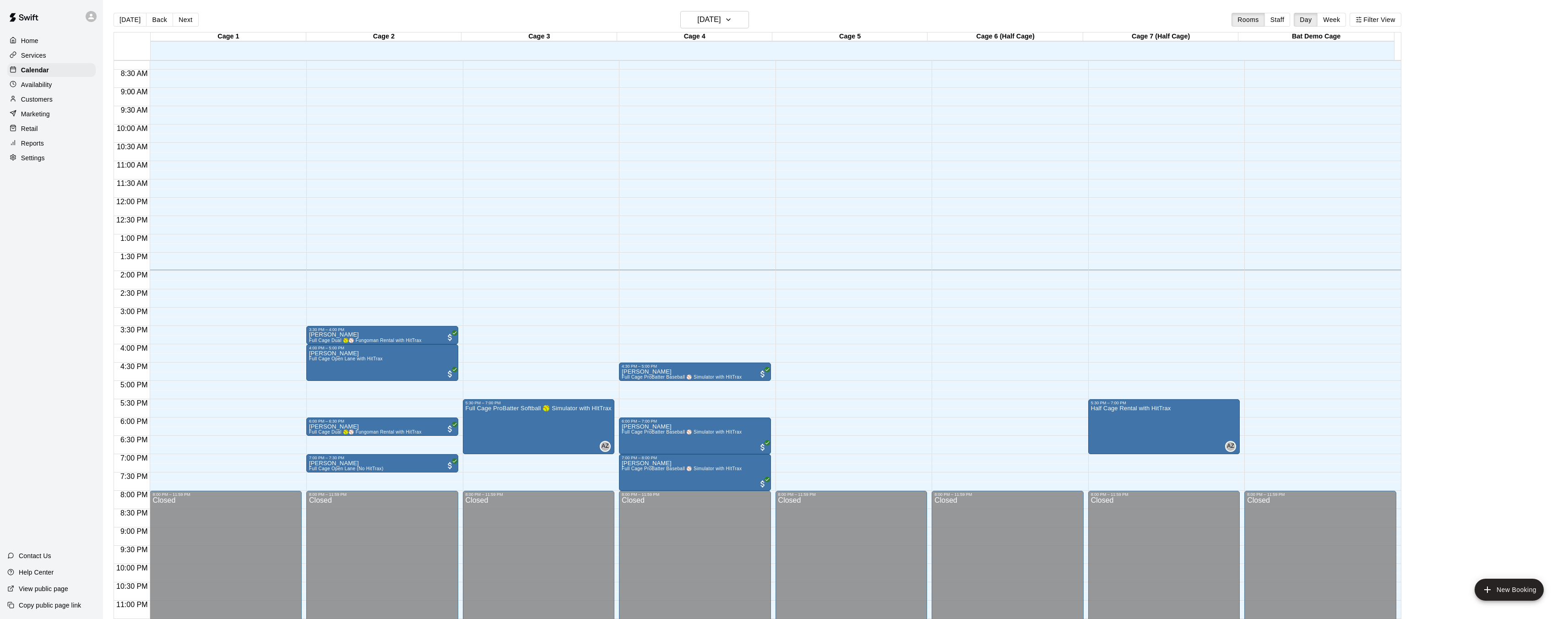
scroll to position [310, 0]
